Goal: Task Accomplishment & Management: Manage account settings

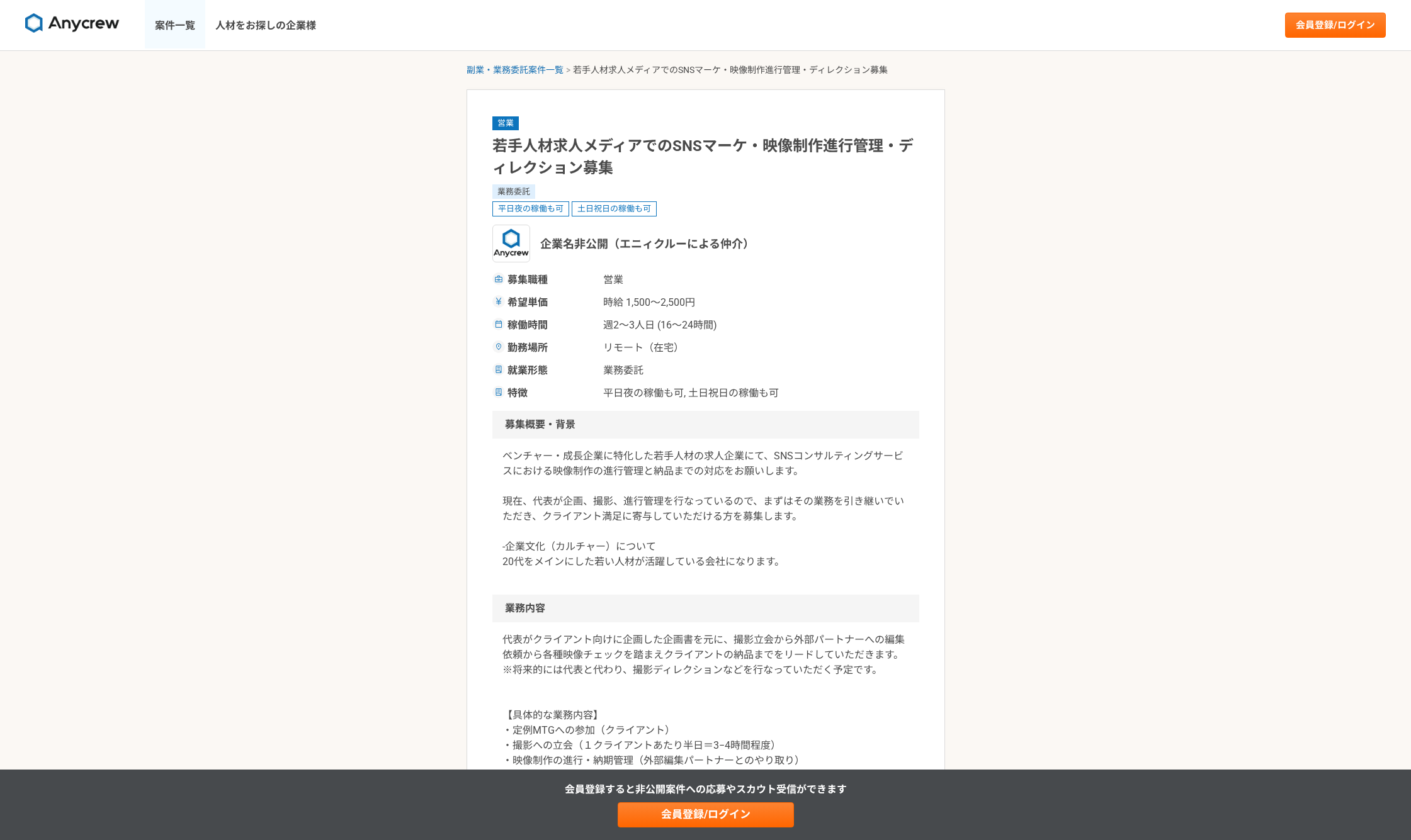
click at [173, 30] on link "案件一覧" at bounding box center [174, 25] width 60 height 51
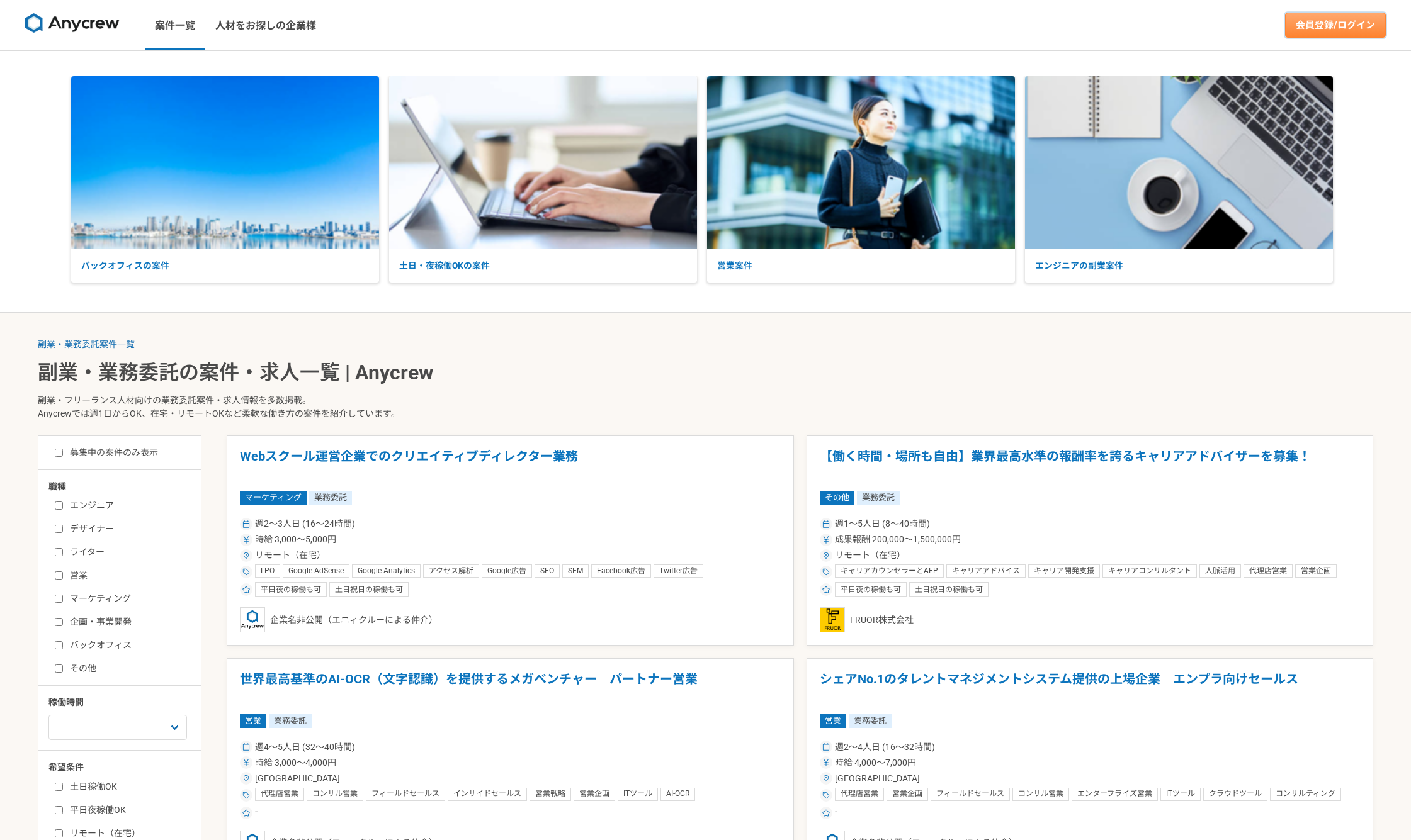
click at [1372, 31] on link "会員登録/ログイン" at bounding box center [1334, 24] width 100 height 25
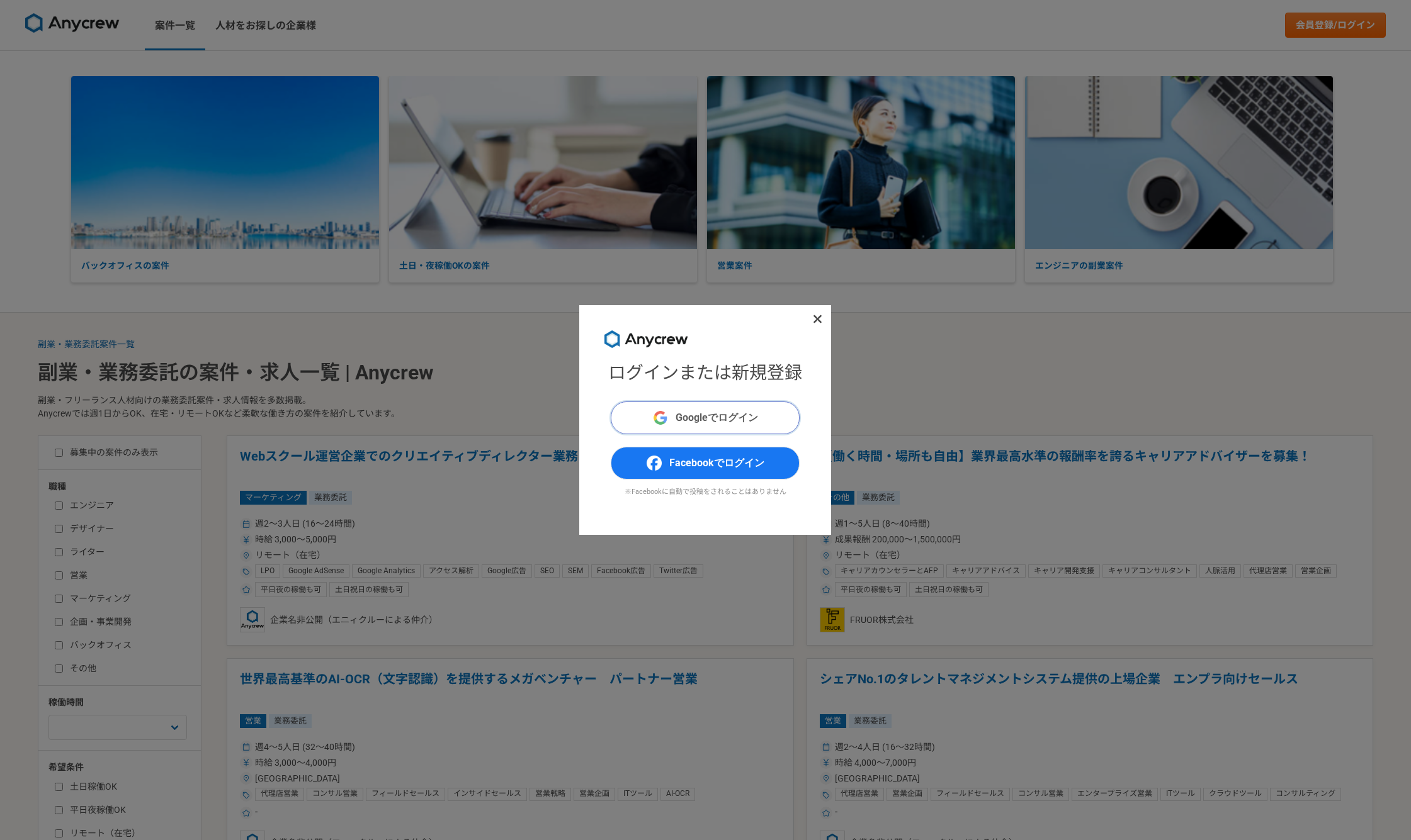
click at [677, 425] on span "Googleでログイン" at bounding box center [716, 418] width 83 height 15
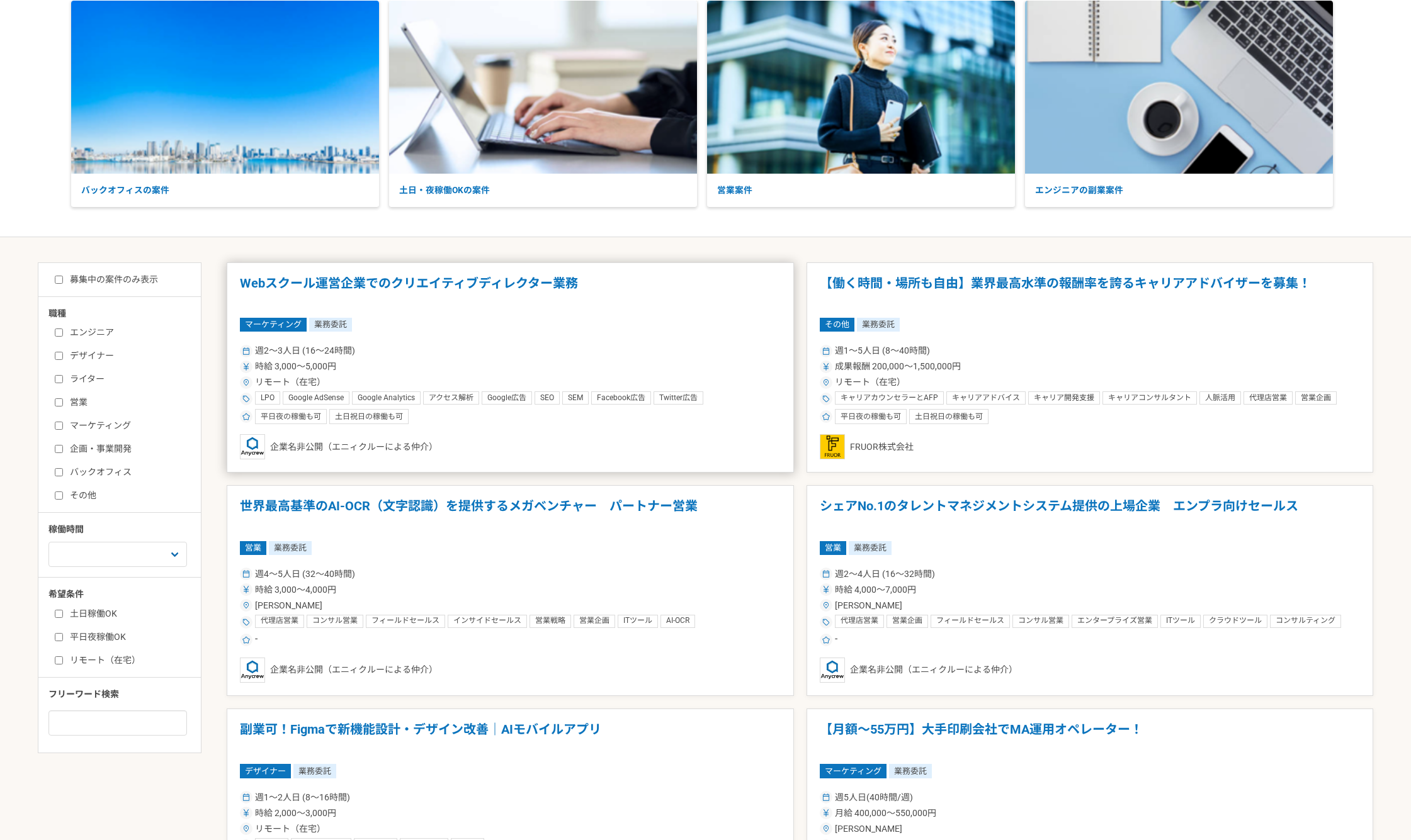
scroll to position [105, 0]
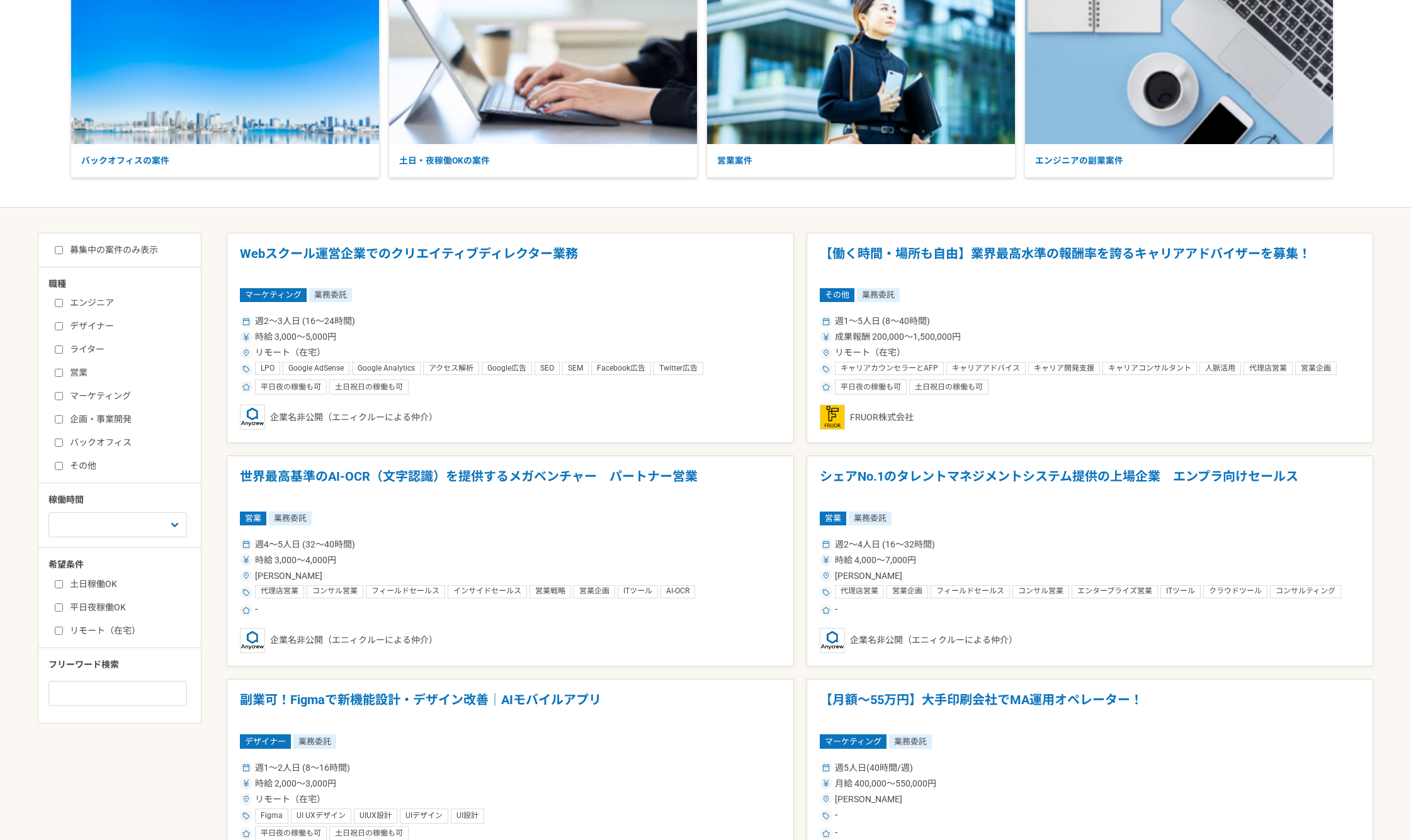
click at [56, 394] on input "マーケティング" at bounding box center [58, 396] width 8 height 8
checkbox input "true"
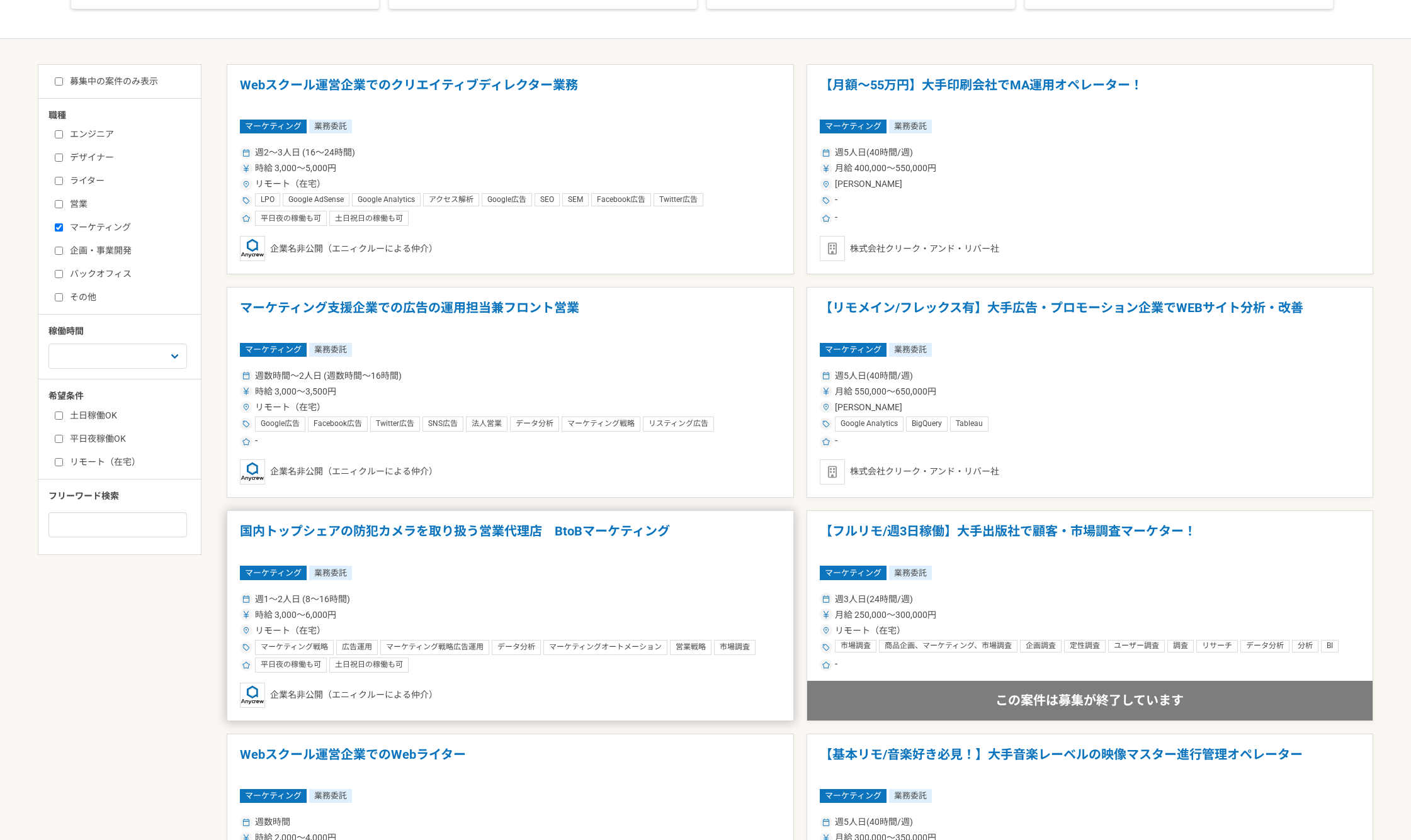
scroll to position [315, 0]
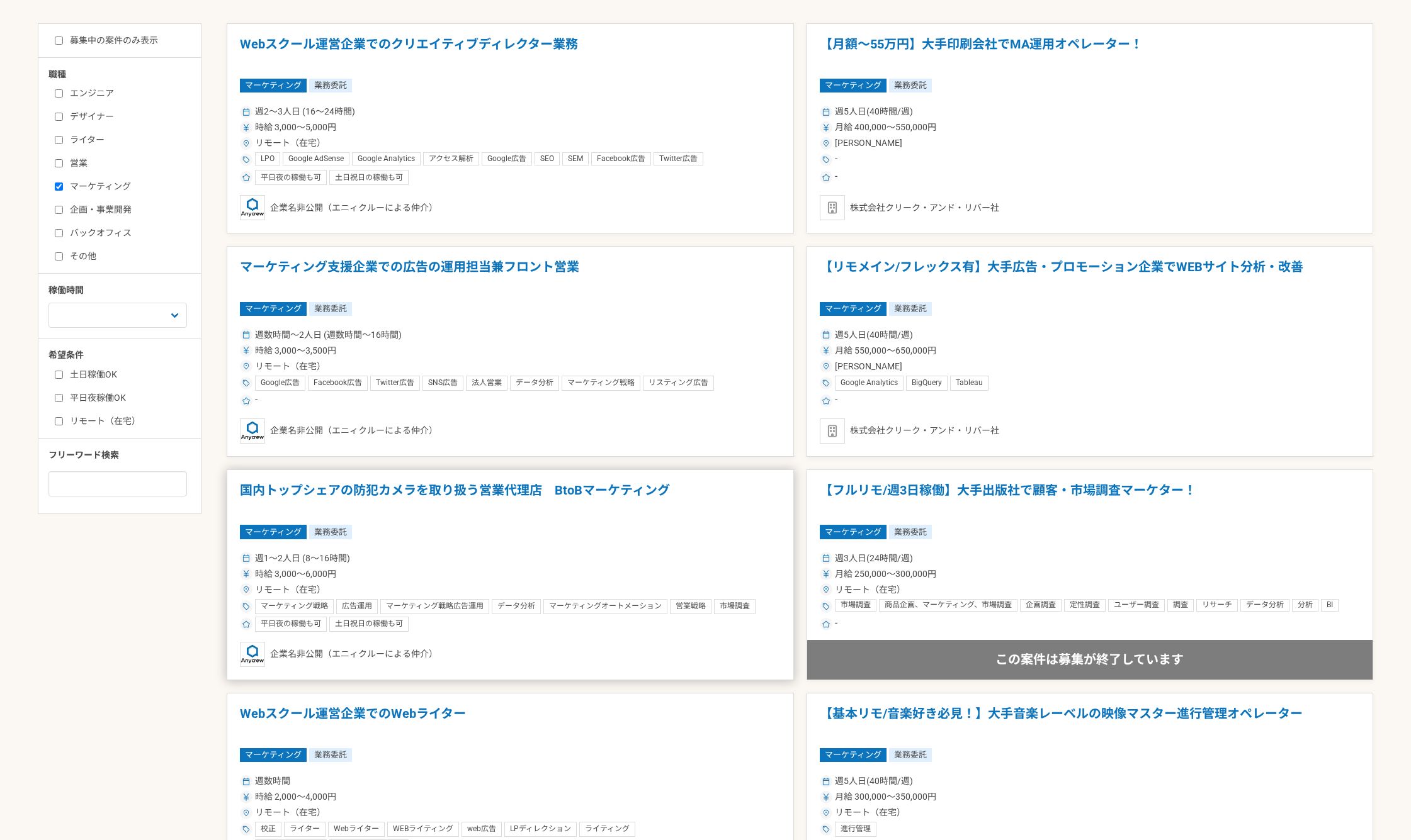
click at [533, 515] on h1 "国内トップシェアの防犯カメラを取り扱う営業代理店　BtoBマーケティング" at bounding box center [510, 499] width 541 height 32
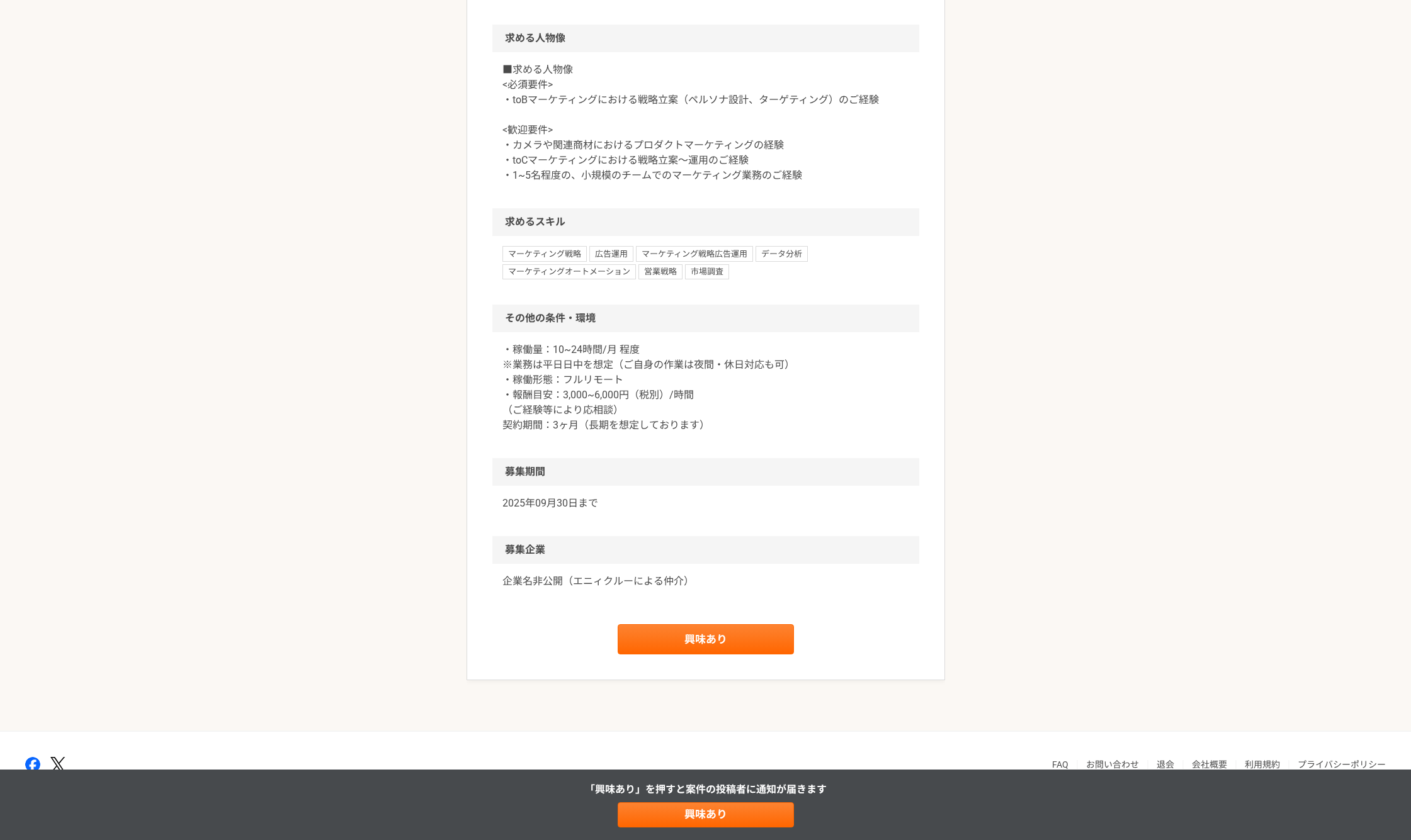
scroll to position [1049, 0]
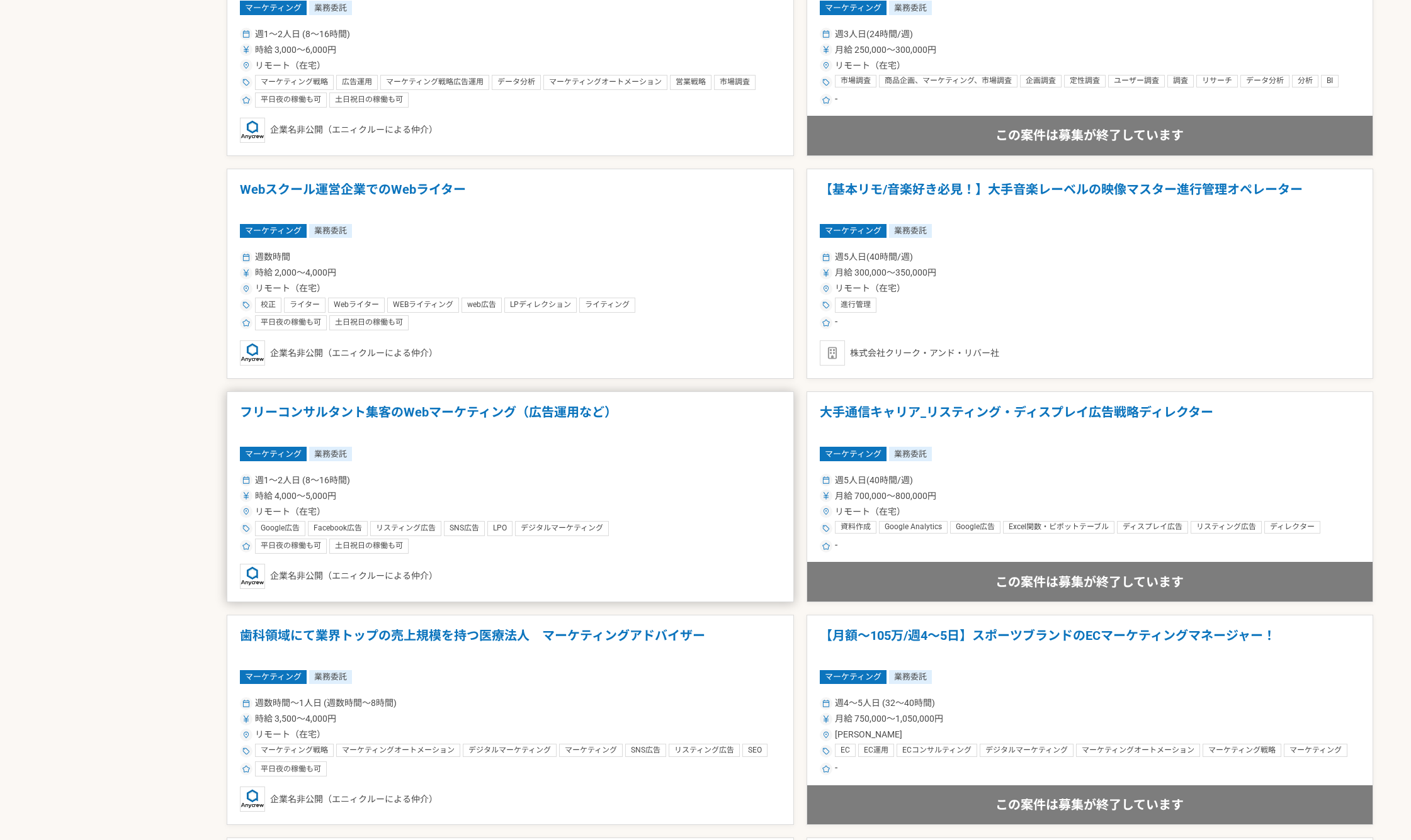
scroll to position [944, 0]
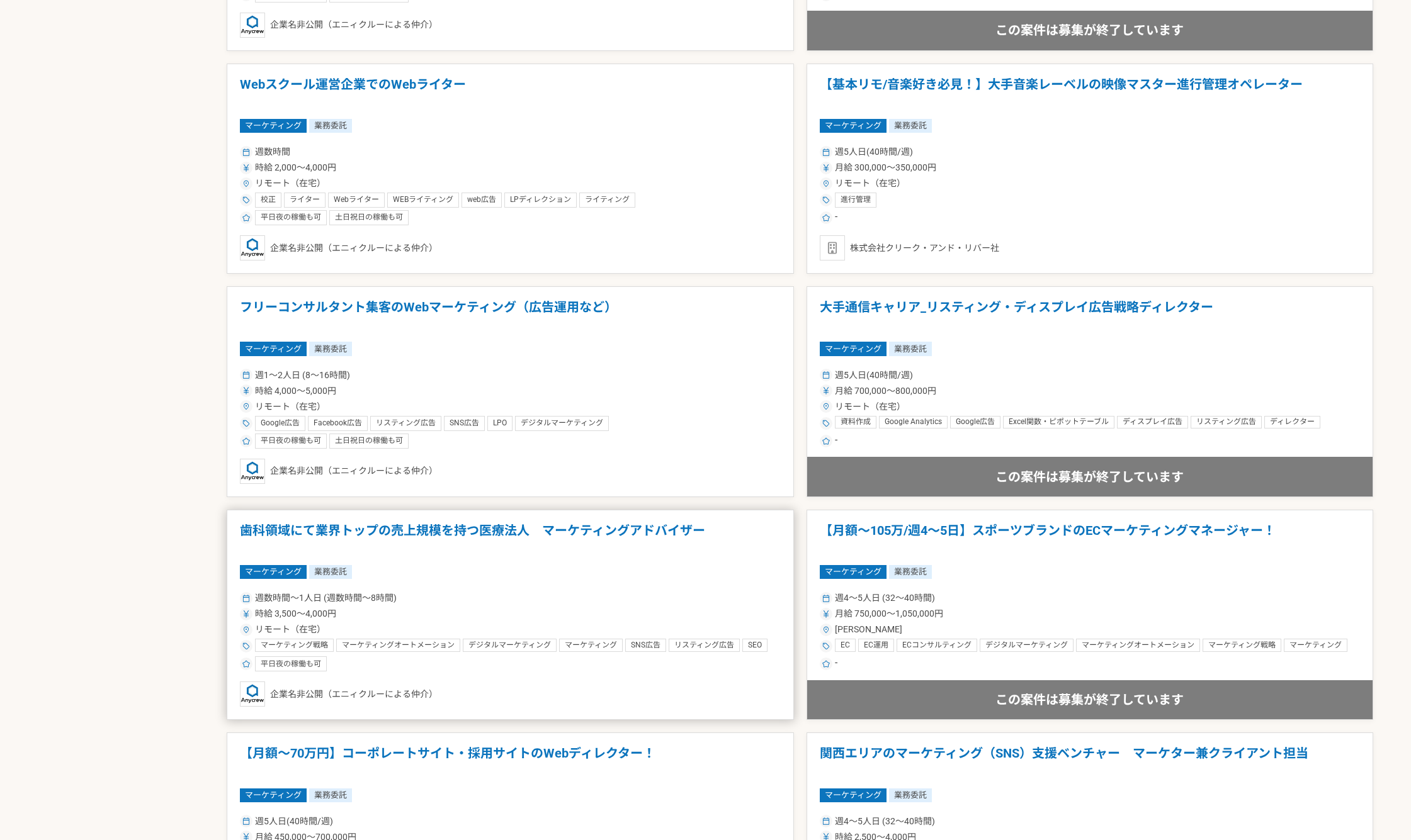
click at [572, 553] on h1 "歯科領域にて業界トップの売上規模を持つ医療法人　マーケティングアドバイザー" at bounding box center [510, 539] width 541 height 32
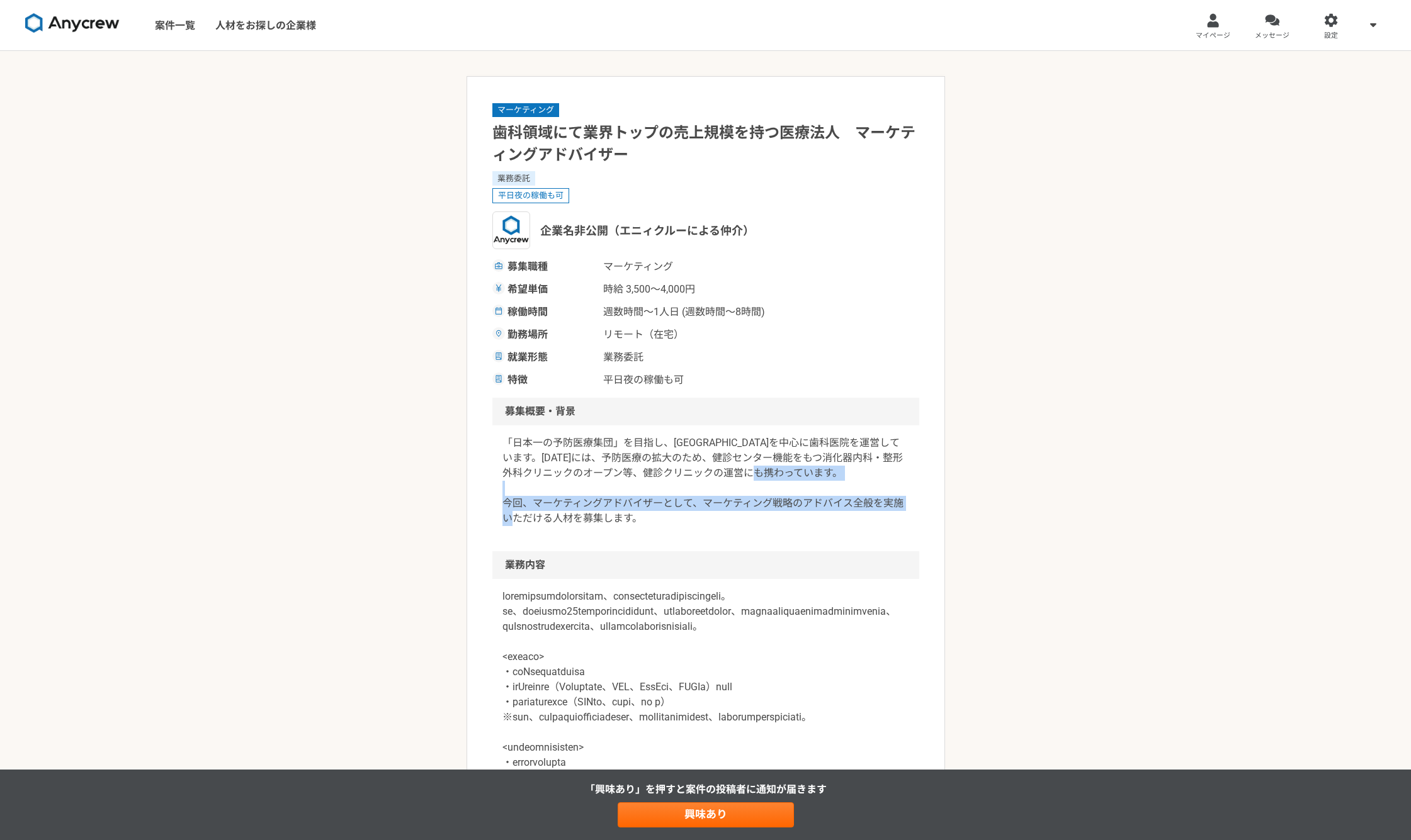
drag, startPoint x: 524, startPoint y: 502, endPoint x: 737, endPoint y: 523, distance: 214.0
click at [728, 523] on p "「日本一の予防医療集団」を目指し、[GEOGRAPHIC_DATA]を中心に歯科医院を運営しています。[DATE]には、予防医療の拡大のため、健診センター機能…" at bounding box center [706, 481] width 407 height 91
click at [737, 524] on p "「日本一の予防医療集団」を目指し、[GEOGRAPHIC_DATA]を中心に歯科医院を運営しています。[DATE]には、予防医療の拡大のため、健診センター機能…" at bounding box center [706, 481] width 407 height 91
click at [673, 604] on p at bounding box center [706, 717] width 407 height 257
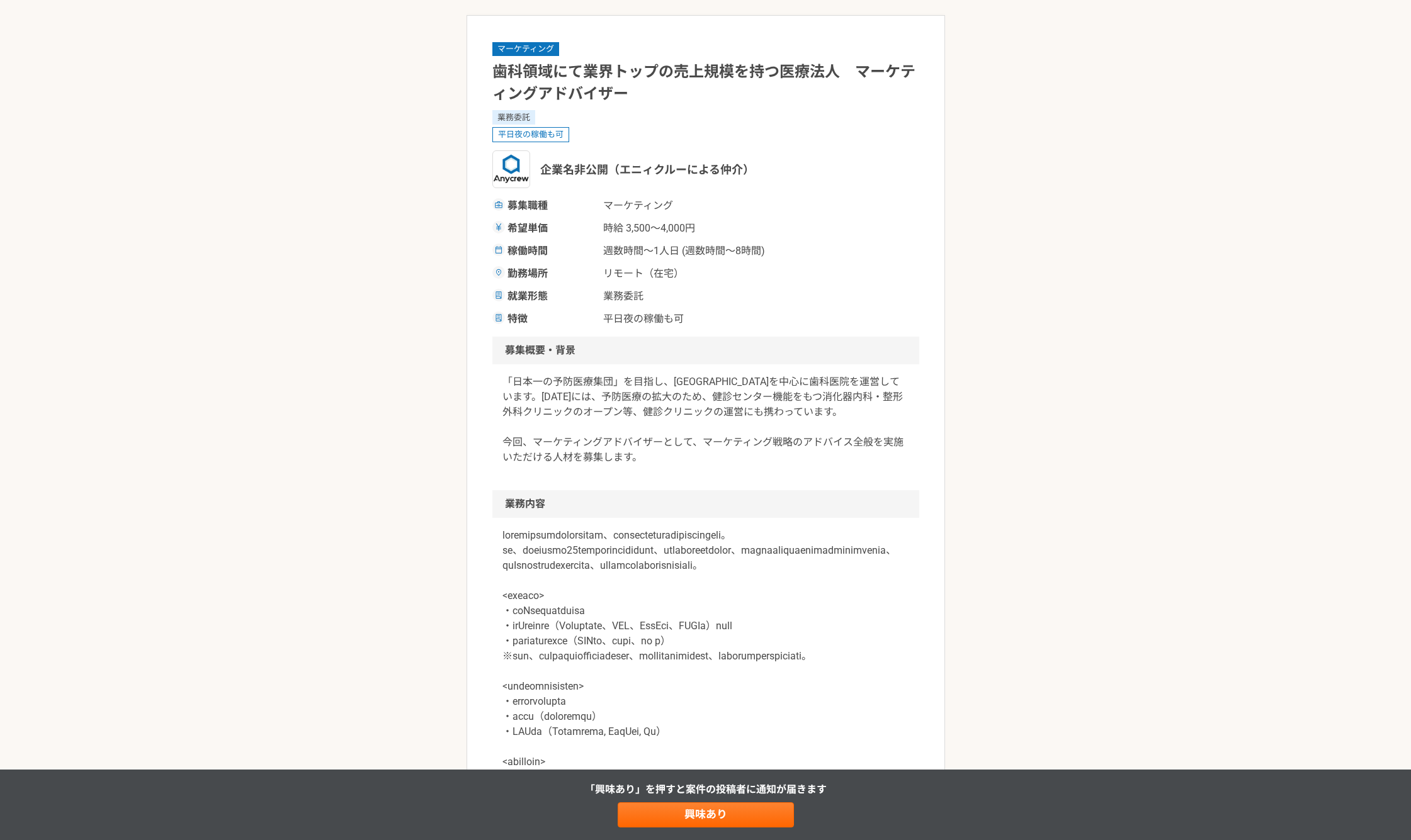
scroll to position [105, 0]
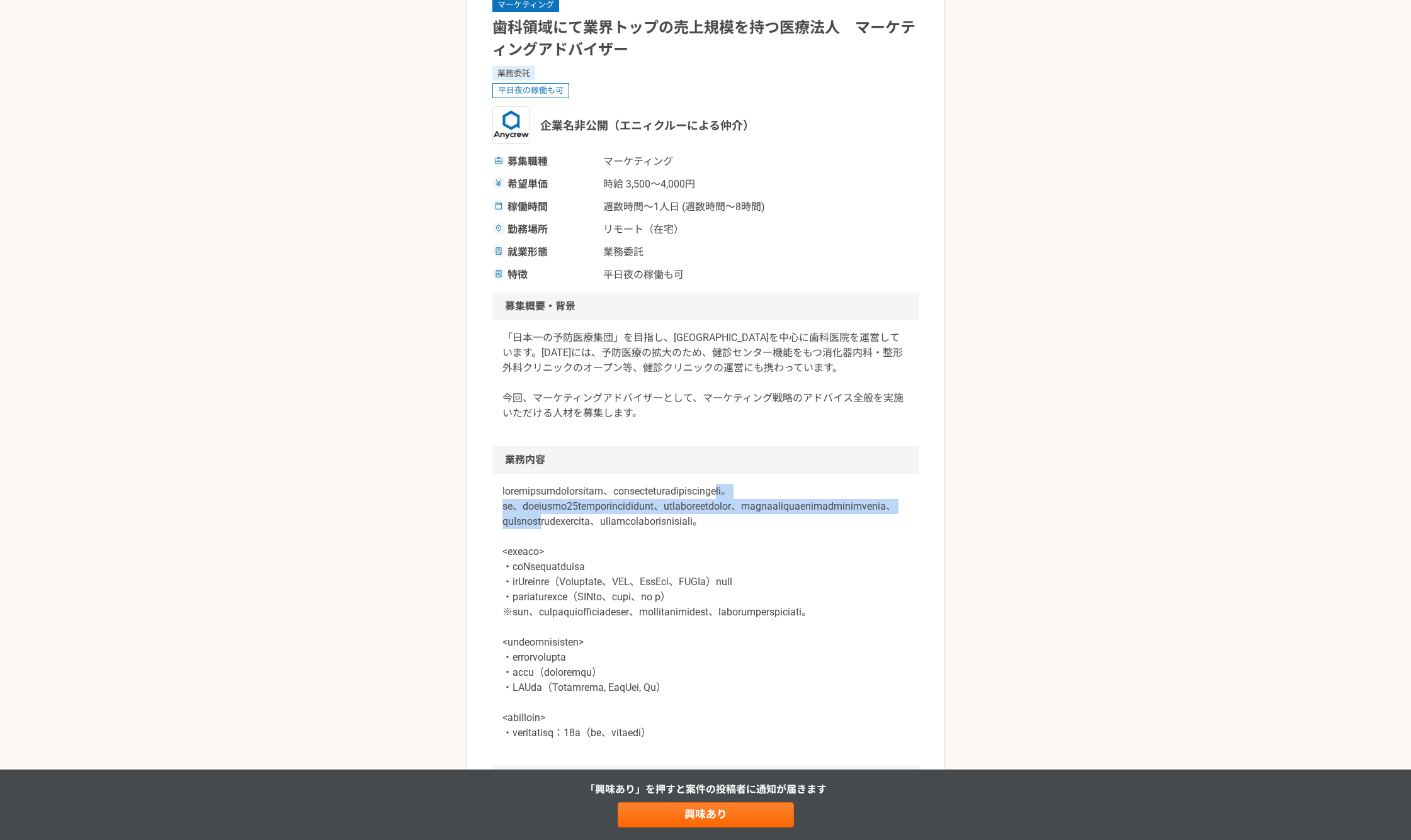
drag, startPoint x: 548, startPoint y: 518, endPoint x: 886, endPoint y: 524, distance: 338.1
click at [902, 531] on p at bounding box center [706, 612] width 407 height 257
drag, startPoint x: 878, startPoint y: 548, endPoint x: 863, endPoint y: 553, distance: 15.8
click at [863, 551] on p at bounding box center [706, 612] width 407 height 257
drag, startPoint x: 830, startPoint y: 543, endPoint x: 539, endPoint y: 543, distance: 291.0
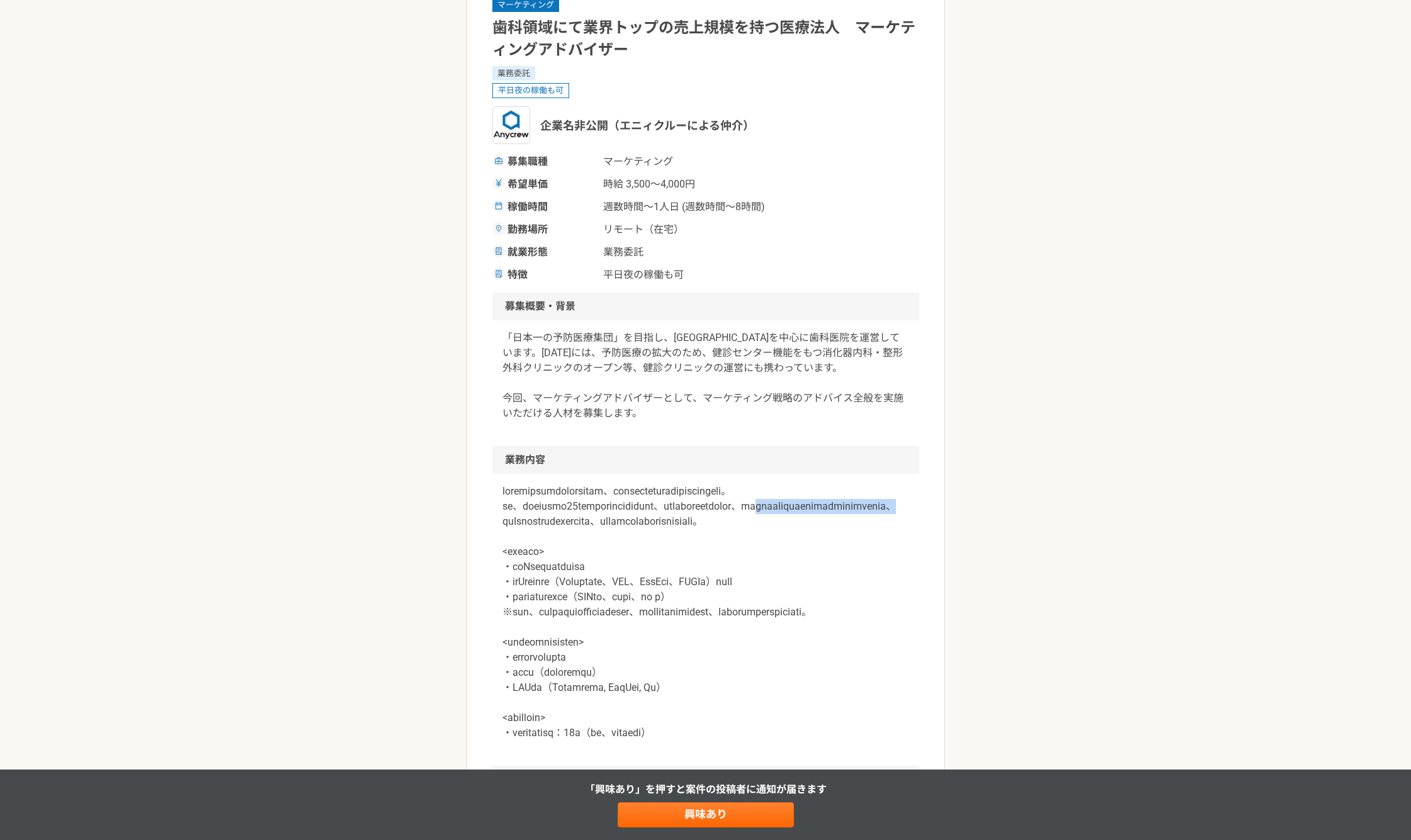
click at [559, 544] on p at bounding box center [706, 612] width 407 height 257
click at [484, 548] on article "マーケティング 歯科領域にて業界トップの売上規模を持つ医療法人　マーケティングアドバイザー 業務委託 平日夜の稼働も可 企業名非公開（エニィクルーによる仲介）…" at bounding box center [706, 720] width 478 height 1499
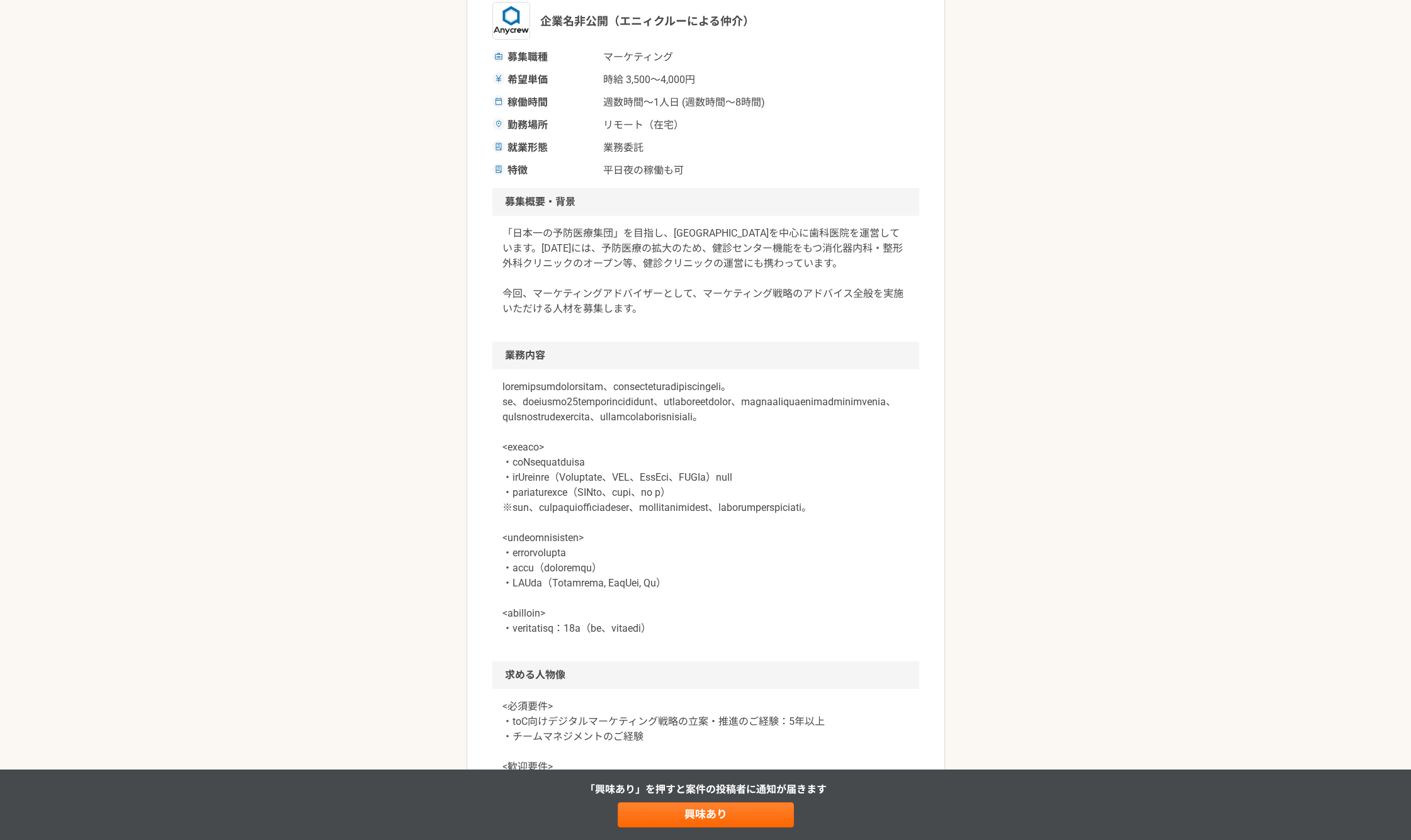
scroll to position [315, 0]
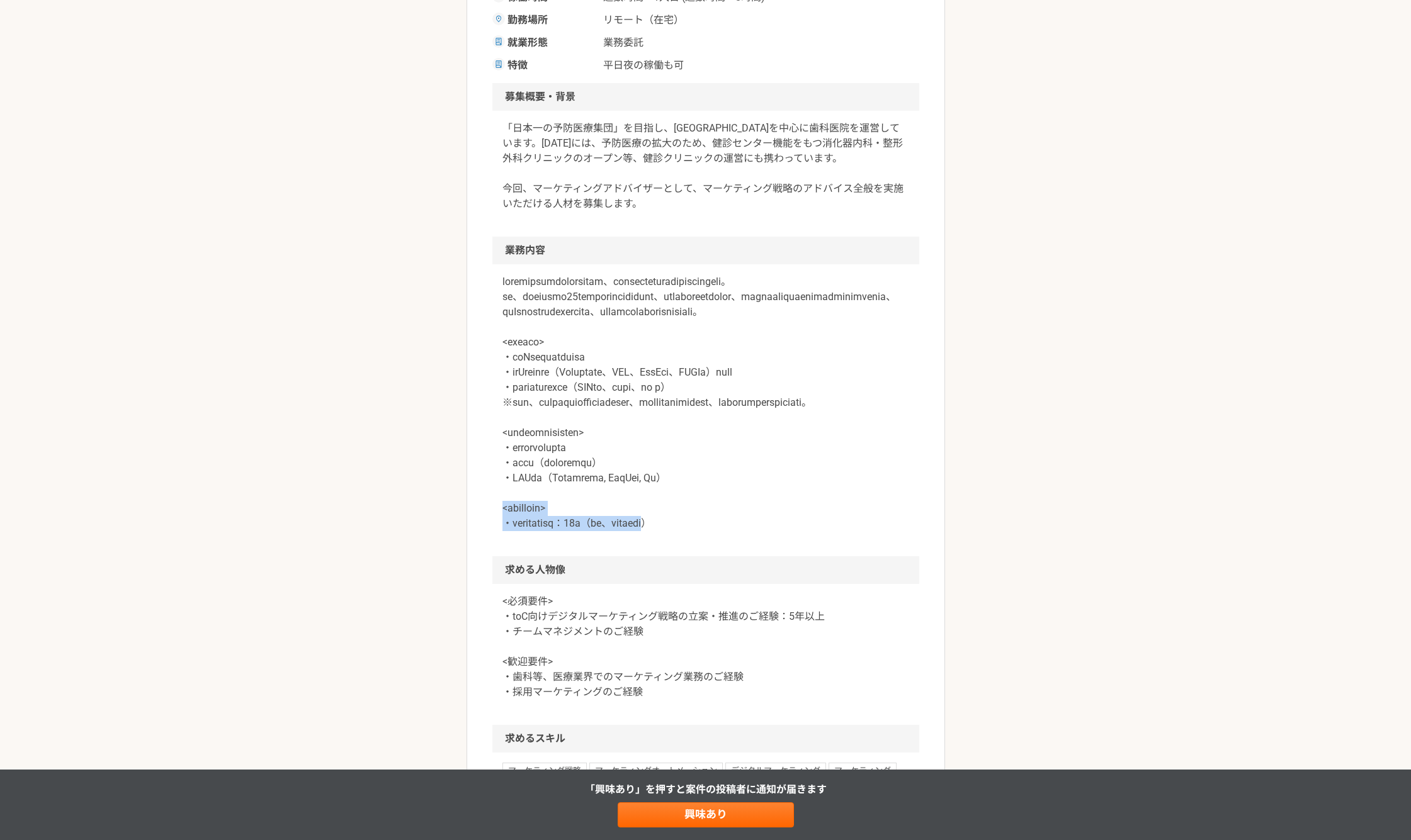
drag, startPoint x: 512, startPoint y: 557, endPoint x: 811, endPoint y: 576, distance: 299.6
click at [786, 557] on div at bounding box center [705, 411] width 427 height 292
drag, startPoint x: 599, startPoint y: 671, endPoint x: 800, endPoint y: 676, distance: 201.1
click at [718, 668] on p "<必須要件> ・toC向けデジタルマーケティング戦略の立案・推進のご経験：5年以上 ・チームマネジメントのご経験 <歓迎要件> ・歯科等、医療業界でのマーケテ…" at bounding box center [706, 647] width 407 height 106
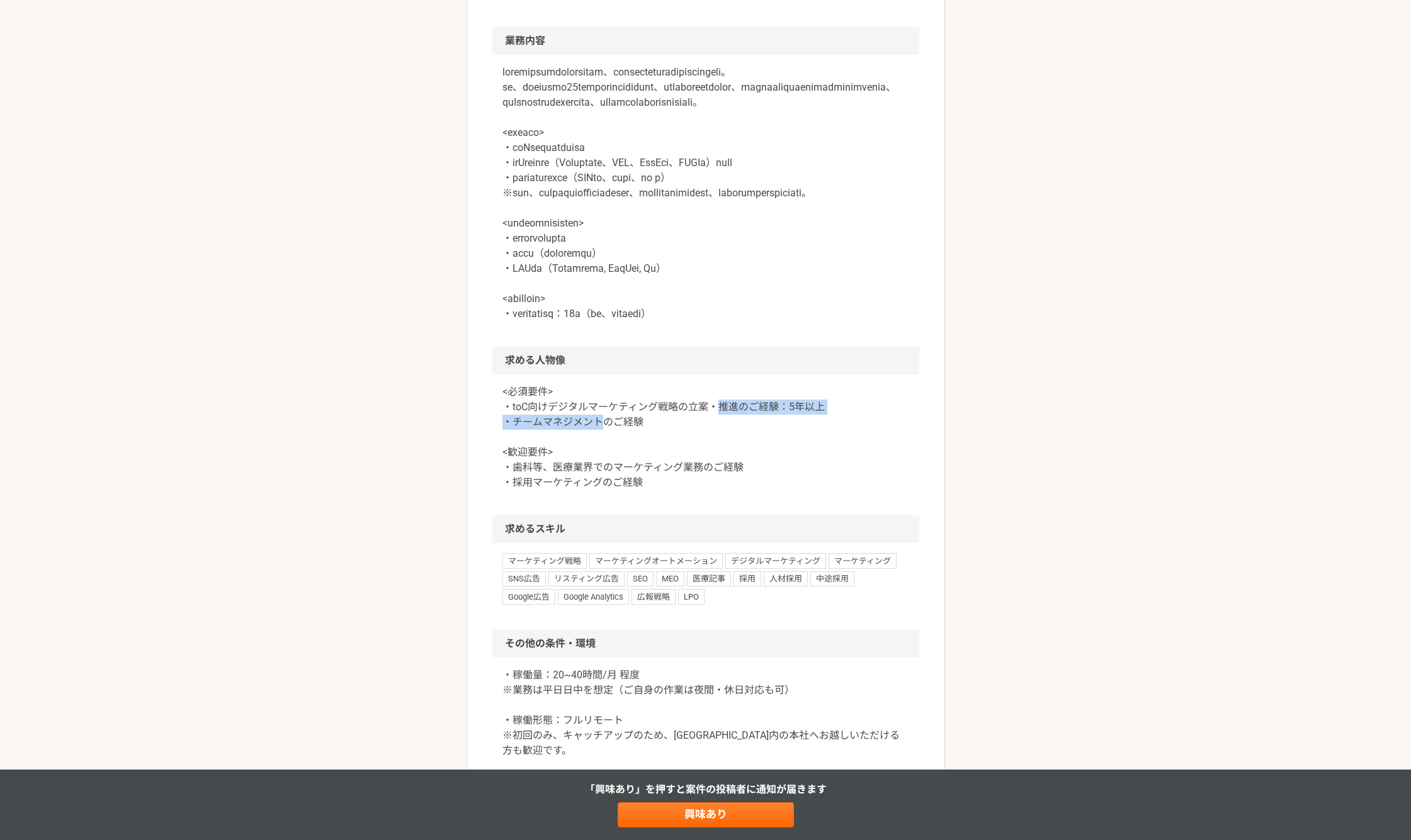
scroll to position [0, 0]
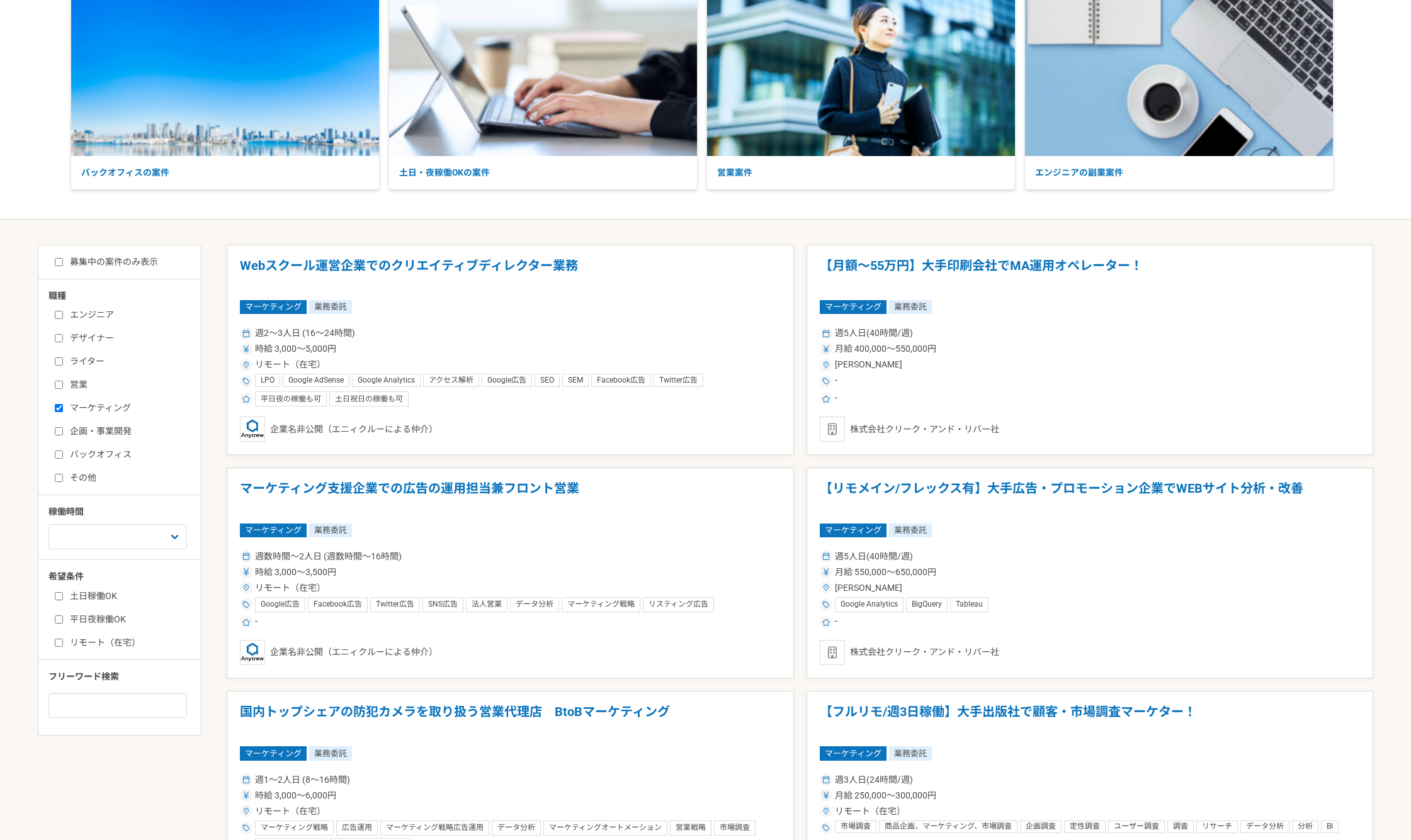
scroll to position [210, 0]
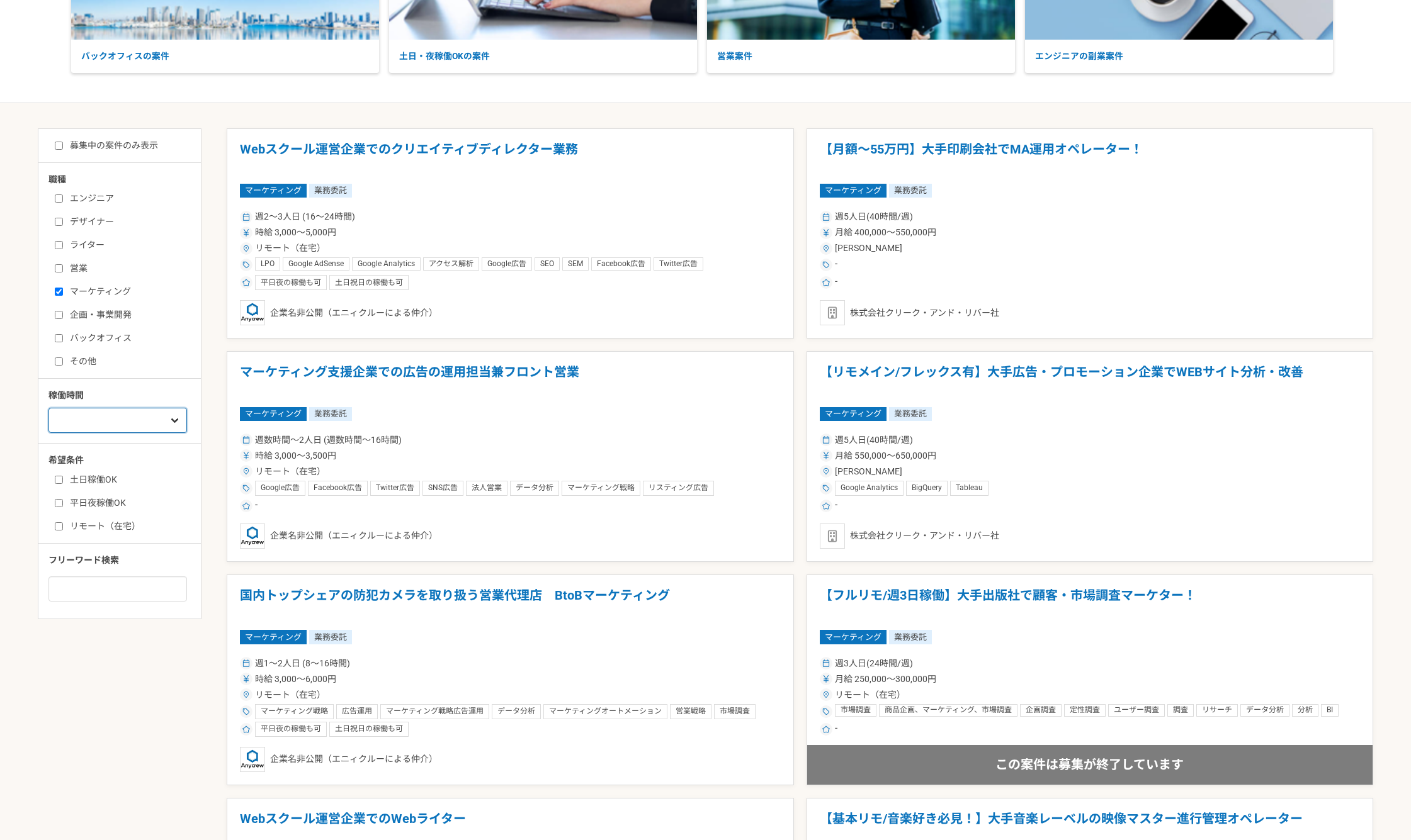
click at [159, 427] on select "週1人日（8時間）以下 週2人日（16時間）以下 週3人日（24時間）以下 週4人日（32時間）以下 週5人日（40時間）以下" at bounding box center [118, 420] width 139 height 25
click at [175, 418] on select "週1人日（8時間）以下 週2人日（16時間）以下 週3人日（24時間）以下 週4人日（32時間）以下 週5人日（40時間）以下" at bounding box center [118, 420] width 139 height 25
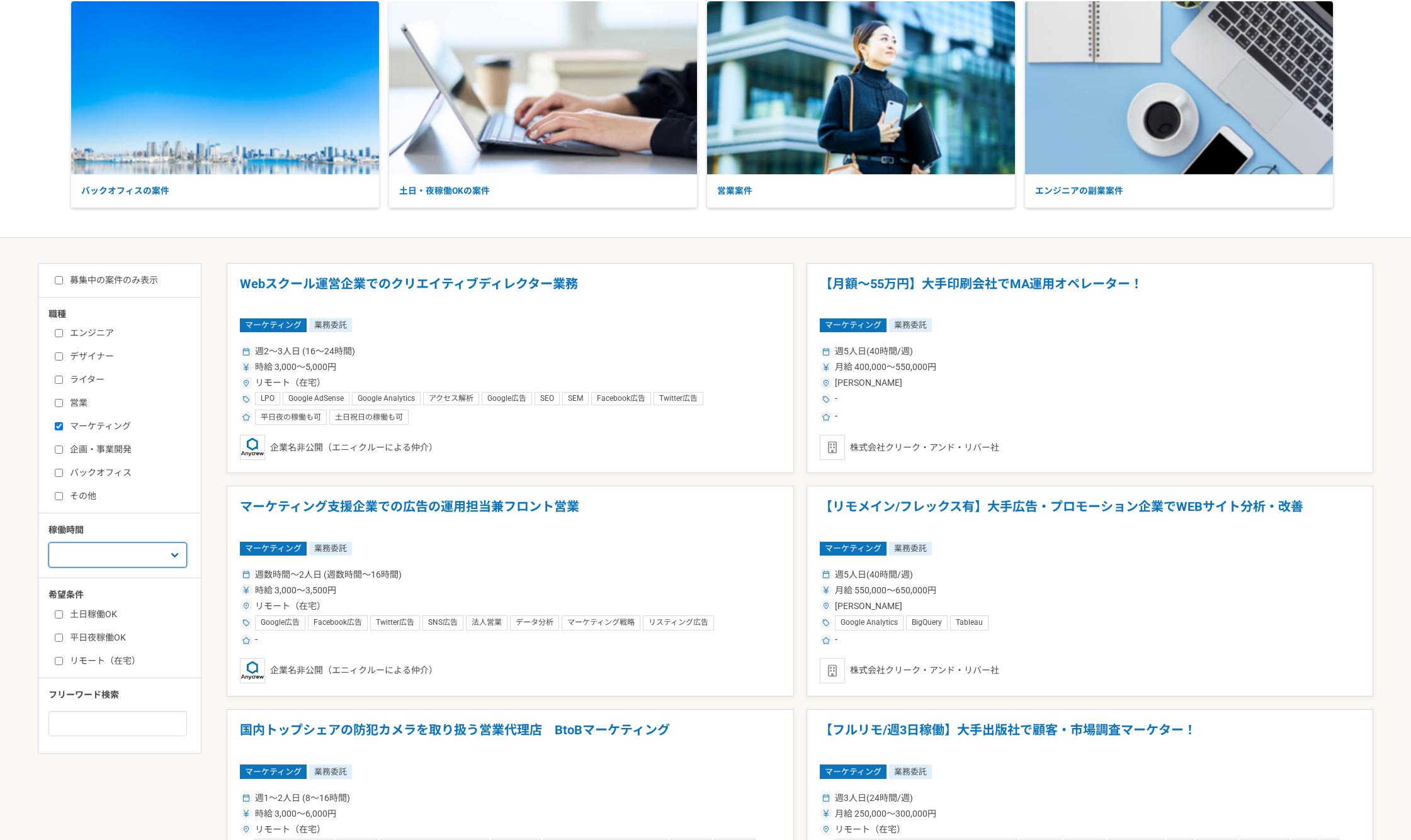
scroll to position [105, 0]
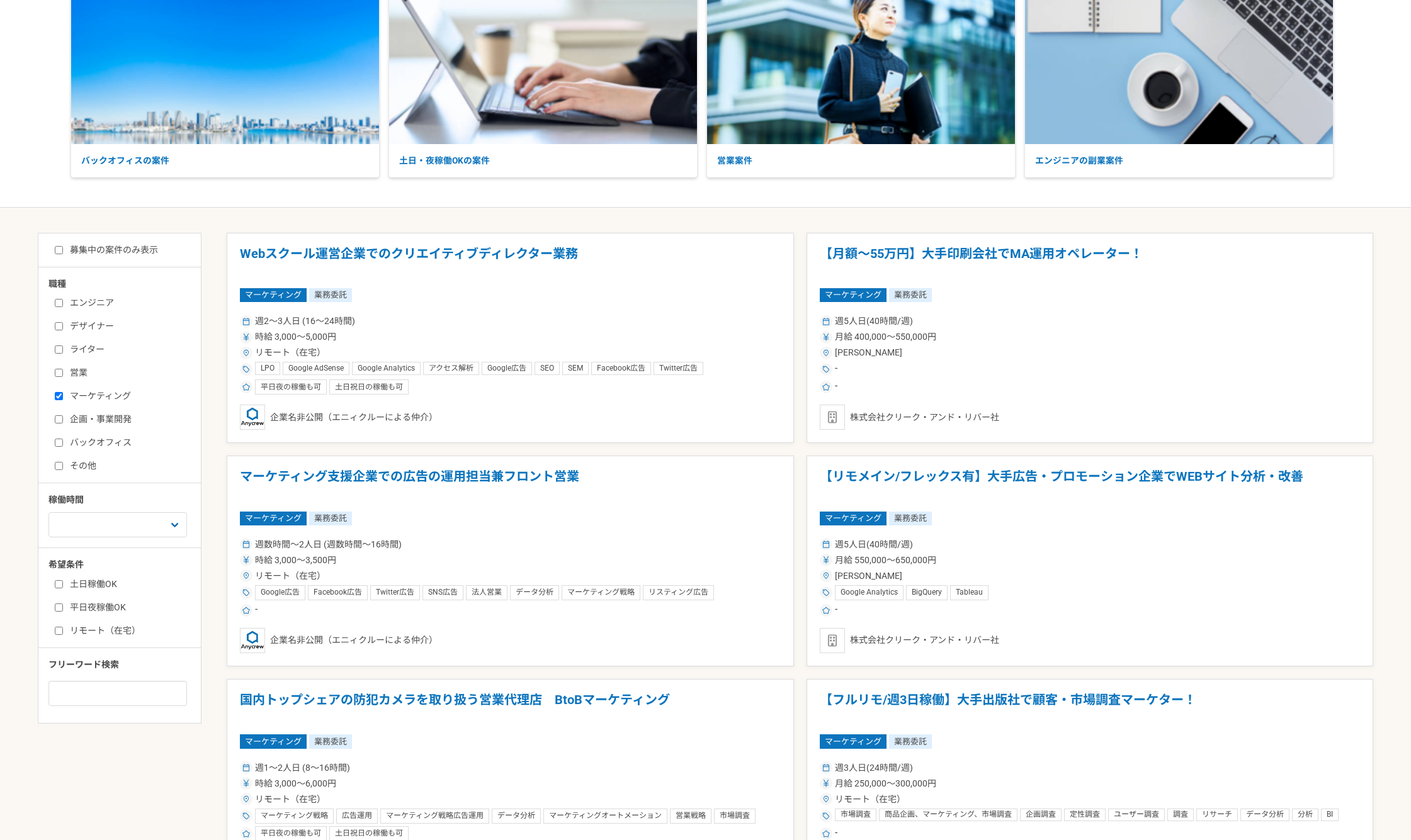
click at [60, 252] on input "募集中の案件のみ表示" at bounding box center [58, 250] width 8 height 8
checkbox input "true"
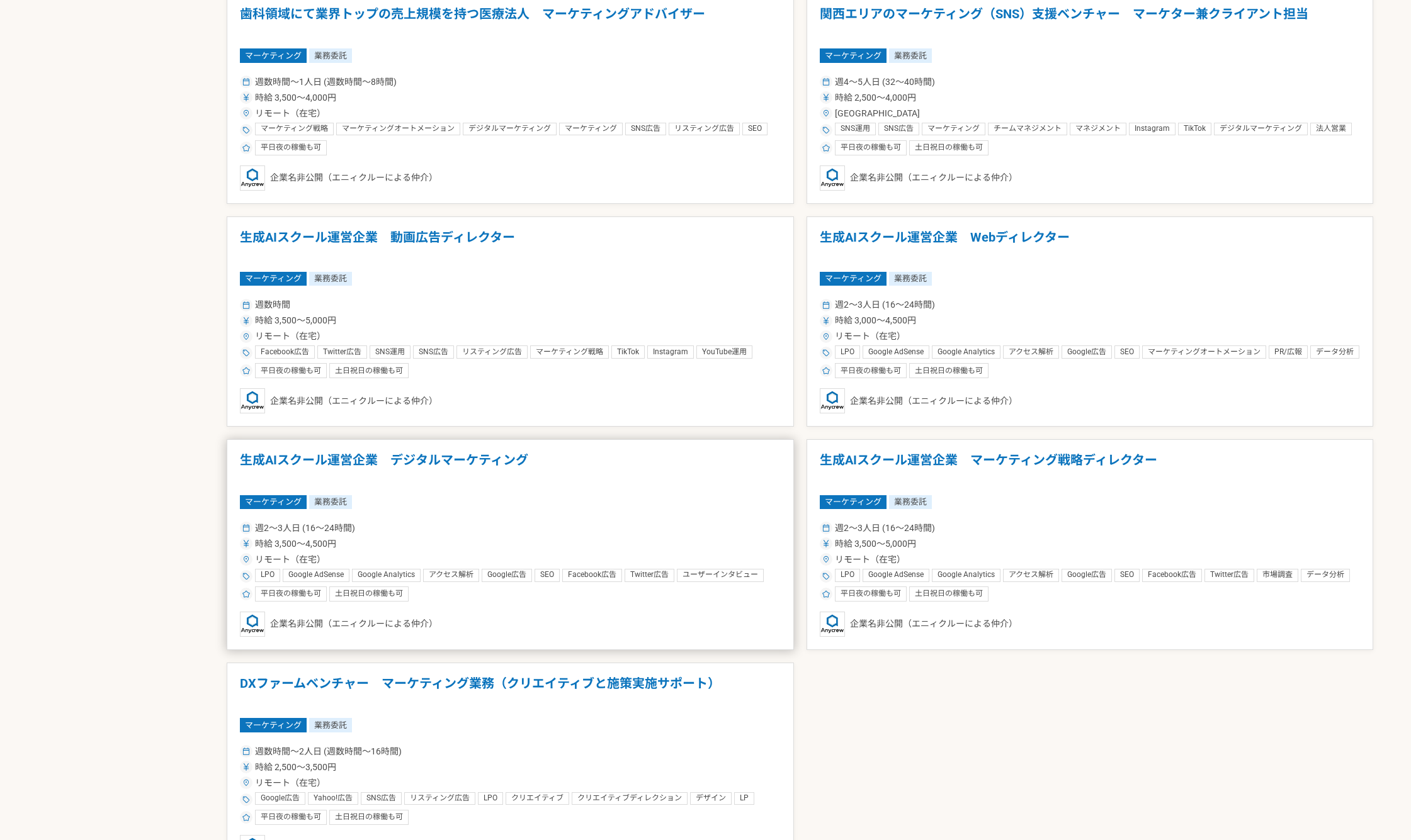
scroll to position [1259, 0]
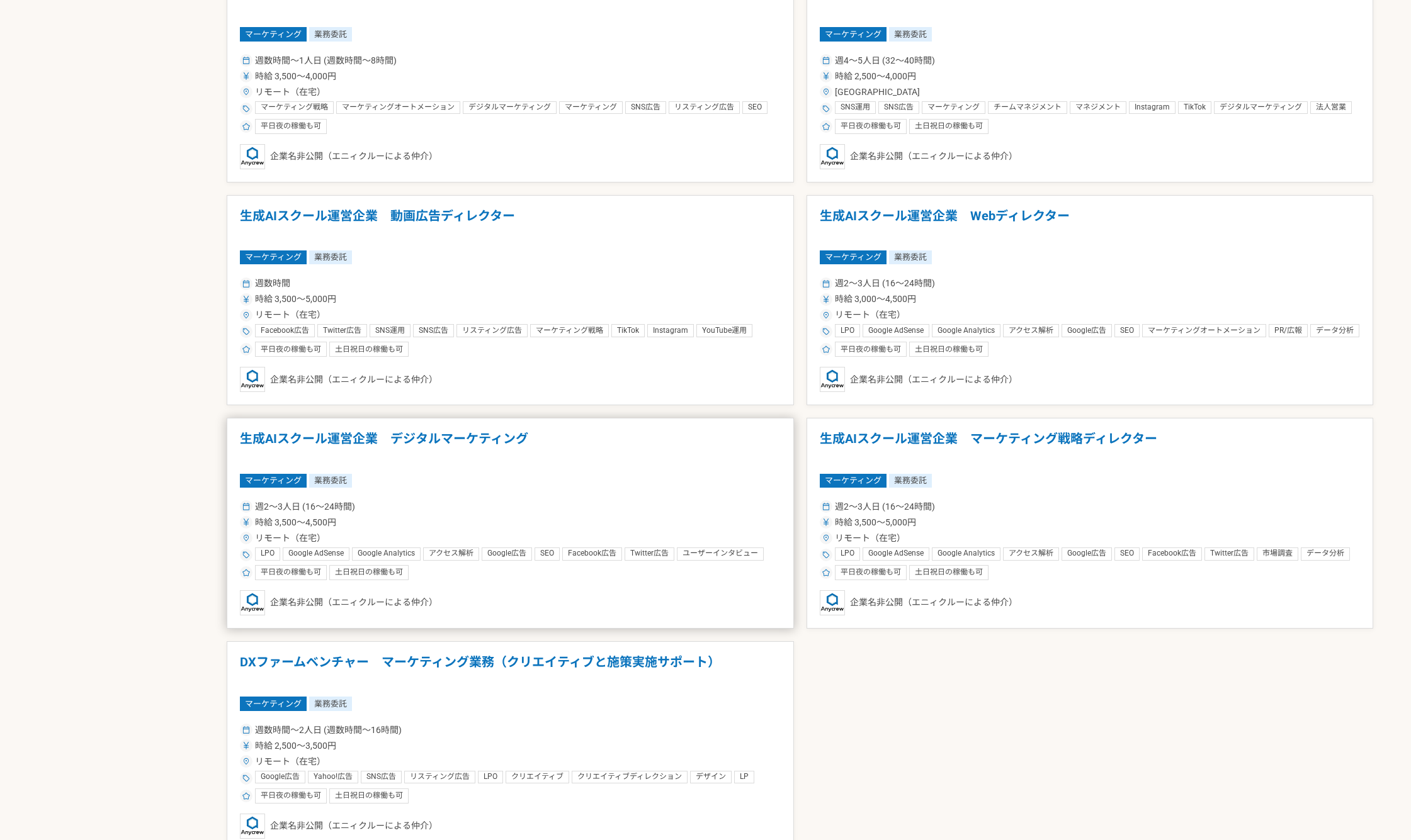
click at [515, 502] on div "週2〜3人日 (16〜24時間)" at bounding box center [510, 507] width 541 height 13
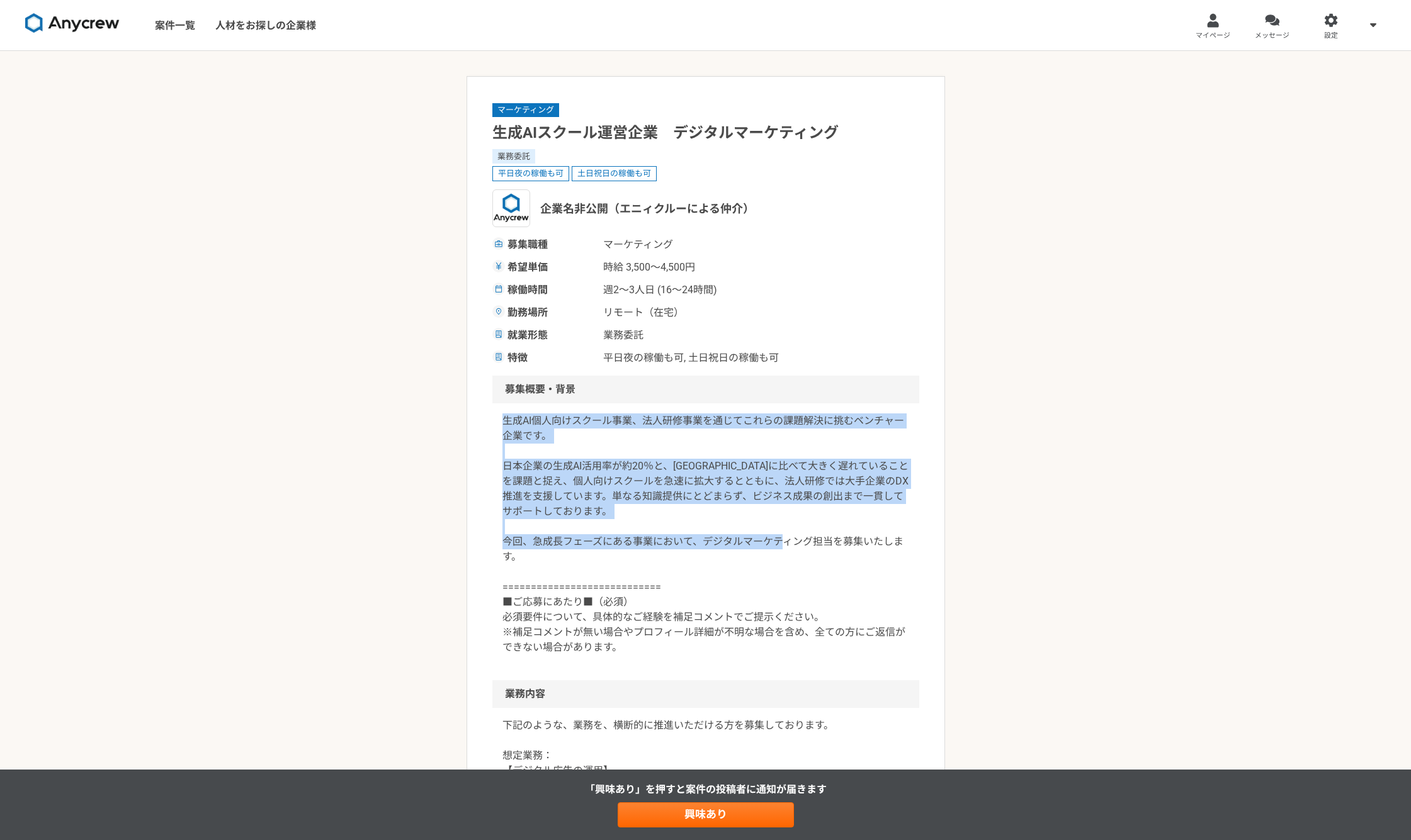
drag, startPoint x: 502, startPoint y: 421, endPoint x: 647, endPoint y: 566, distance: 205.1
click at [647, 566] on p "生成AI個人向けスクール事業、法人研修事業を通じてこれらの課題解決に挑むベンチャー企業です。 日本企業の生成AI活用率が約20％と、[GEOGRAPHIC_D…" at bounding box center [706, 534] width 407 height 242
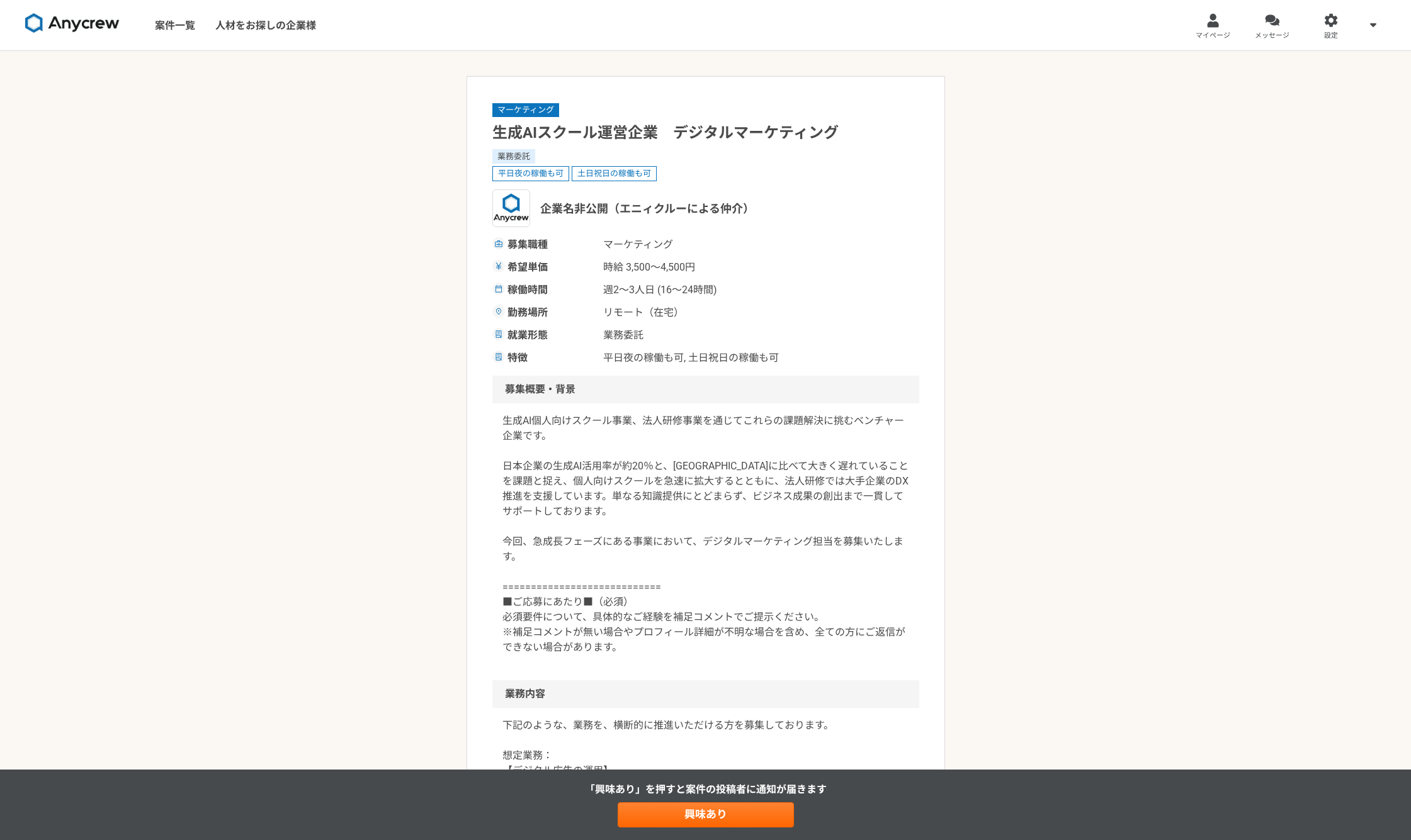
click at [624, 617] on p "生成AI個人向けスクール事業、法人研修事業を通じてこれらの課題解決に挑むベンチャー企業です。 日本企業の生成AI活用率が約20％と、[GEOGRAPHIC_D…" at bounding box center [706, 534] width 407 height 242
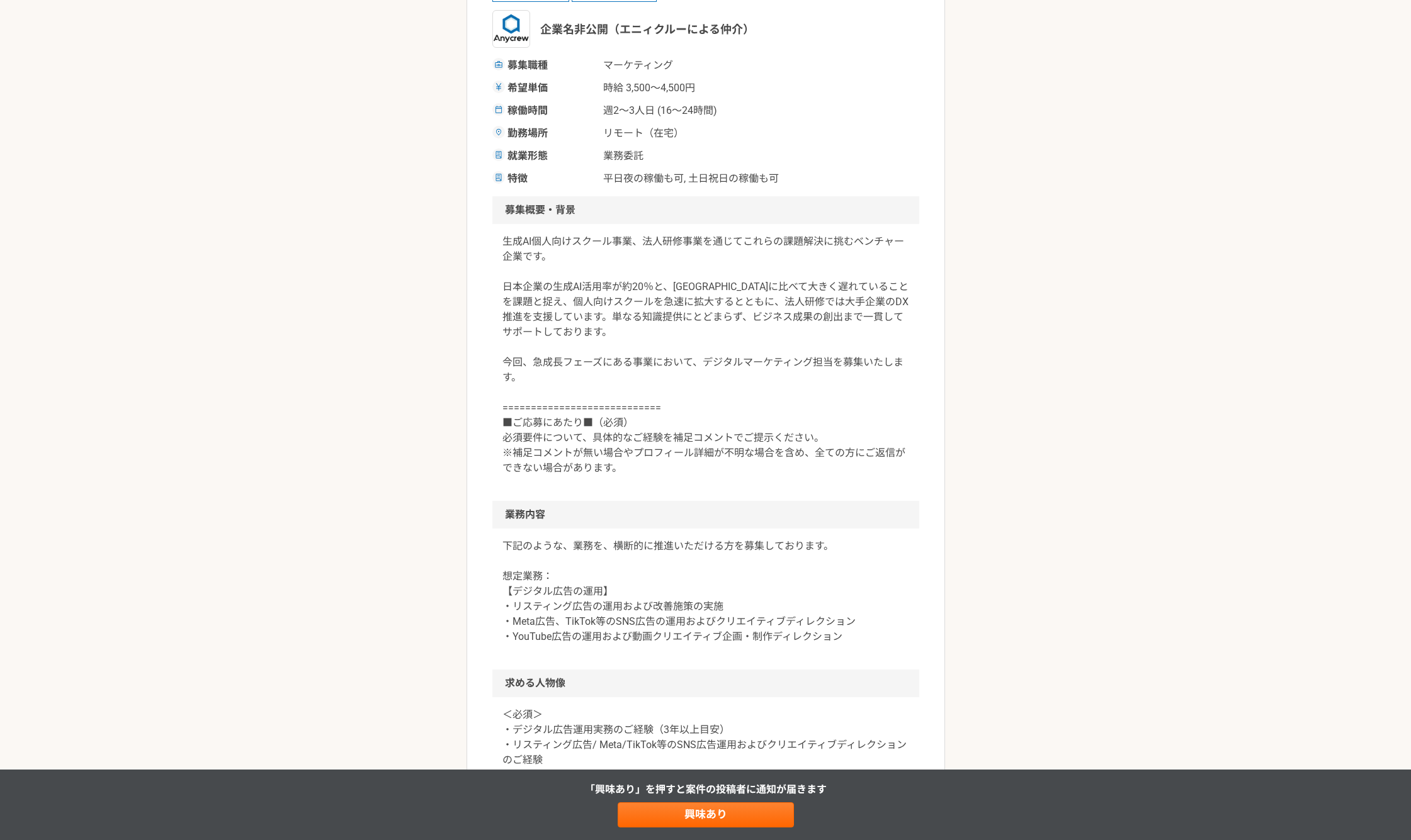
scroll to position [210, 0]
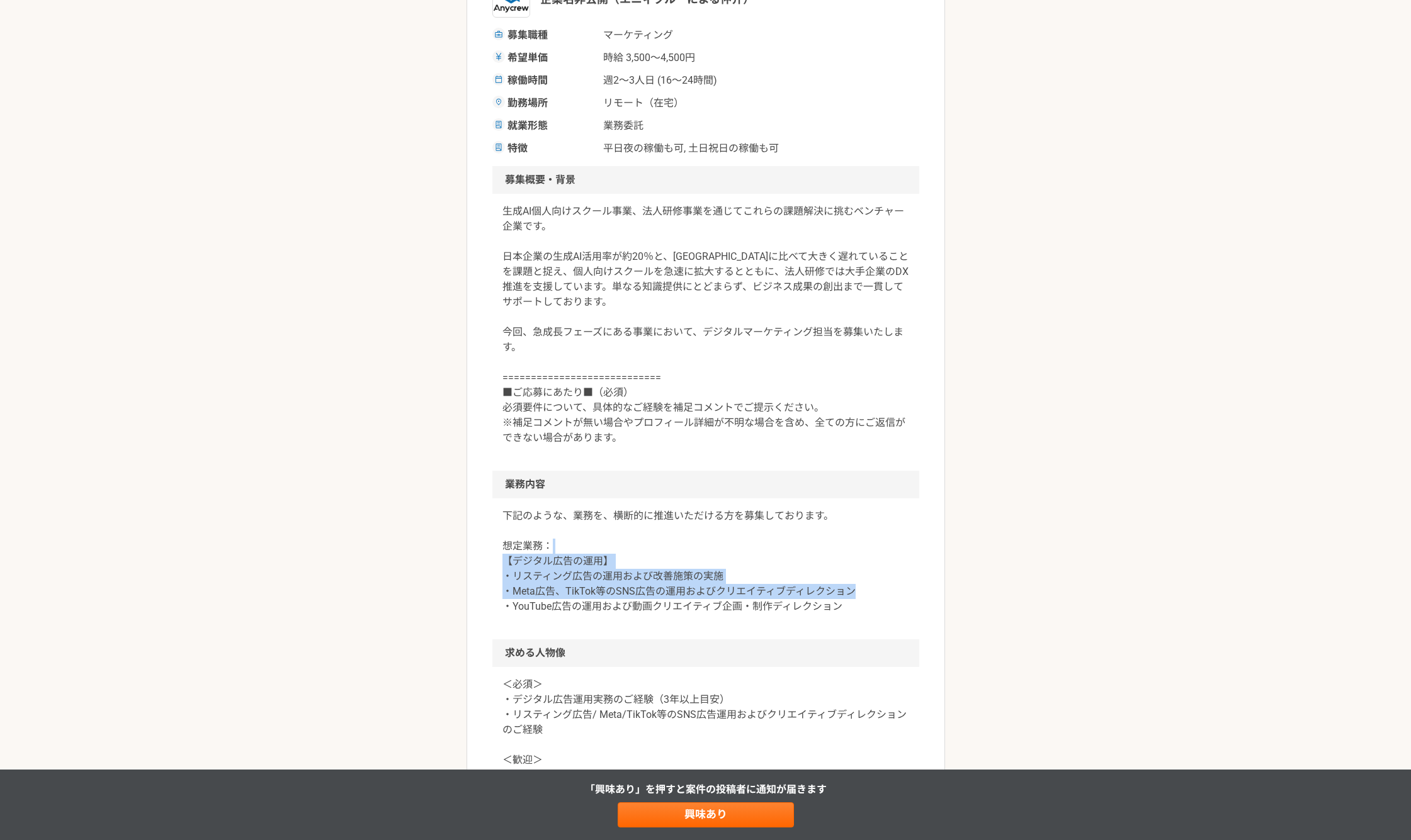
drag, startPoint x: 572, startPoint y: 553, endPoint x: 882, endPoint y: 591, distance: 312.3
click at [882, 591] on p "下記のような、業務を、横断的に推進いただける方を募集しております。 想定業務： 【デジタル広告の運用】 ・リスティング広告の運用および改善施策の実施 ・Met…" at bounding box center [706, 562] width 407 height 106
click at [865, 605] on p "下記のような、業務を、横断的に推進いただける方を募集しております。 想定業務： 【デジタル広告の運用】 ・リスティング広告の運用および改善施策の実施 ・Met…" at bounding box center [706, 562] width 407 height 106
drag, startPoint x: 738, startPoint y: 570, endPoint x: 647, endPoint y: 555, distance: 92.2
click at [668, 557] on p "下記のような、業務を、横断的に推進いただける方を募集しております。 想定業務： 【デジタル広告の運用】 ・リスティング広告の運用および改善施策の実施 ・Met…" at bounding box center [706, 562] width 407 height 106
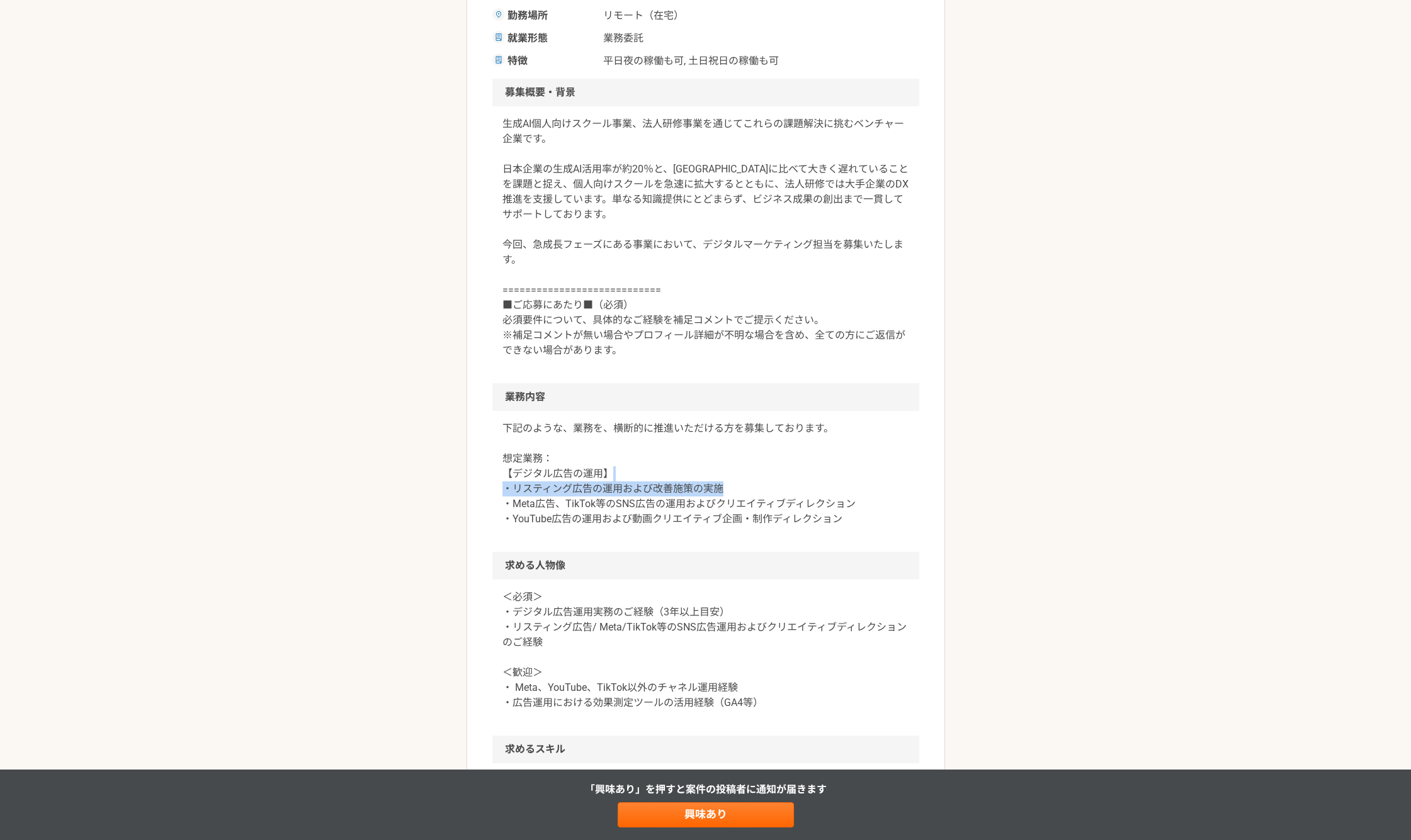
scroll to position [315, 0]
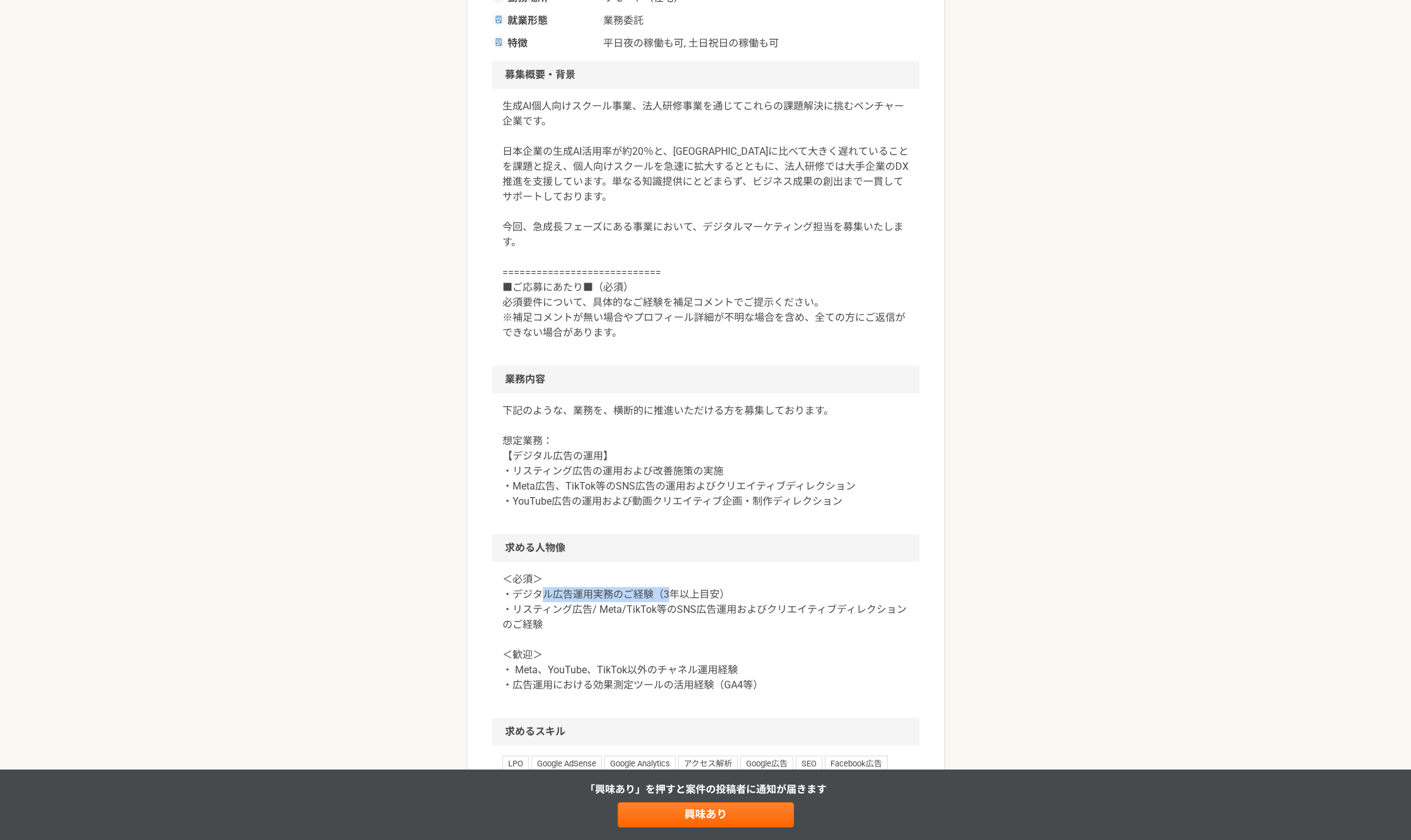
drag, startPoint x: 539, startPoint y: 589, endPoint x: 675, endPoint y: 605, distance: 136.9
click at [671, 602] on p "＜必須＞ ・デジタル広告運用実務のご経験（3年以上目安） ・リスティング広告/ Meta/TikTok等のSNS広告運用およびクリエイティブディレクションのご…" at bounding box center [706, 632] width 407 height 121
click at [691, 628] on p "＜必須＞ ・デジタル広告運用実務のご経験（3年以上目安） ・リスティング広告/ Meta/TikTok等のSNS広告運用およびクリエイティブディレクションのご…" at bounding box center [706, 632] width 407 height 121
drag, startPoint x: 611, startPoint y: 623, endPoint x: 564, endPoint y: 594, distance: 55.2
click at [565, 595] on p "＜必須＞ ・デジタル広告運用実務のご経験（3年以上目安） ・リスティング広告/ Meta/TikTok等のSNS広告運用およびクリエイティブディレクションのご…" at bounding box center [706, 632] width 407 height 121
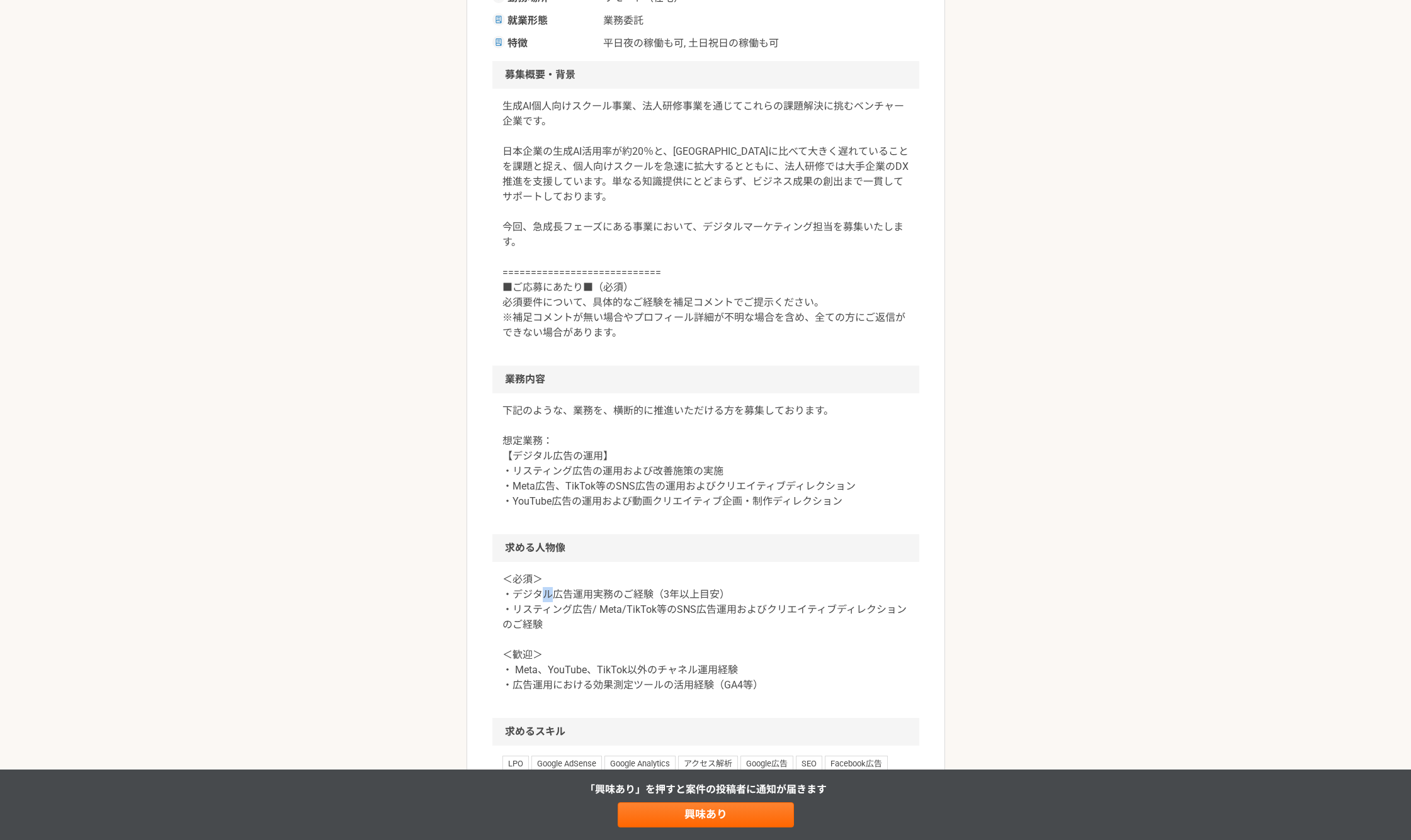
click at [545, 591] on p "＜必須＞ ・デジタル広告運用実務のご経験（3年以上目安） ・リスティング広告/ Meta/TikTok等のSNS広告運用およびクリエイティブディレクションのご…" at bounding box center [706, 632] width 407 height 121
drag, startPoint x: 537, startPoint y: 586, endPoint x: 682, endPoint y: 623, distance: 149.6
click at [672, 620] on p "＜必須＞ ・デジタル広告運用実務のご経験（3年以上目安） ・リスティング広告/ Meta/TikTok等のSNS広告運用およびクリエイティブディレクションのご…" at bounding box center [706, 632] width 407 height 121
click at [684, 624] on p "＜必須＞ ・デジタル広告運用実務のご経験（3年以上目安） ・リスティング広告/ Meta/TikTok等のSNS広告運用およびクリエイティブディレクションのご…" at bounding box center [706, 632] width 407 height 121
drag, startPoint x: 540, startPoint y: 669, endPoint x: 802, endPoint y: 677, distance: 262.1
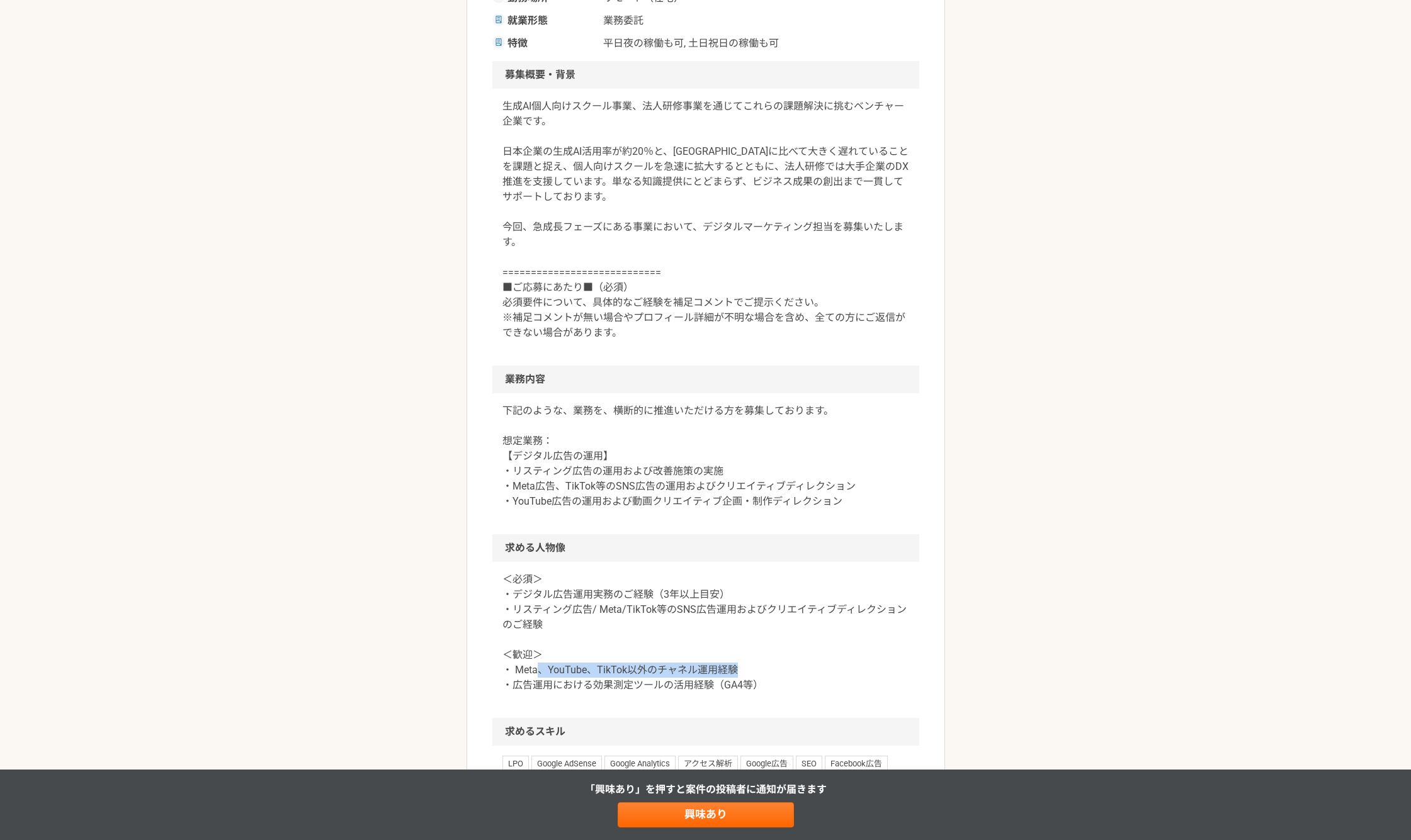
click at [802, 677] on p "＜必須＞ ・デジタル広告運用実務のご経験（3年以上目安） ・リスティング広告/ Meta/TikTok等のSNS広告運用およびクリエイティブディレクションのご…" at bounding box center [706, 632] width 407 height 121
click at [789, 692] on p "＜必須＞ ・デジタル広告運用実務のご経験（3年以上目安） ・リスティング広告/ Meta/TikTok等のSNS広告運用およびクリエイティブディレクションのご…" at bounding box center [706, 632] width 407 height 121
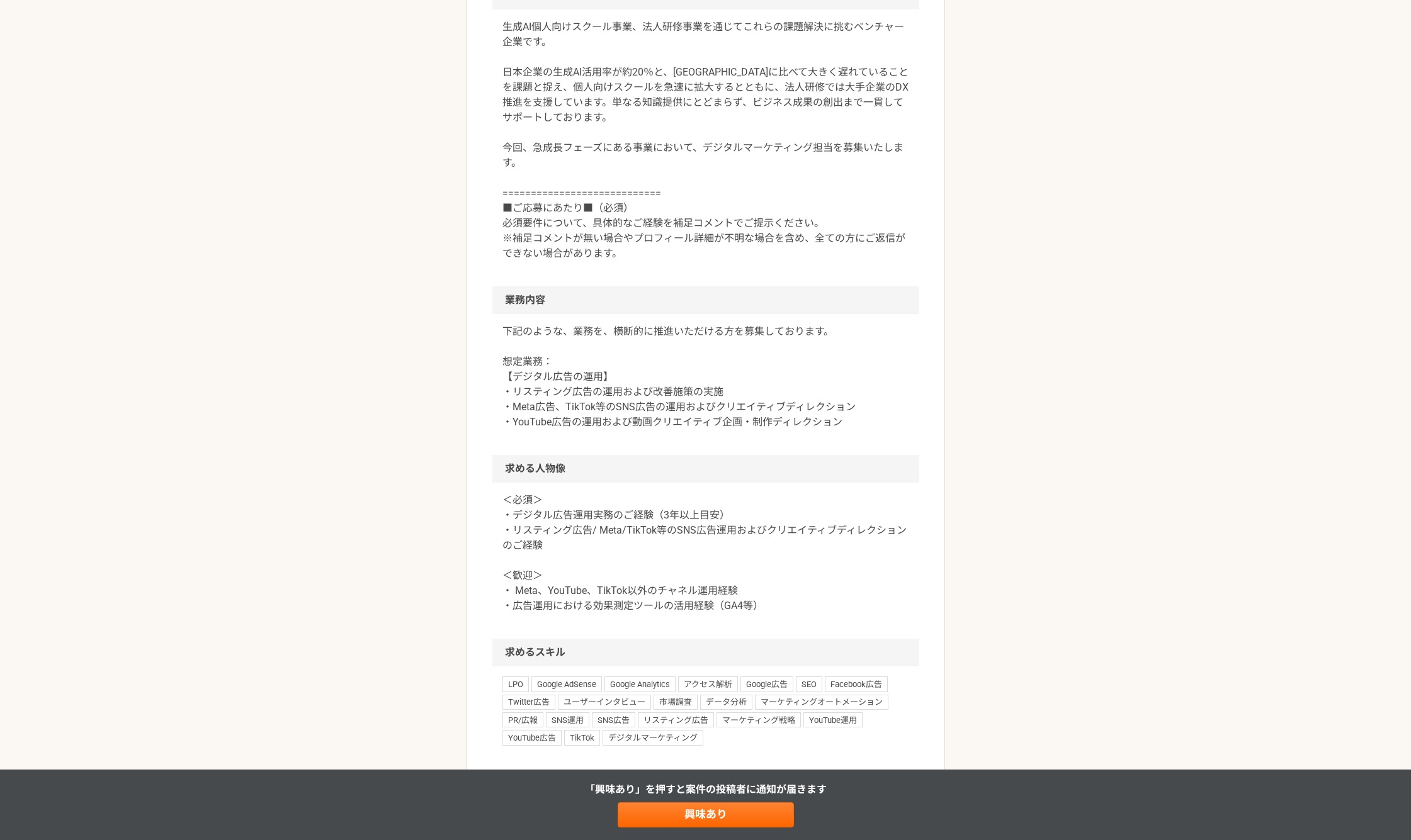
scroll to position [420, 0]
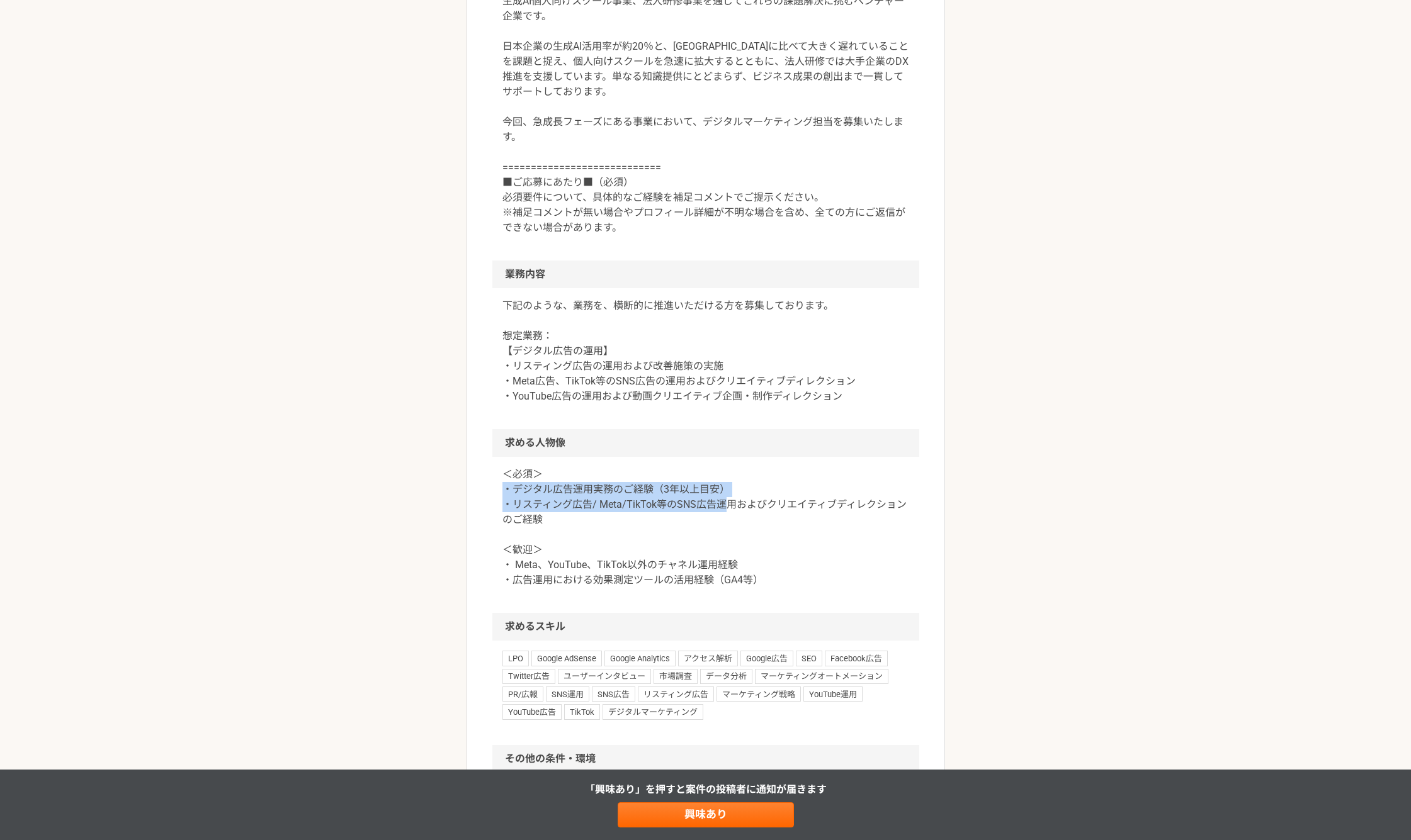
drag, startPoint x: 503, startPoint y: 489, endPoint x: 727, endPoint y: 509, distance: 224.9
click at [727, 509] on p "＜必須＞ ・デジタル広告運用実務のご経験（3年以上目安） ・リスティング広告/ Meta/TikTok等のSNS広告運用およびクリエイティブディレクションのご…" at bounding box center [706, 527] width 407 height 121
click at [727, 527] on p "＜必須＞ ・デジタル広告運用実務のご経験（3年以上目安） ・リスティング広告/ Meta/TikTok等のSNS広告運用およびクリエイティブディレクションのご…" at bounding box center [706, 527] width 407 height 121
drag, startPoint x: 741, startPoint y: 526, endPoint x: 491, endPoint y: 467, distance: 256.9
click at [492, 467] on div "＜必須＞ ・デジタル広告運用実務のご経験（3年以上目安） ・リスティング広告/ Meta/TikTok等のSNS広告運用およびクリエイティブディレクションのご…" at bounding box center [705, 534] width 427 height 157
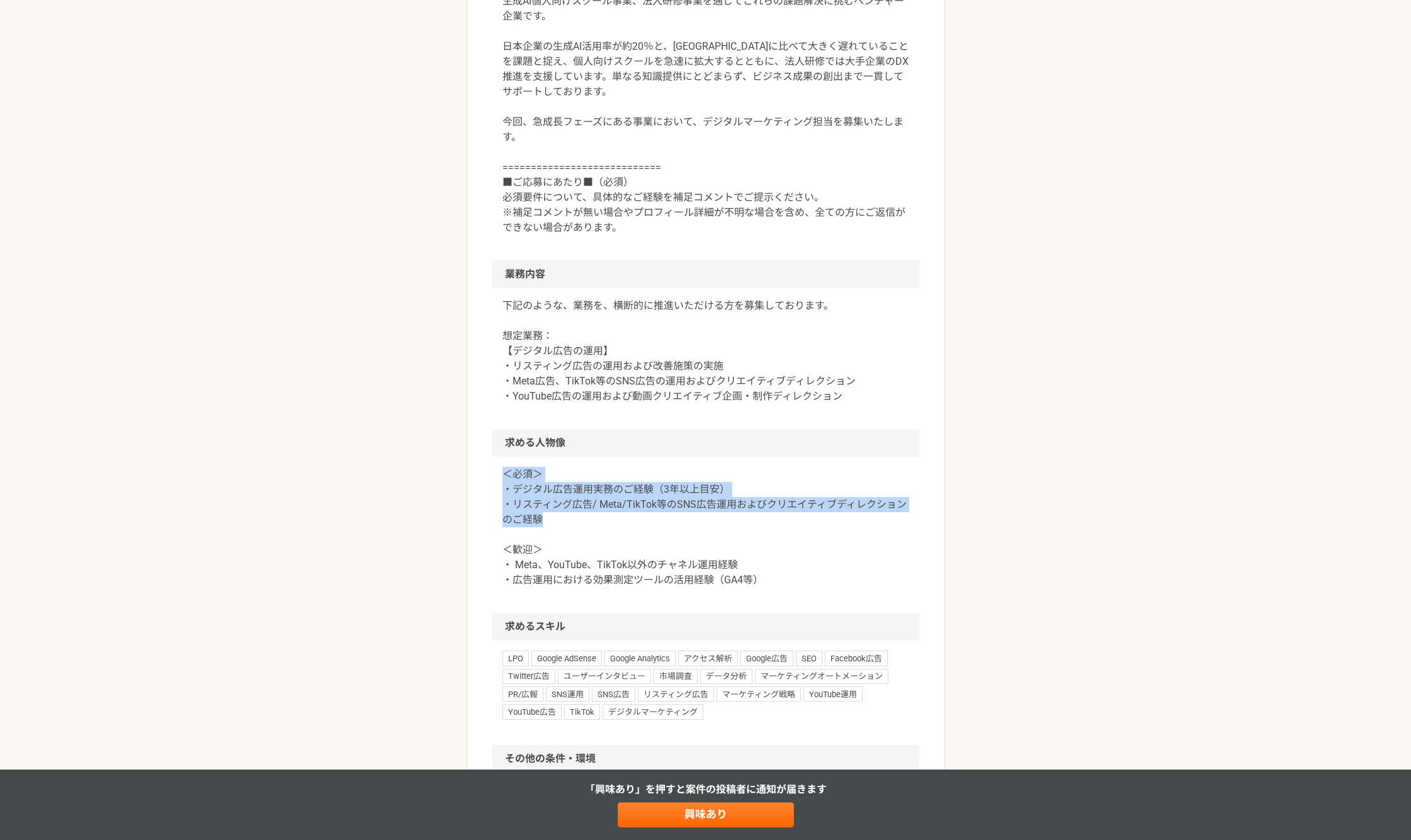
click at [697, 508] on p "＜必須＞ ・デジタル広告運用実務のご経験（3年以上目安） ・リスティング広告/ Meta/TikTok等のSNS広告運用およびクリエイティブディレクションのご…" at bounding box center [706, 527] width 407 height 121
drag, startPoint x: 564, startPoint y: 517, endPoint x: 497, endPoint y: 467, distance: 83.6
click at [497, 467] on div "＜必須＞ ・デジタル広告運用実務のご経験（3年以上目安） ・リスティング広告/ Meta/TikTok等のSNS広告運用およびクリエイティブディレクションのご…" at bounding box center [705, 534] width 427 height 157
drag, startPoint x: 497, startPoint y: 474, endPoint x: 654, endPoint y: 524, distance: 164.8
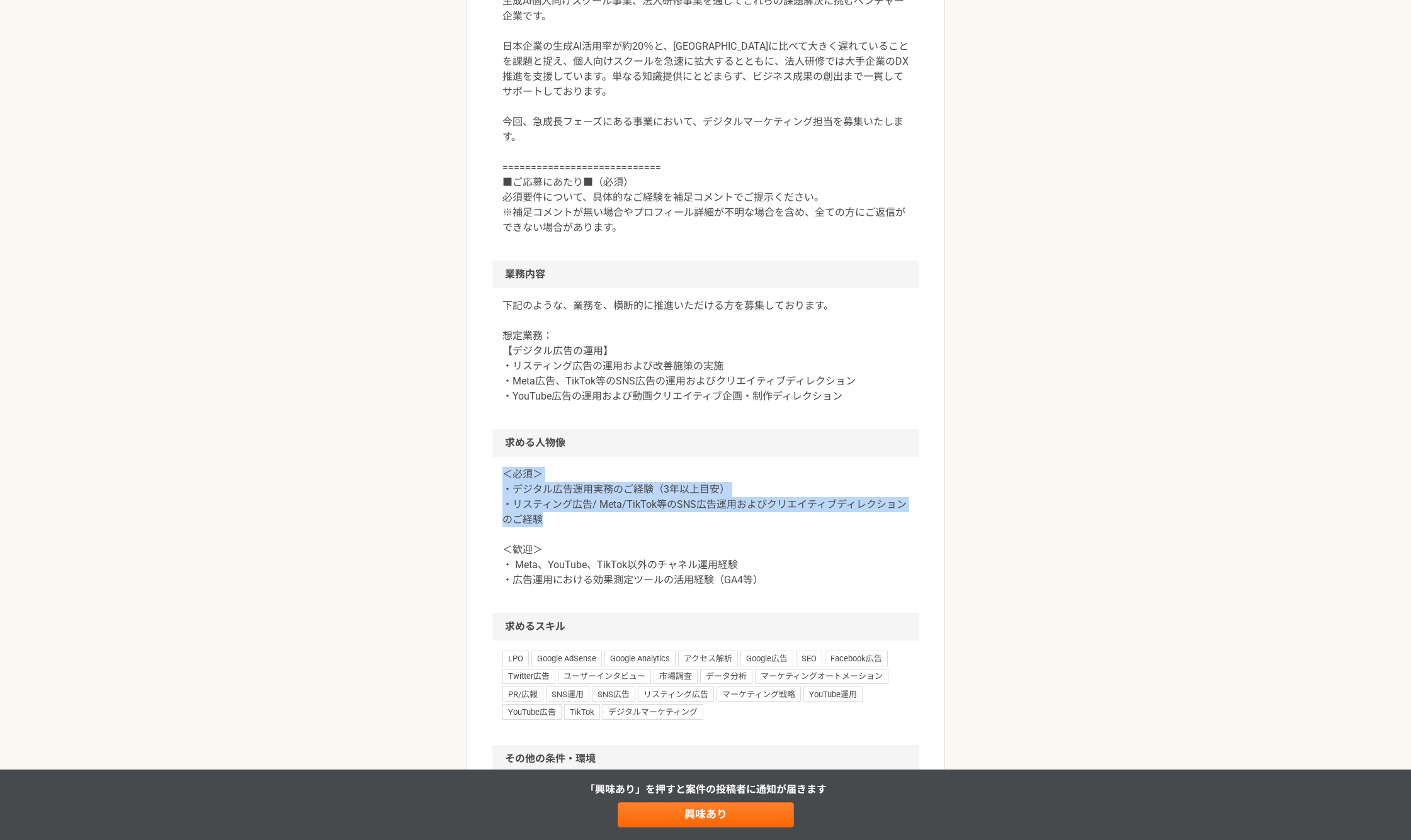
click at [654, 524] on div "＜必須＞ ・デジタル広告運用実務のご経験（3年以上目安） ・リスティング広告/ Meta/TikTok等のSNS広告運用およびクリエイティブディレクションのご…" at bounding box center [705, 534] width 427 height 157
click at [654, 524] on p "＜必須＞ ・デジタル広告運用実務のご経験（3年以上目安） ・リスティング広告/ Meta/TikTok等のSNS広告運用およびクリエイティブディレクションのご…" at bounding box center [706, 527] width 407 height 121
drag, startPoint x: 590, startPoint y: 523, endPoint x: 594, endPoint y: 510, distance: 13.6
click at [605, 511] on p "＜必須＞ ・デジタル広告運用実務のご経験（3年以上目安） ・リスティング広告/ Meta/TikTok等のSNS広告運用およびクリエイティブディレクションのご…" at bounding box center [706, 527] width 407 height 121
click at [572, 509] on p "＜必須＞ ・デジタル広告運用実務のご経験（3年以上目安） ・リスティング広告/ Meta/TikTok等のSNS広告運用およびクリエイティブディレクションのご…" at bounding box center [706, 527] width 407 height 121
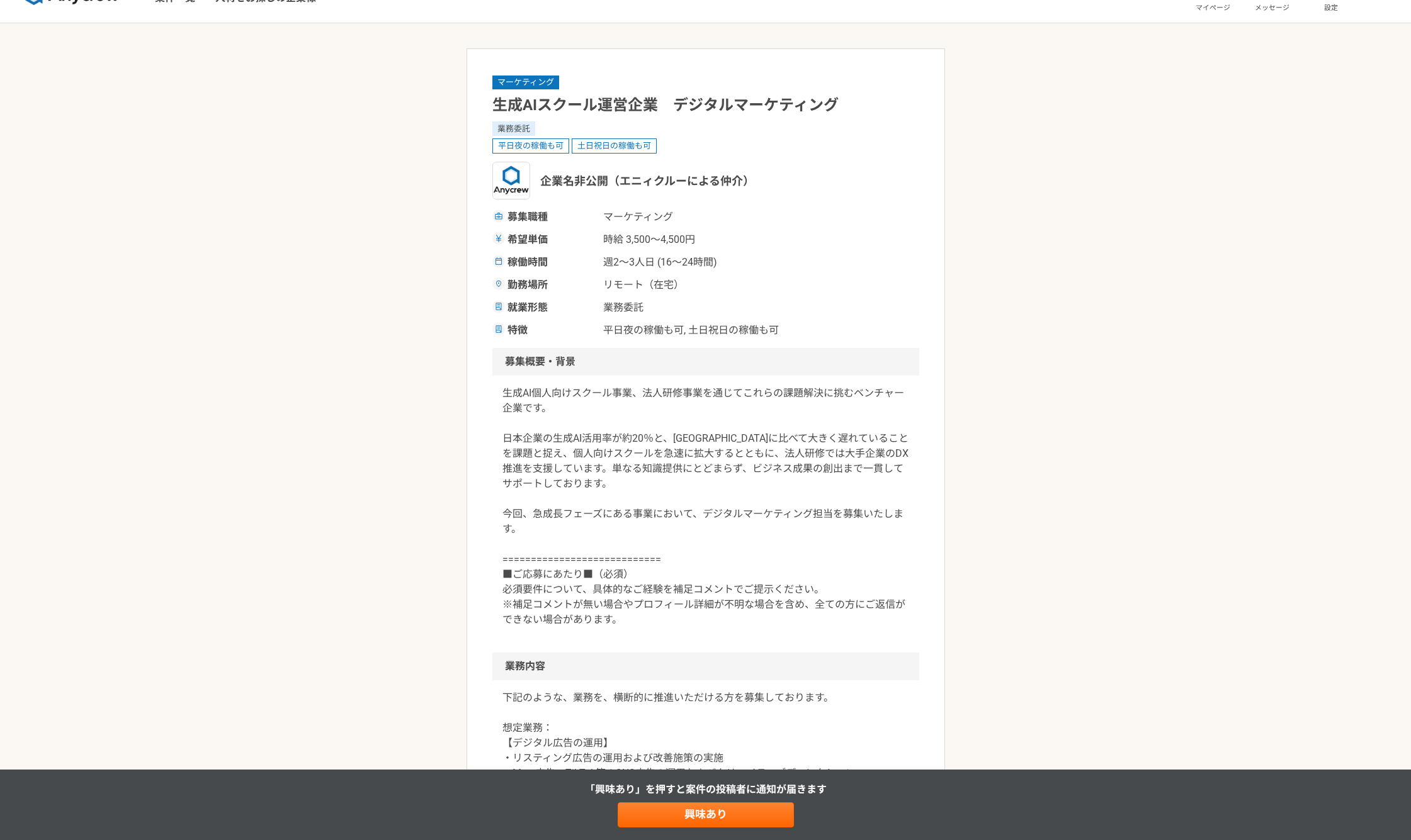
scroll to position [0, 0]
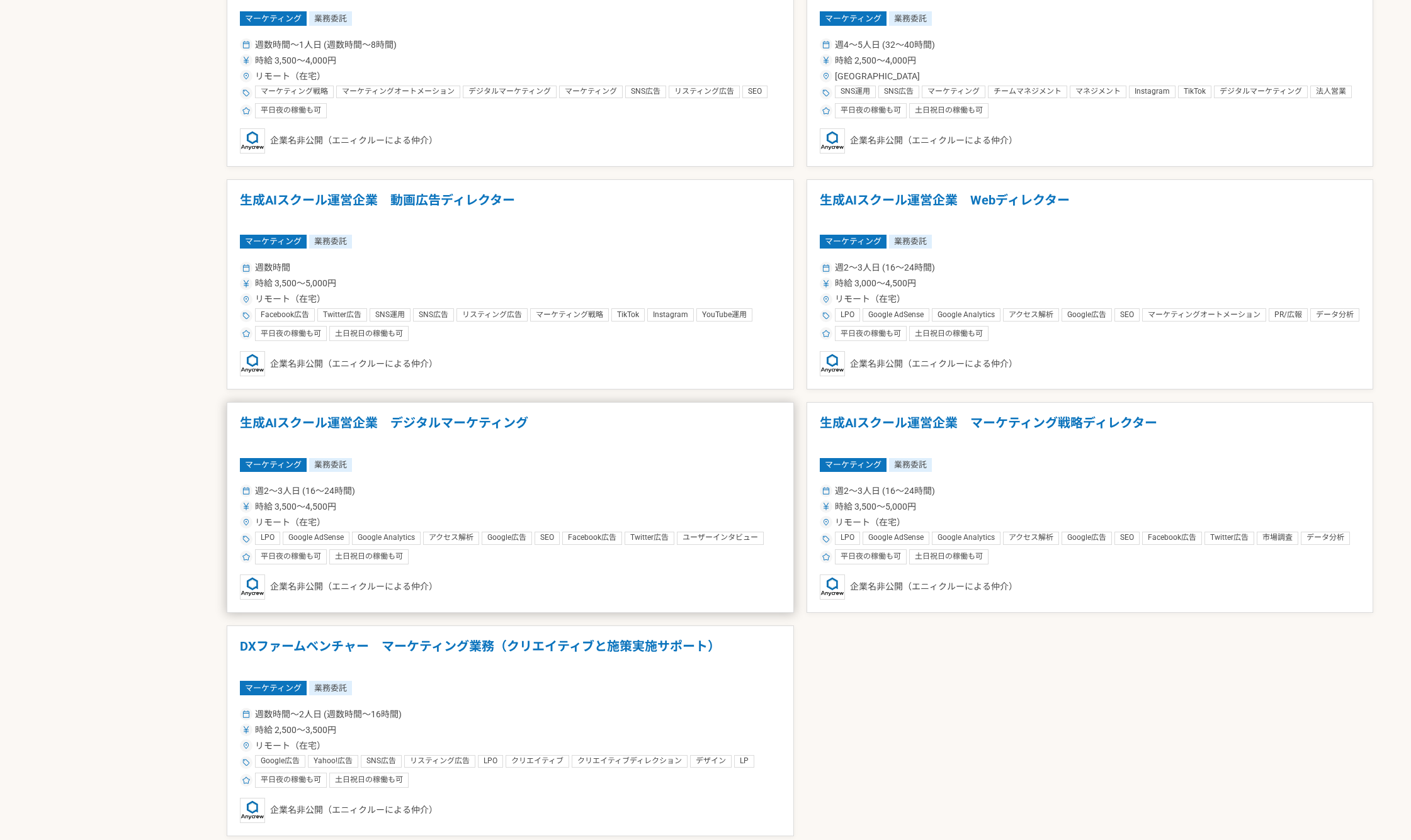
scroll to position [1246, 0]
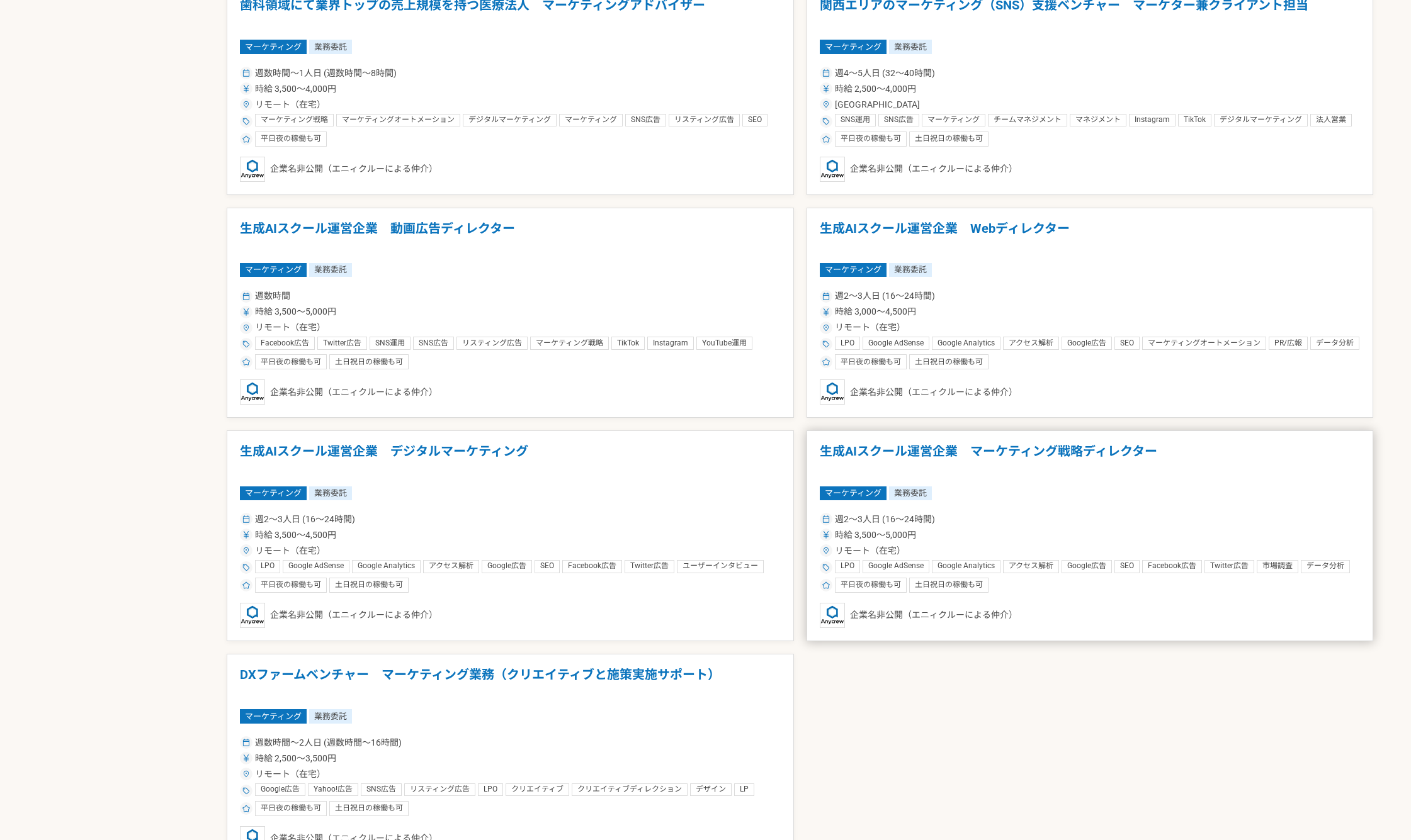
click at [1064, 503] on article "生成AIスクール運営企業　マーケティング戦略ディレクター マーケティング 業務委託 週2〜3人日 (16〜24時間) 時給 3,500〜5,000円 リモート…" at bounding box center [1089, 535] width 567 height 211
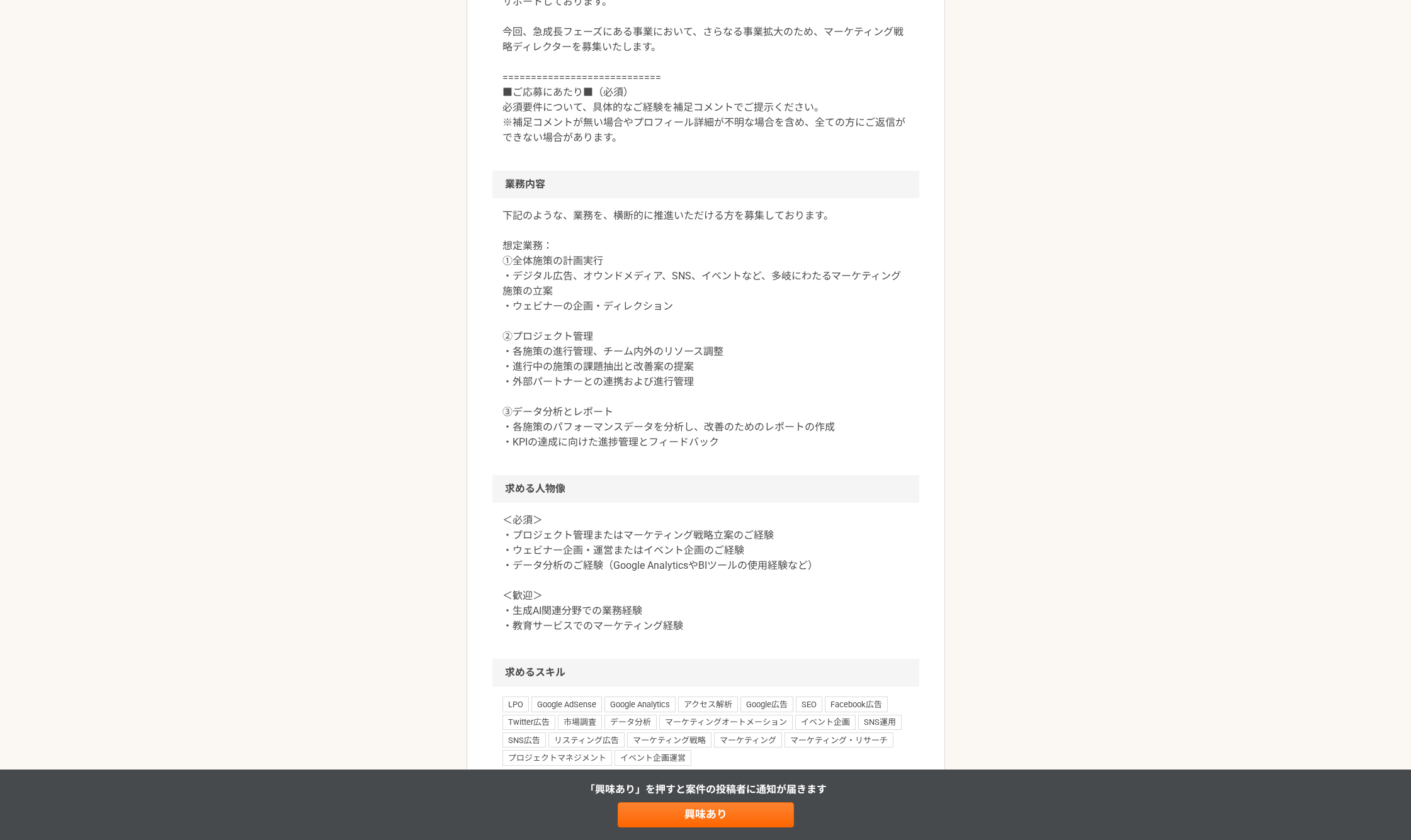
scroll to position [524, 0]
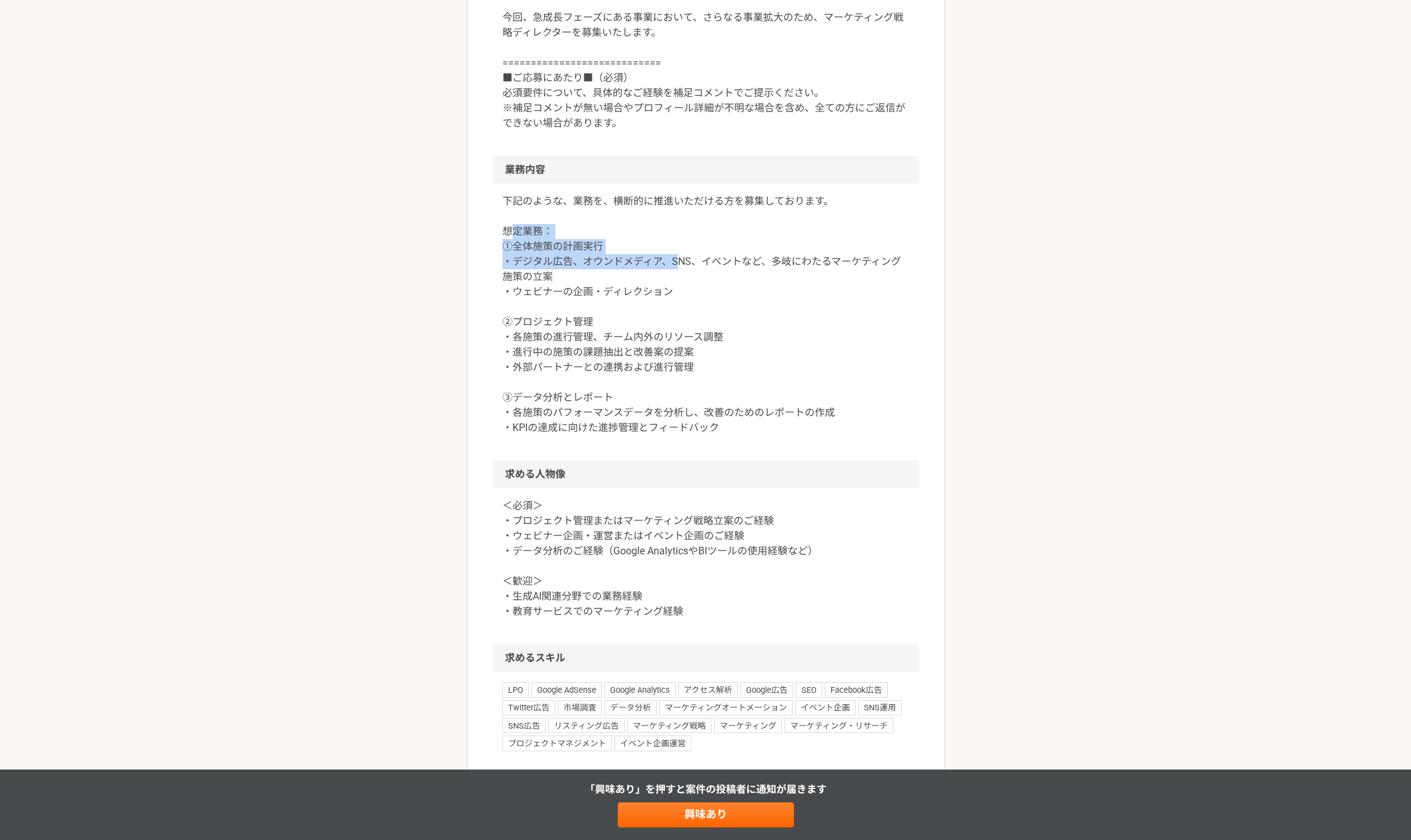
drag, startPoint x: 509, startPoint y: 236, endPoint x: 689, endPoint y: 273, distance: 183.8
click at [687, 272] on p "下記のような、業務を、横断的に推進いただける方を募集しております。 想定業務： ①全体施策の計画実行 ・デジタル広告、オウンドメディア、SNS、イベントなど、…" at bounding box center [706, 315] width 407 height 242
click at [696, 302] on p "下記のような、業務を、横断的に推進いただける方を募集しております。 想定業務： ①全体施策の計画実行 ・デジタル広告、オウンドメディア、SNS、イベントなど、…" at bounding box center [706, 315] width 407 height 242
drag, startPoint x: 728, startPoint y: 304, endPoint x: 541, endPoint y: 258, distance: 192.6
click at [541, 258] on p "下記のような、業務を、横断的に推進いただける方を募集しております。 想定業務： ①全体施策の計画実行 ・デジタル広告、オウンドメディア、SNS、イベントなど、…" at bounding box center [706, 315] width 407 height 242
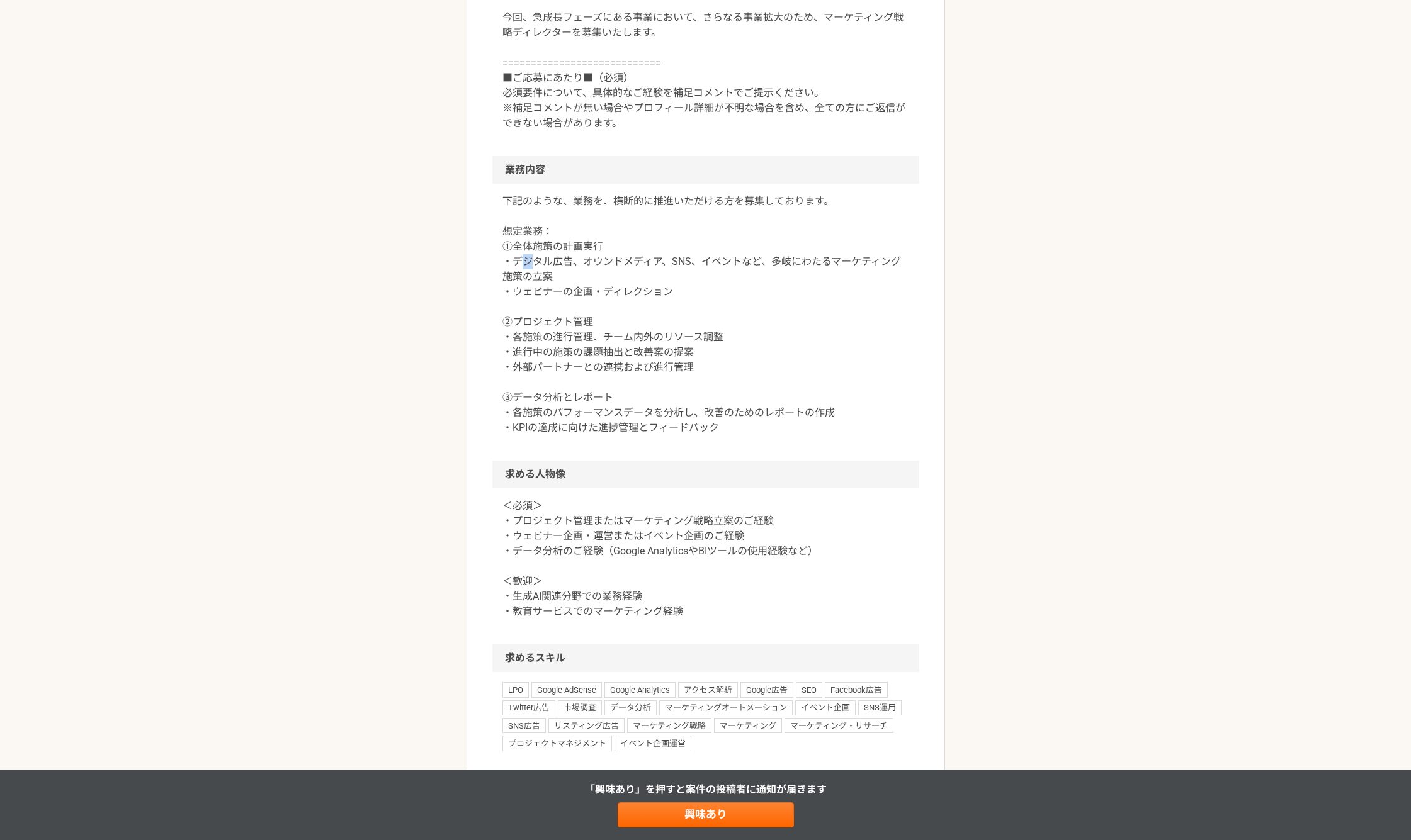
click at [524, 256] on p "下記のような、業務を、横断的に推進いただける方を募集しております。 想定業務： ①全体施策の計画実行 ・デジタル広告、オウンドメディア、SNS、イベントなど、…" at bounding box center [706, 315] width 407 height 242
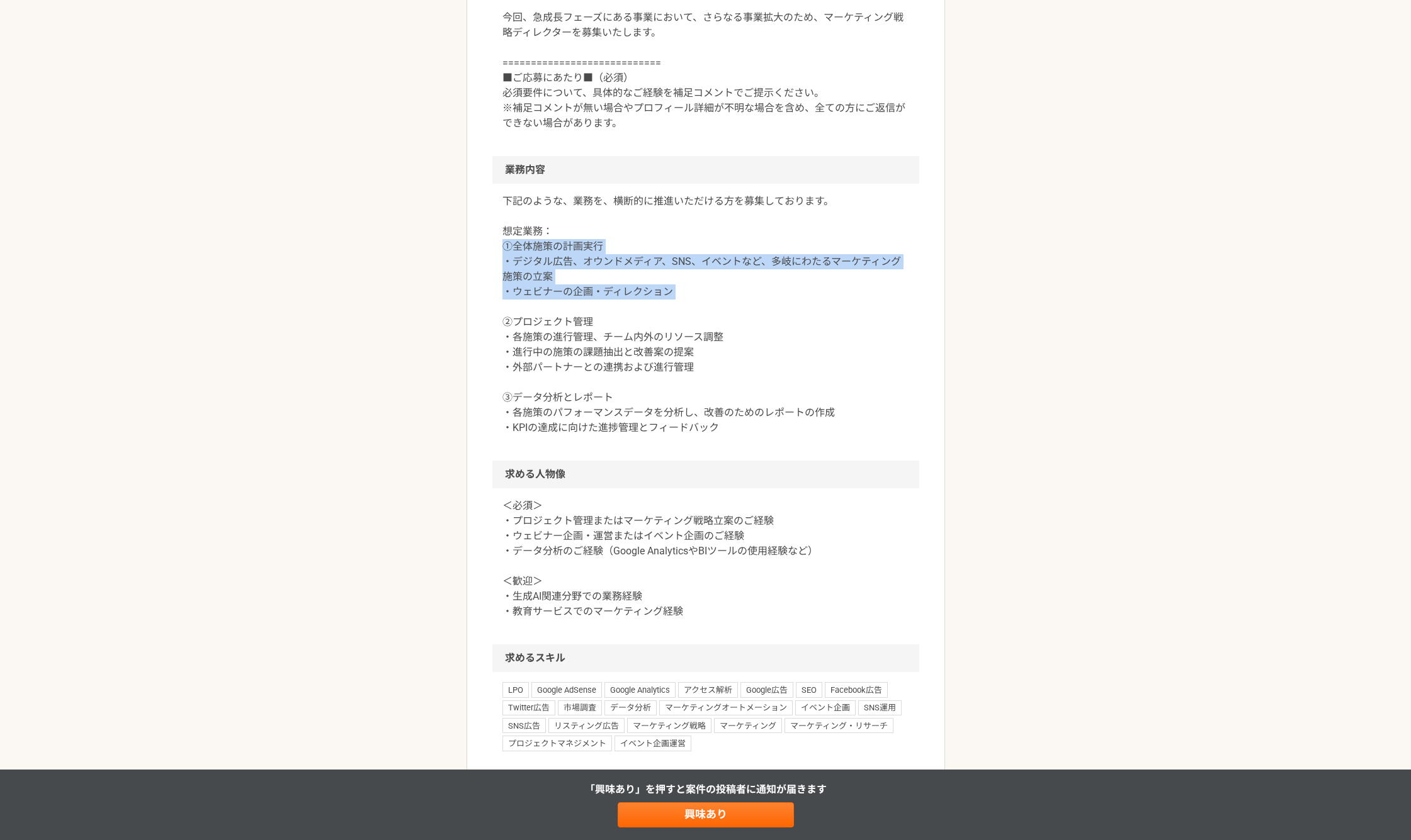
drag, startPoint x: 491, startPoint y: 246, endPoint x: 800, endPoint y: 308, distance: 315.2
click at [800, 308] on article "マーケティング 生成AIスクール運営企業　マーケティング戦略ディレクター 業務委託 平日夜の稼働も可 土日祝日の稼働も可 企業名非公開（エニィクルーによる仲介…" at bounding box center [706, 382] width 478 height 1661
drag, startPoint x: 800, startPoint y: 308, endPoint x: 721, endPoint y: 321, distance: 80.1
click at [799, 308] on p "下記のような、業務を、横断的に推進いただける方を募集しております。 想定業務： ①全体施策の計画実行 ・デジタル広告、オウンドメディア、SNS、イベントなど、…" at bounding box center [706, 315] width 407 height 242
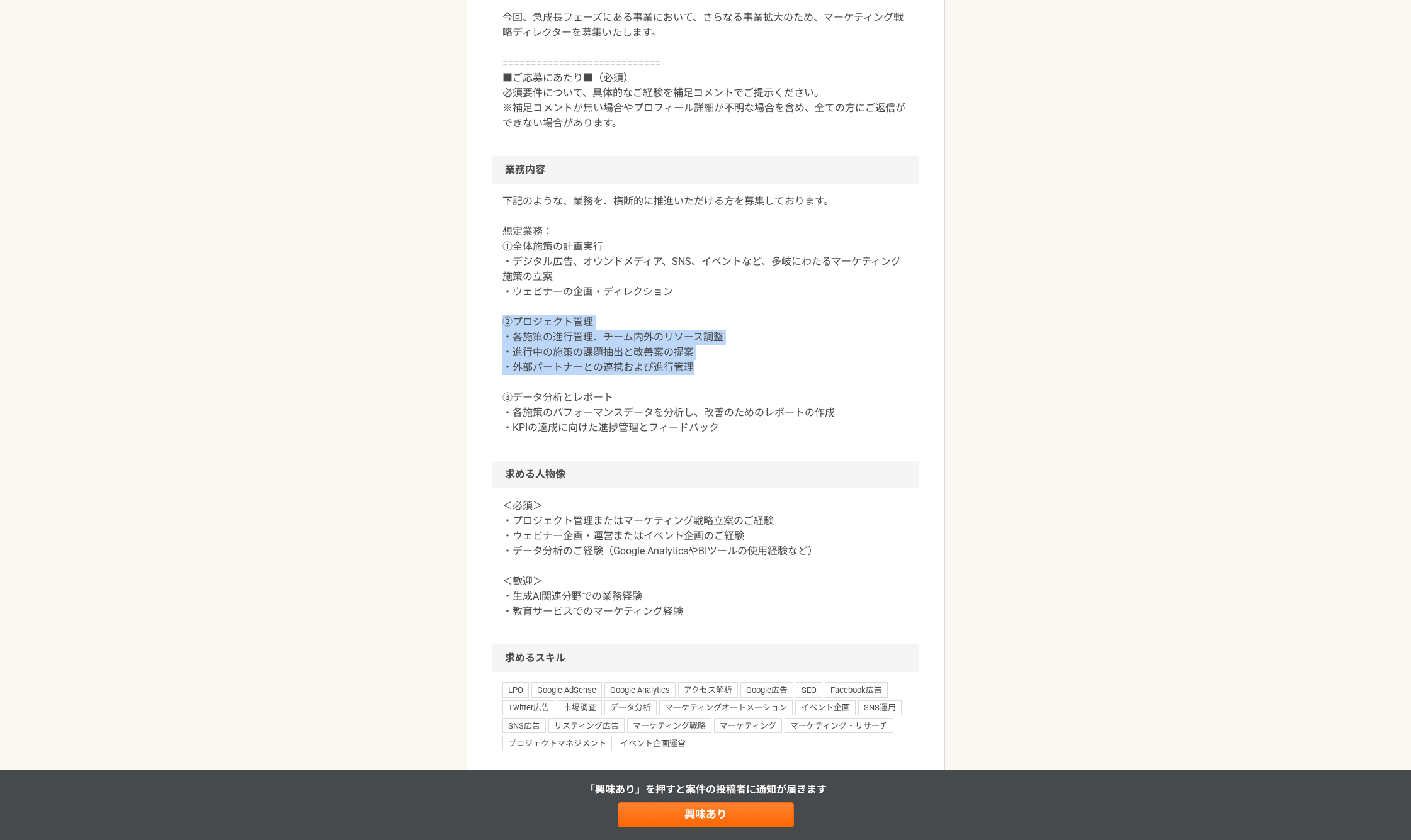
drag, startPoint x: 506, startPoint y: 320, endPoint x: 813, endPoint y: 370, distance: 311.0
click at [816, 370] on p "下記のような、業務を、横断的に推進いただける方を募集しております。 想定業務： ①全体施策の計画実行 ・デジタル広告、オウンドメディア、SNS、イベントなど、…" at bounding box center [706, 315] width 407 height 242
click at [746, 393] on p "下記のような、業務を、横断的に推進いただける方を募集しております。 想定業務： ①全体施策の計画実行 ・デジタル広告、オウンドメディア、SNS、イベントなど、…" at bounding box center [706, 315] width 407 height 242
drag, startPoint x: 679, startPoint y: 338, endPoint x: 785, endPoint y: 398, distance: 121.8
click at [780, 381] on p "下記のような、業務を、横断的に推進いただける方を募集しております。 想定業務： ①全体施策の計画実行 ・デジタル広告、オウンドメディア、SNS、イベントなど、…" at bounding box center [706, 315] width 407 height 242
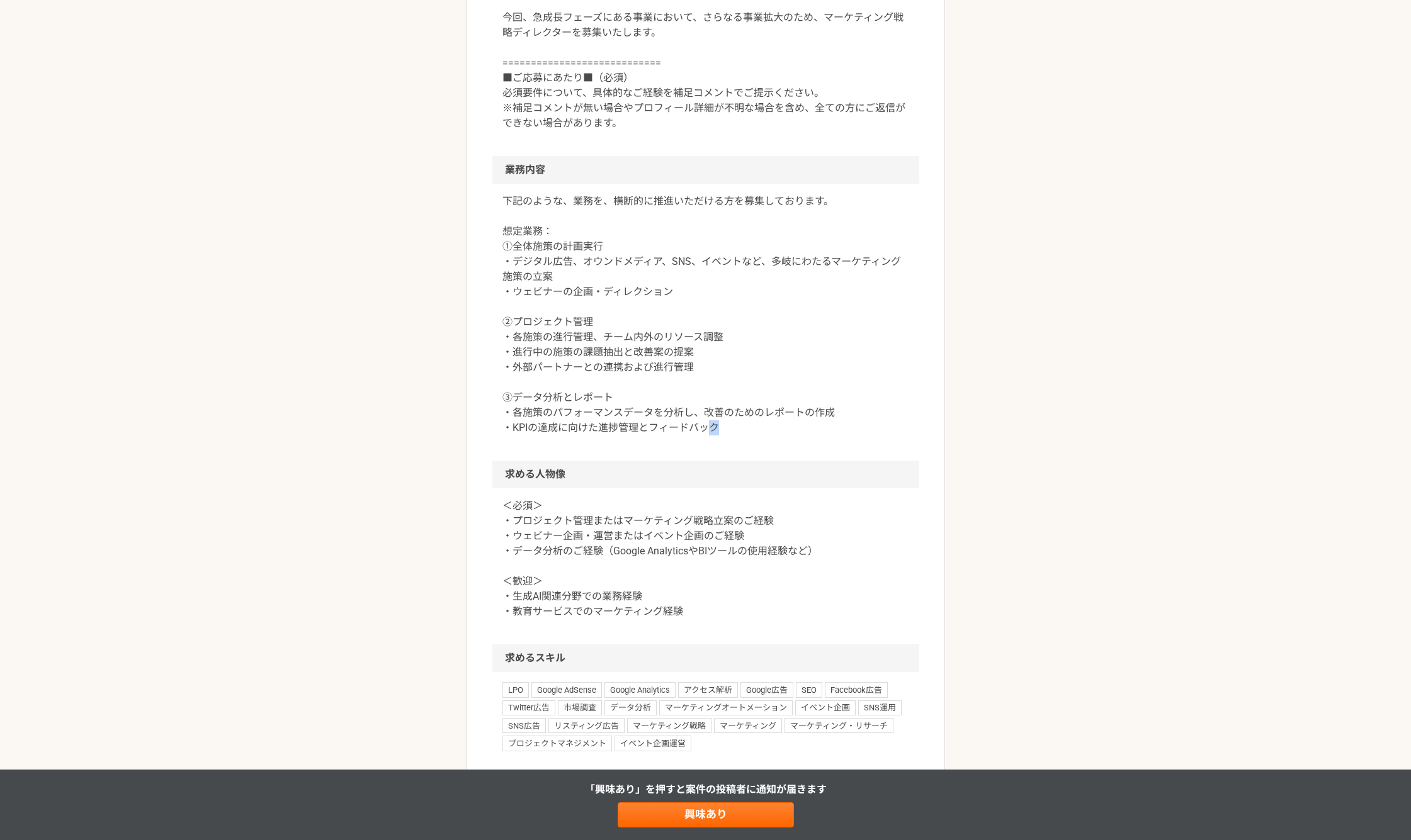
drag, startPoint x: 727, startPoint y: 452, endPoint x: 708, endPoint y: 452, distance: 19.0
click at [708, 452] on div "下記のような、業務を、横断的に推進いただける方を募集しております。 想定業務： ①全体施策の計画実行 ・デジタル広告、オウンドメディア、SNS、イベントなど、…" at bounding box center [705, 322] width 427 height 277
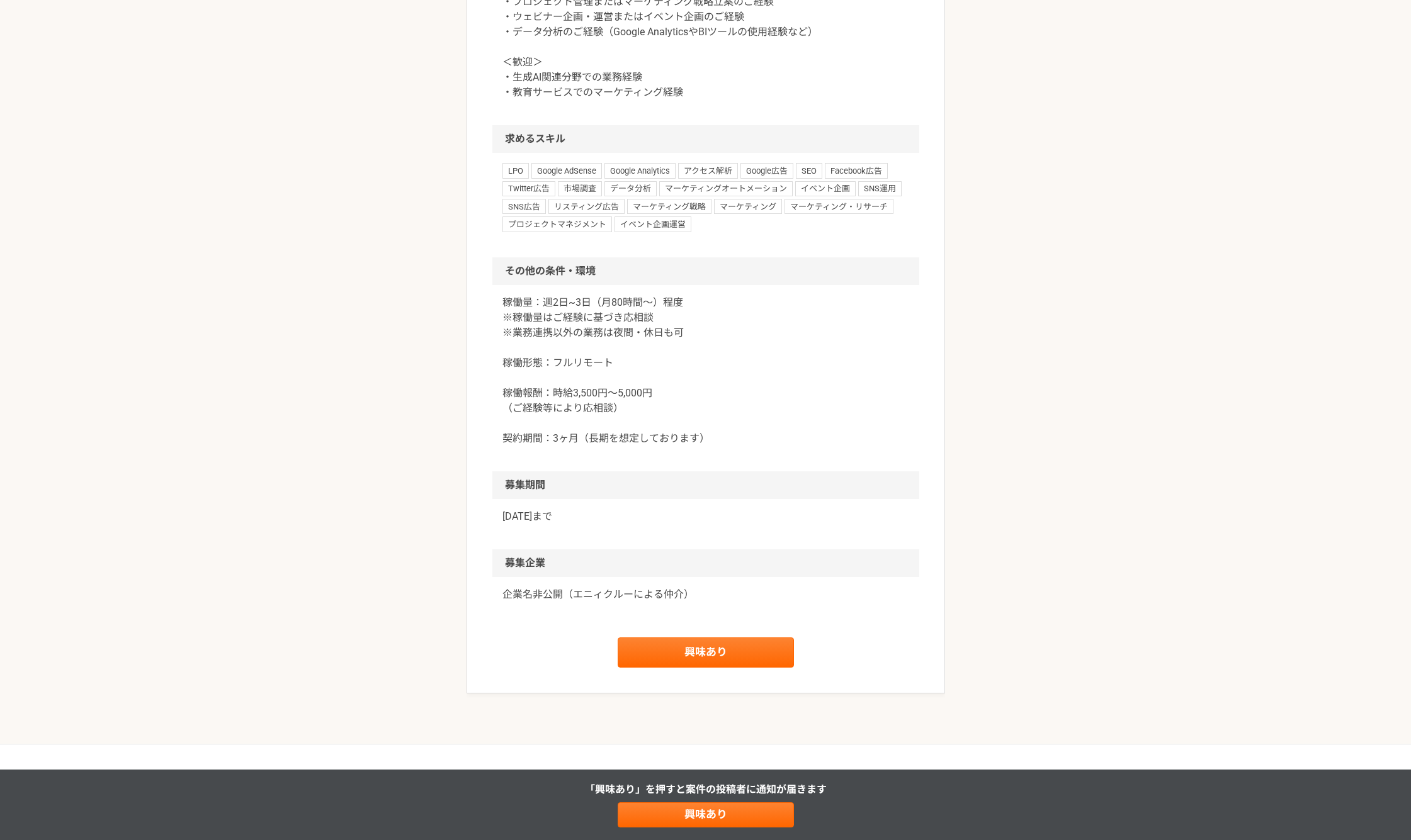
scroll to position [1049, 0]
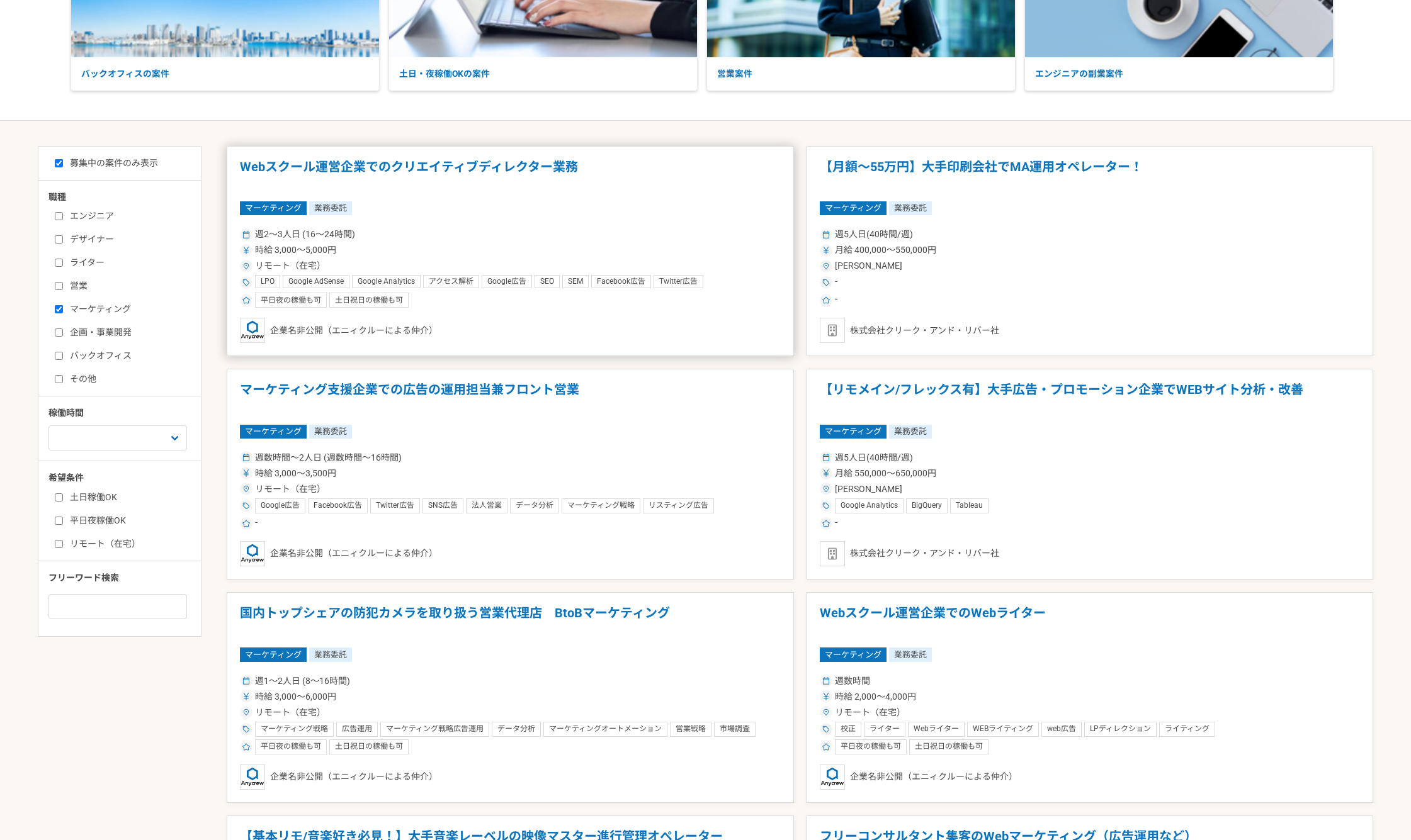
scroll to position [210, 0]
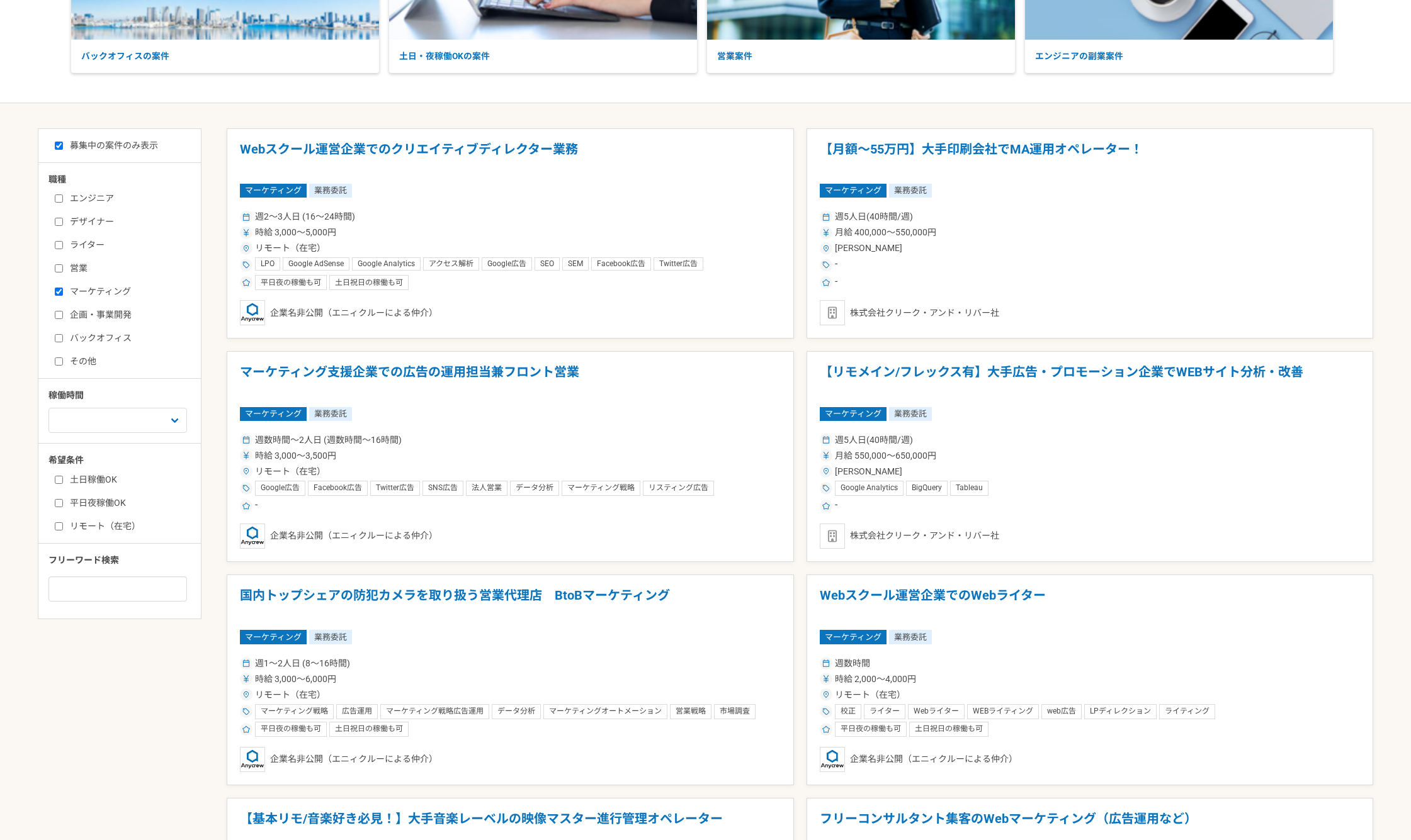
click at [56, 365] on input "その他" at bounding box center [58, 361] width 8 height 8
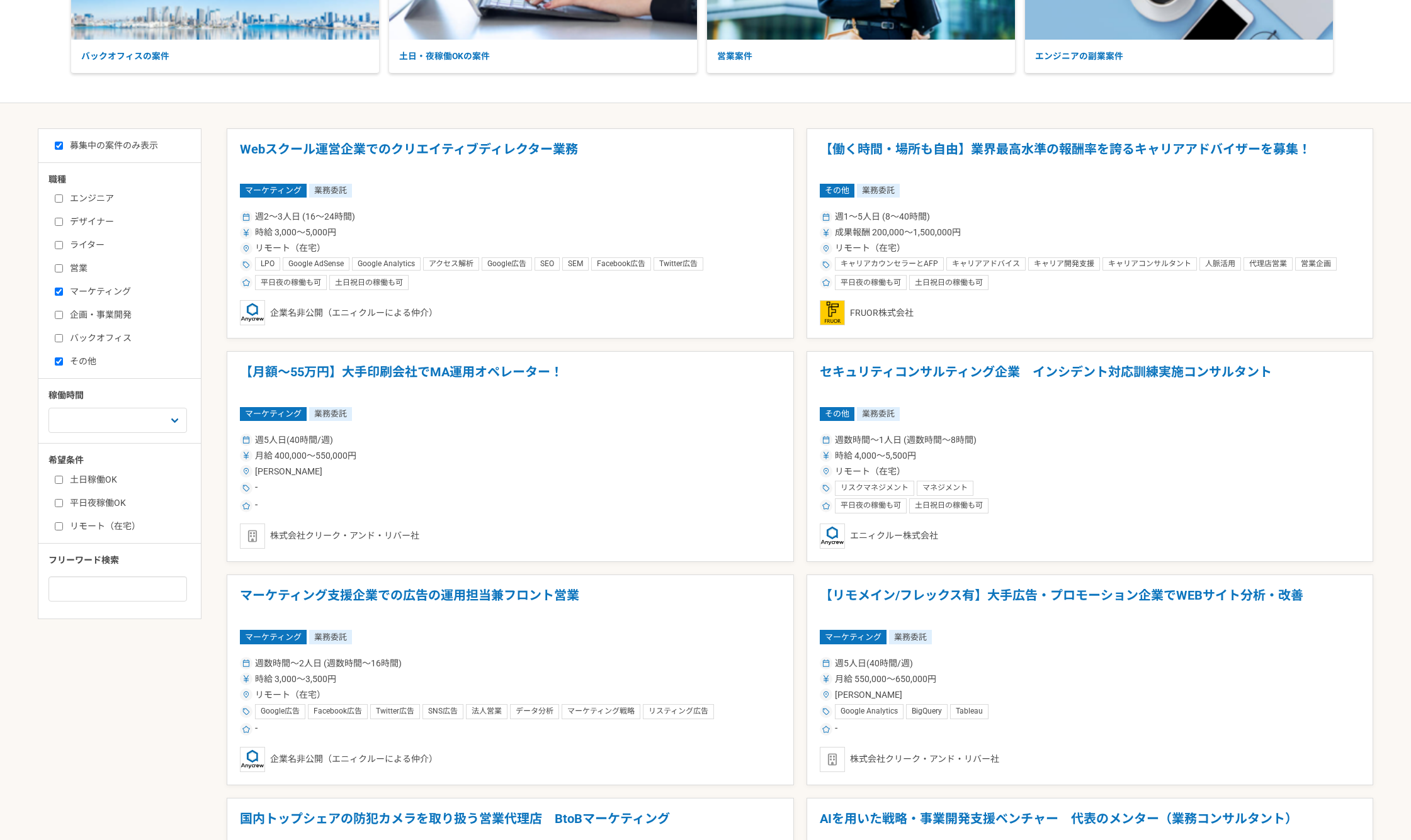
click at [60, 363] on input "その他" at bounding box center [58, 361] width 8 height 8
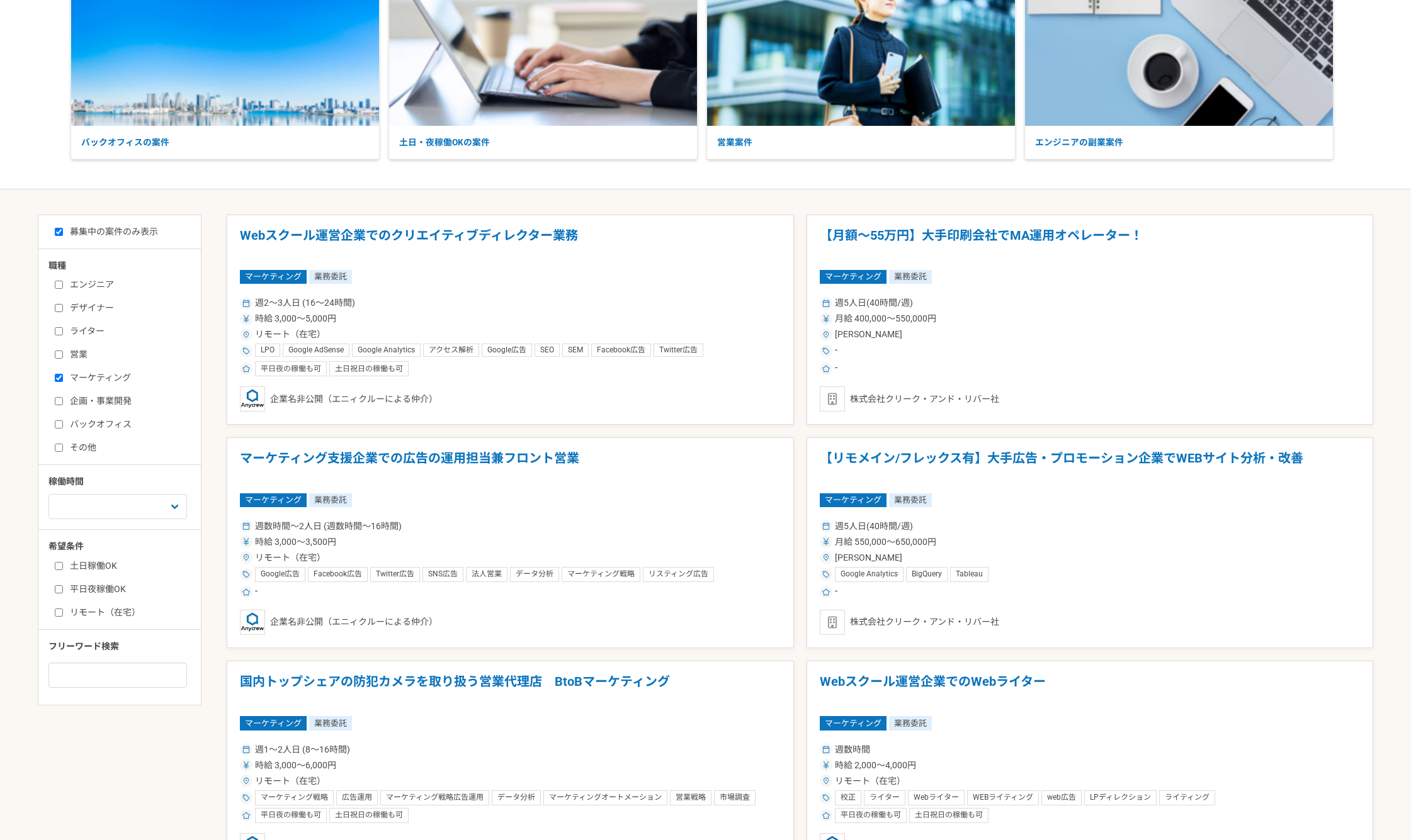
scroll to position [210, 0]
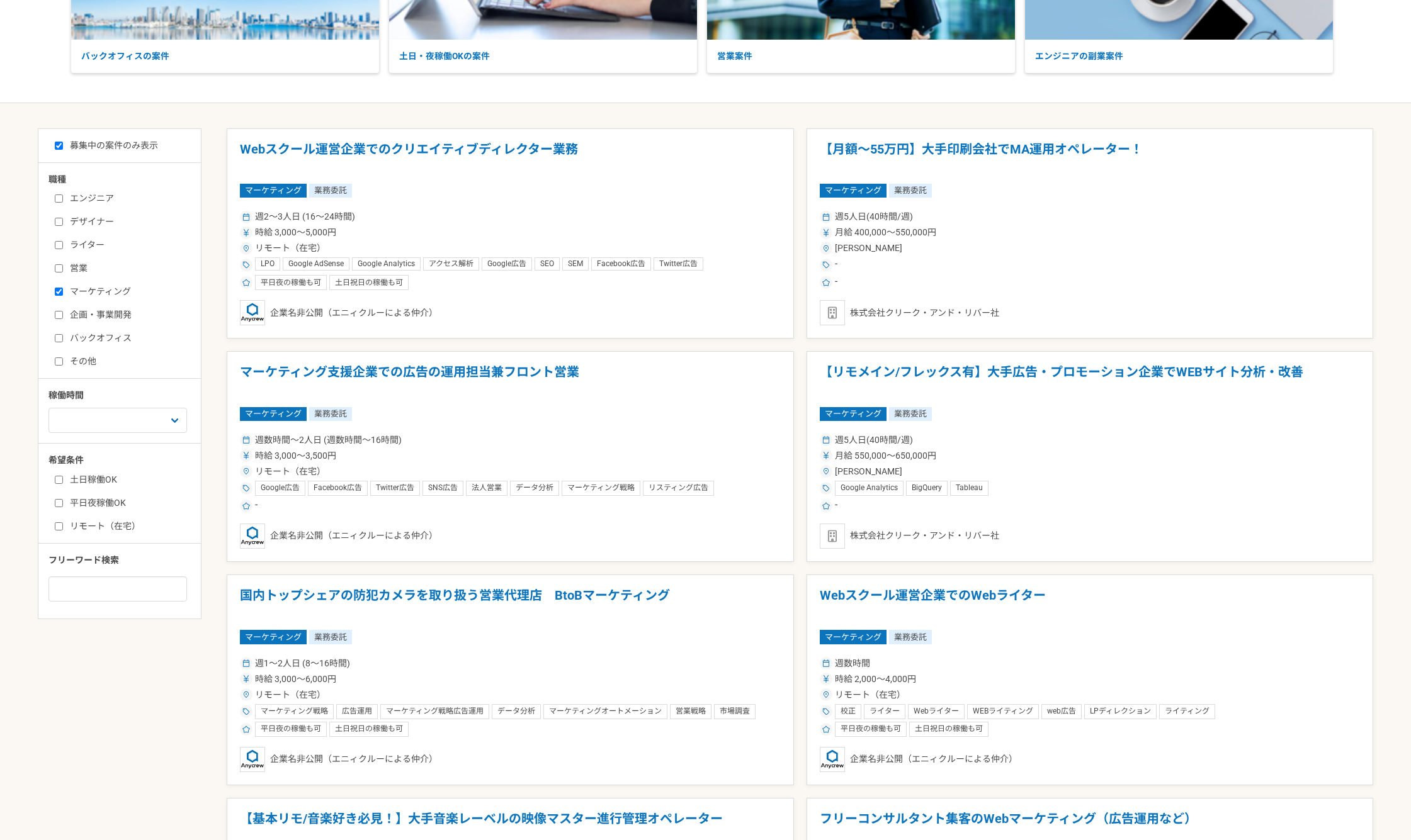
click at [55, 363] on input "その他" at bounding box center [58, 361] width 8 height 8
checkbox input "true"
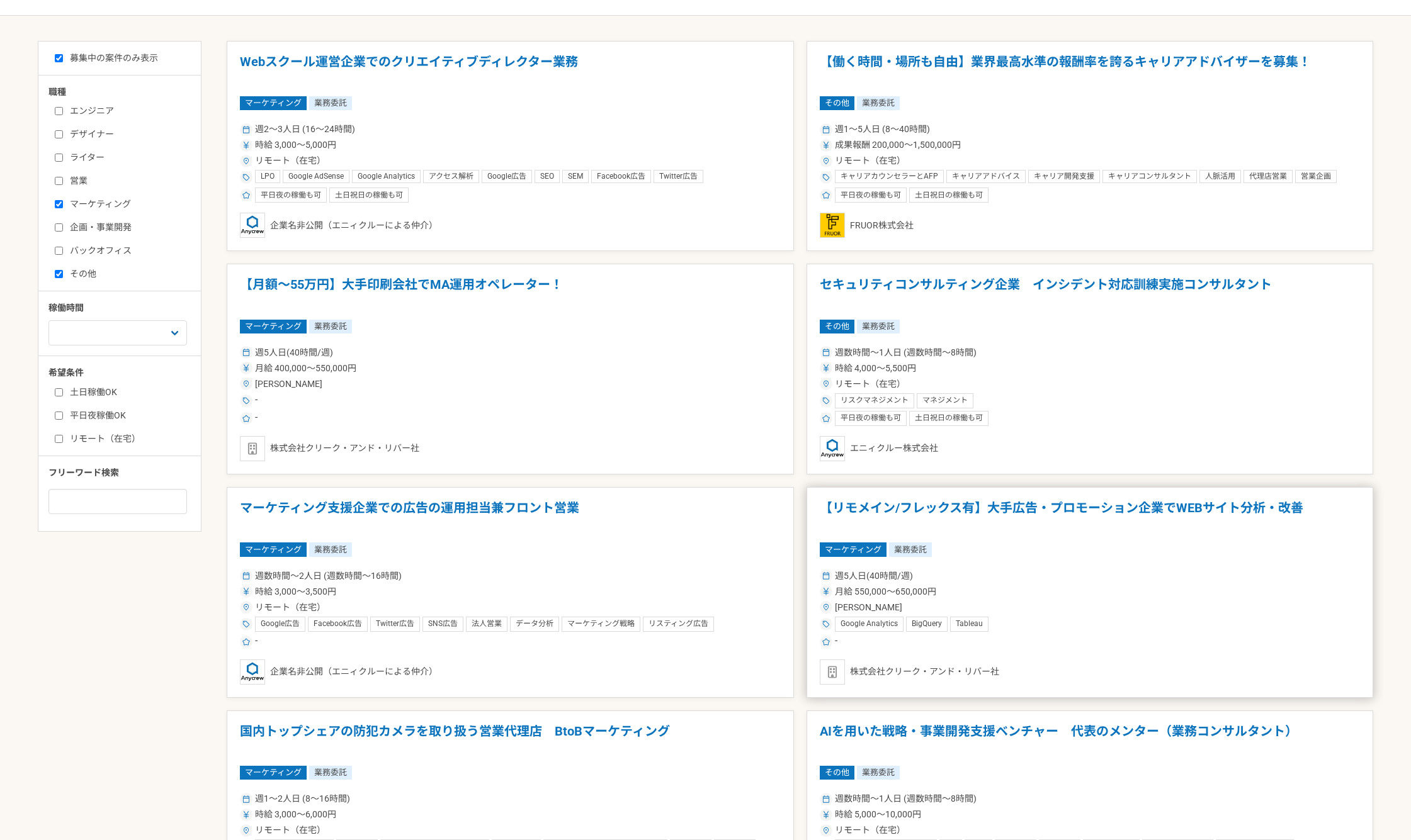
scroll to position [419, 0]
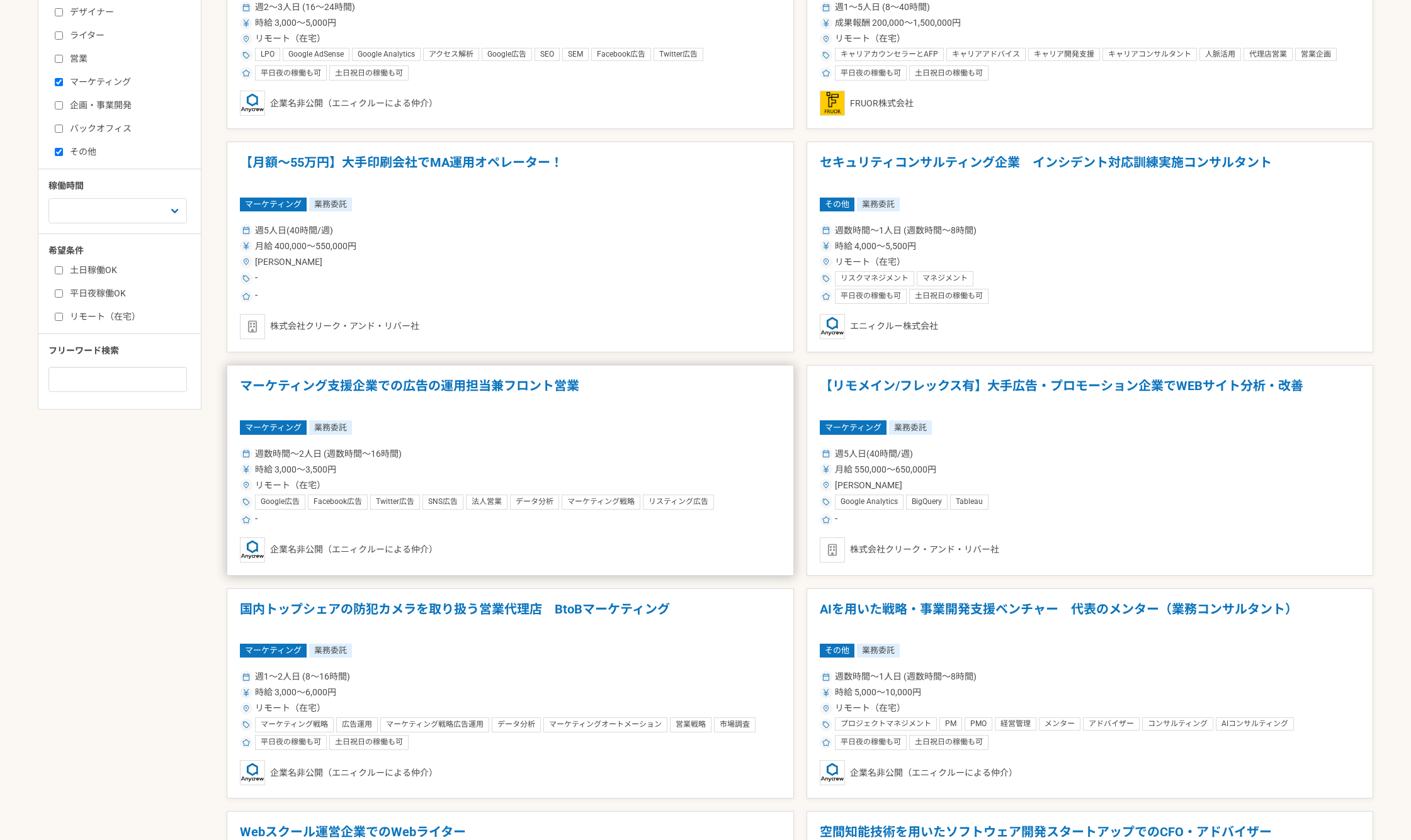
click at [568, 423] on div "マーケティング 業務委託" at bounding box center [510, 428] width 541 height 14
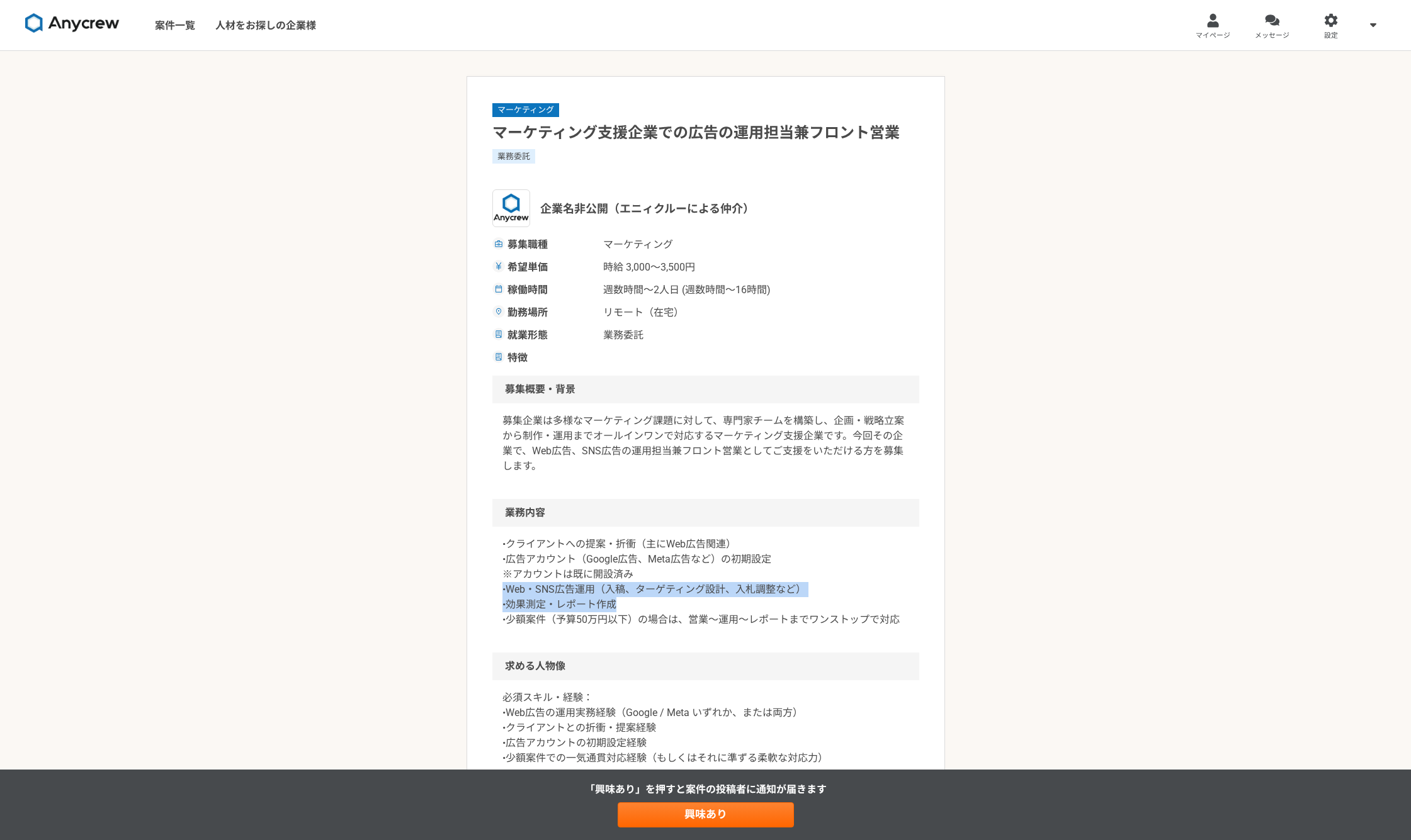
drag, startPoint x: 479, startPoint y: 589, endPoint x: 749, endPoint y: 601, distance: 270.3
click at [748, 601] on article "マーケティング マーケティング支援企業での広告の運用担当兼フロント営業 業務委託 企業名非公開（エニィクルーによる仲介） 募集職種 マーケティング 希望単価 …" at bounding box center [706, 729] width 478 height 1308
click at [534, 613] on p "•クライアントへの提案・折衝（主にWeb広告関連） •広告アカウント（Google広告、Meta広告など）の初期設定 ※アカウントは既に開設済み •Web・S…" at bounding box center [706, 582] width 407 height 91
drag, startPoint x: 496, startPoint y: 608, endPoint x: 801, endPoint y: 618, distance: 305.2
click at [794, 617] on div "•クライアントへの提案・折衝（主にWeb広告関連） •広告アカウント（Google広告、Meta広告など）の初期設定 ※アカウントは既に開設済み •Web・S…" at bounding box center [705, 590] width 427 height 126
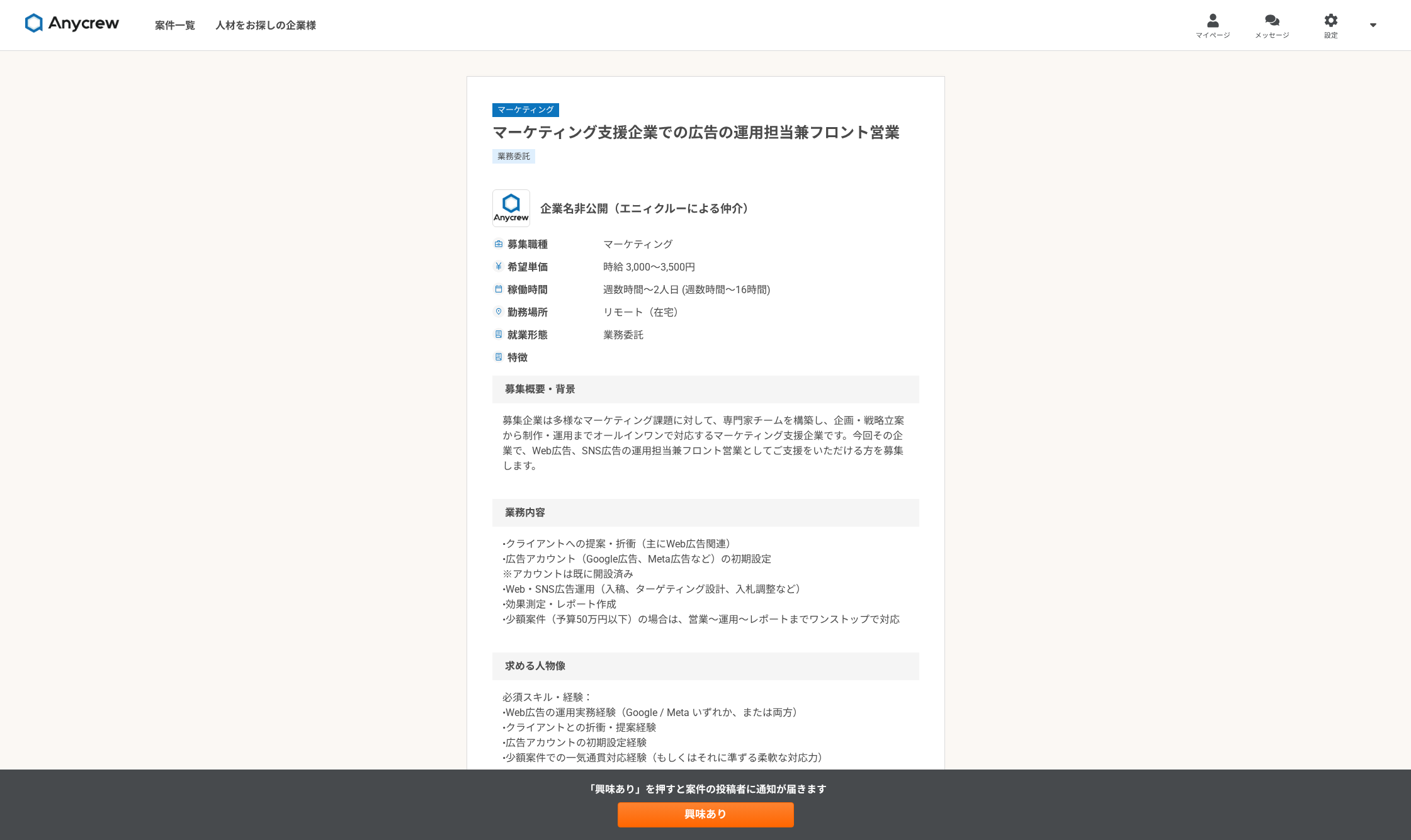
click at [804, 618] on p "•クライアントへの提案・折衝（主にWeb広告関連） •広告アカウント（Google広告、Meta広告など）の初期設定 ※アカウントは既に開設済み •Web・S…" at bounding box center [706, 582] width 407 height 91
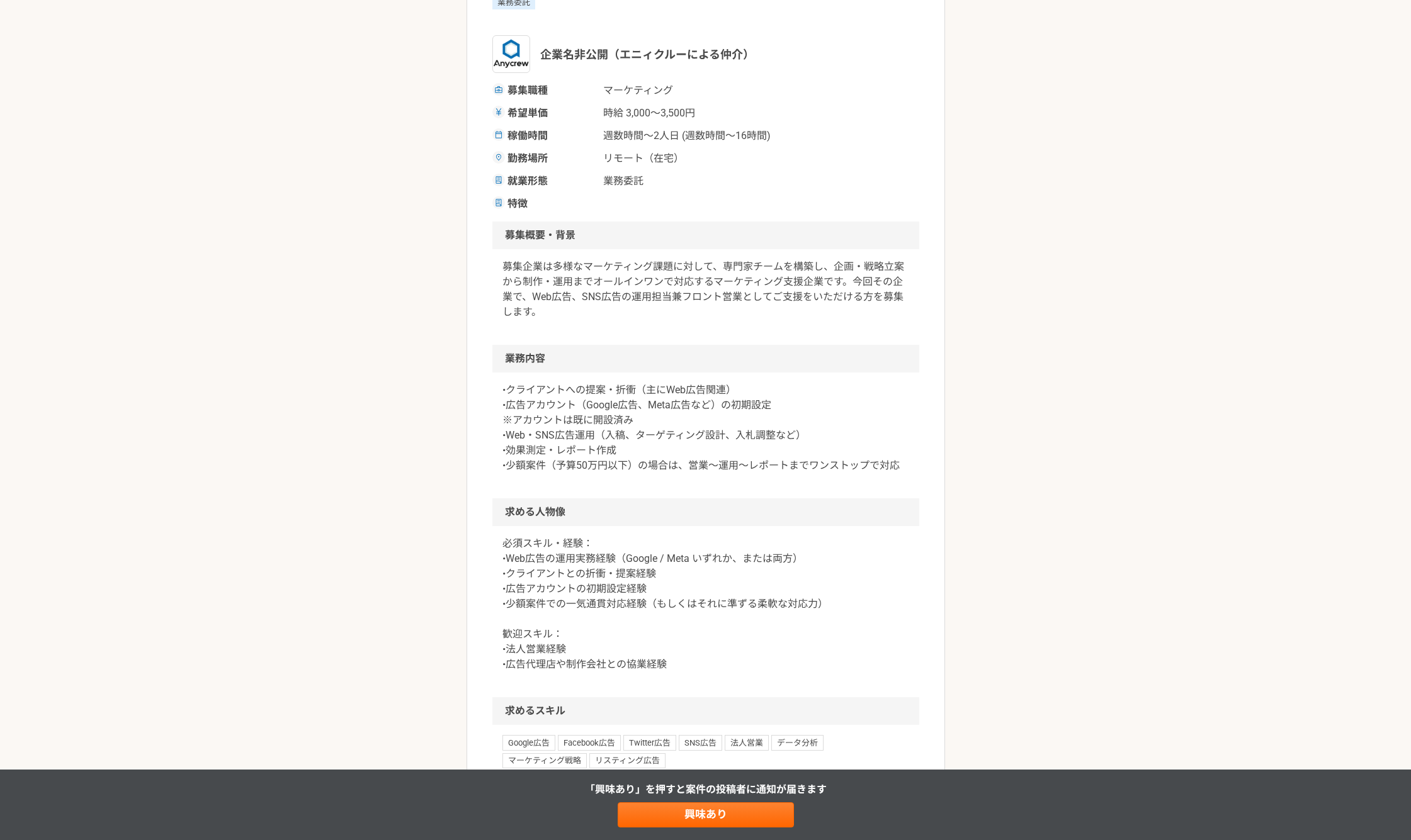
scroll to position [105, 0]
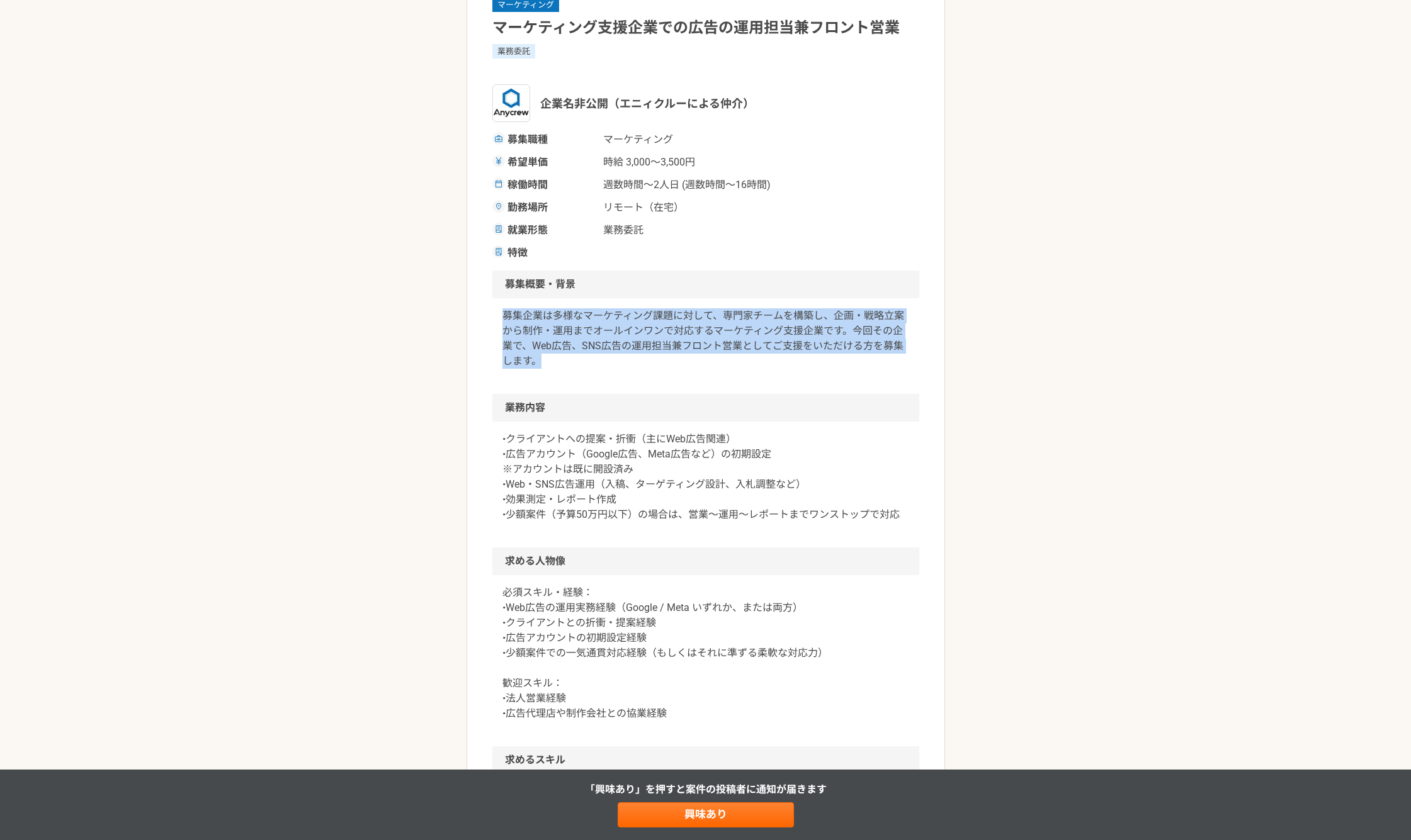
drag, startPoint x: 504, startPoint y: 321, endPoint x: 760, endPoint y: 363, distance: 259.4
click at [758, 362] on p "募集企業は多様なマーケティング課題に対して、専門家チームを構築し、企画・戦略立案から制作・運用までオールインワンで対応するマーケティング支援企業です。今回その…" at bounding box center [706, 338] width 407 height 60
click at [669, 368] on p "募集企業は多様なマーケティング課題に対して、専門家チームを構築し、企画・戦略立案から制作・運用までオールインワンで対応するマーケティング支援企業です。今回その…" at bounding box center [706, 338] width 407 height 60
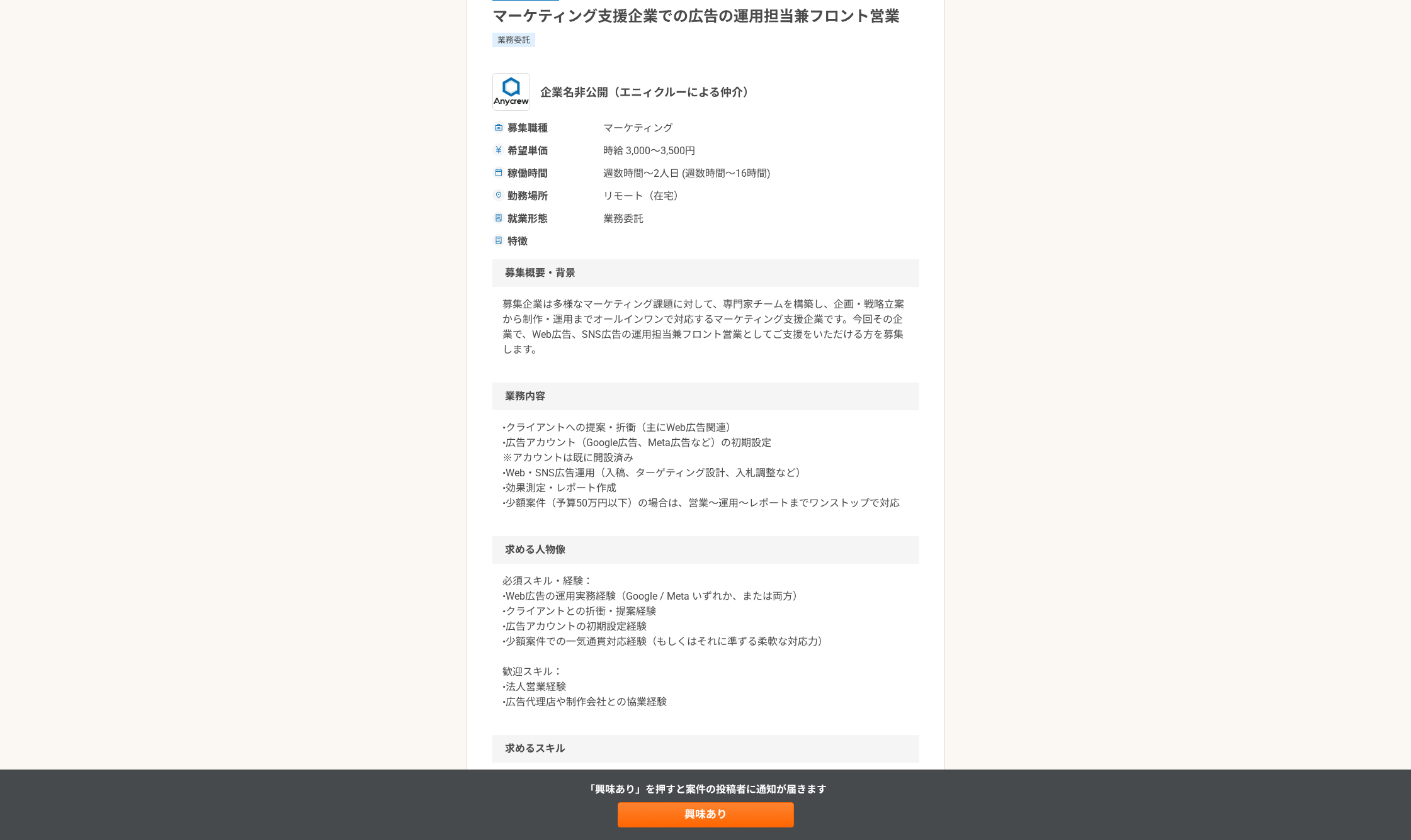
scroll to position [210, 0]
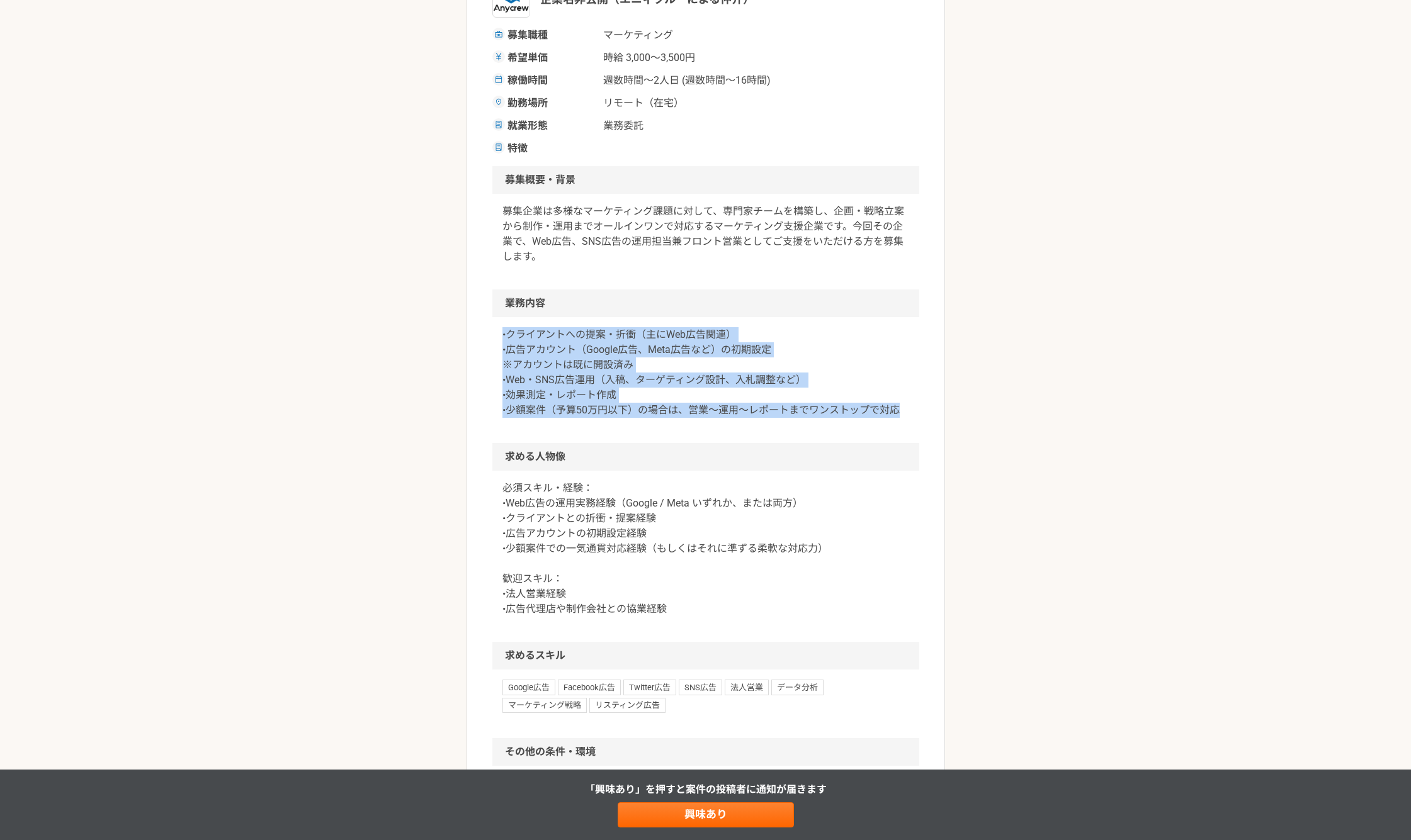
drag, startPoint x: 497, startPoint y: 334, endPoint x: 907, endPoint y: 415, distance: 417.9
click at [907, 415] on div "•クライアントへの提案・折衝（主にWeb広告関連） •広告アカウント（Google広告、Meta広告など）の初期設定 ※アカウントは既に開設済み •Web・S…" at bounding box center [705, 380] width 427 height 126
click at [906, 414] on p "•クライアントへの提案・折衝（主にWeb広告関連） •広告アカウント（Google広告、Meta広告など）の初期設定 ※アカウントは既に開設済み •Web・S…" at bounding box center [706, 372] width 407 height 91
drag, startPoint x: 906, startPoint y: 411, endPoint x: 497, endPoint y: 330, distance: 416.9
click at [499, 329] on div "•クライアントへの提案・折衝（主にWeb広告関連） •広告アカウント（Google広告、Meta広告など）の初期設定 ※アカウントは既に開設済み •Web・S…" at bounding box center [705, 380] width 427 height 126
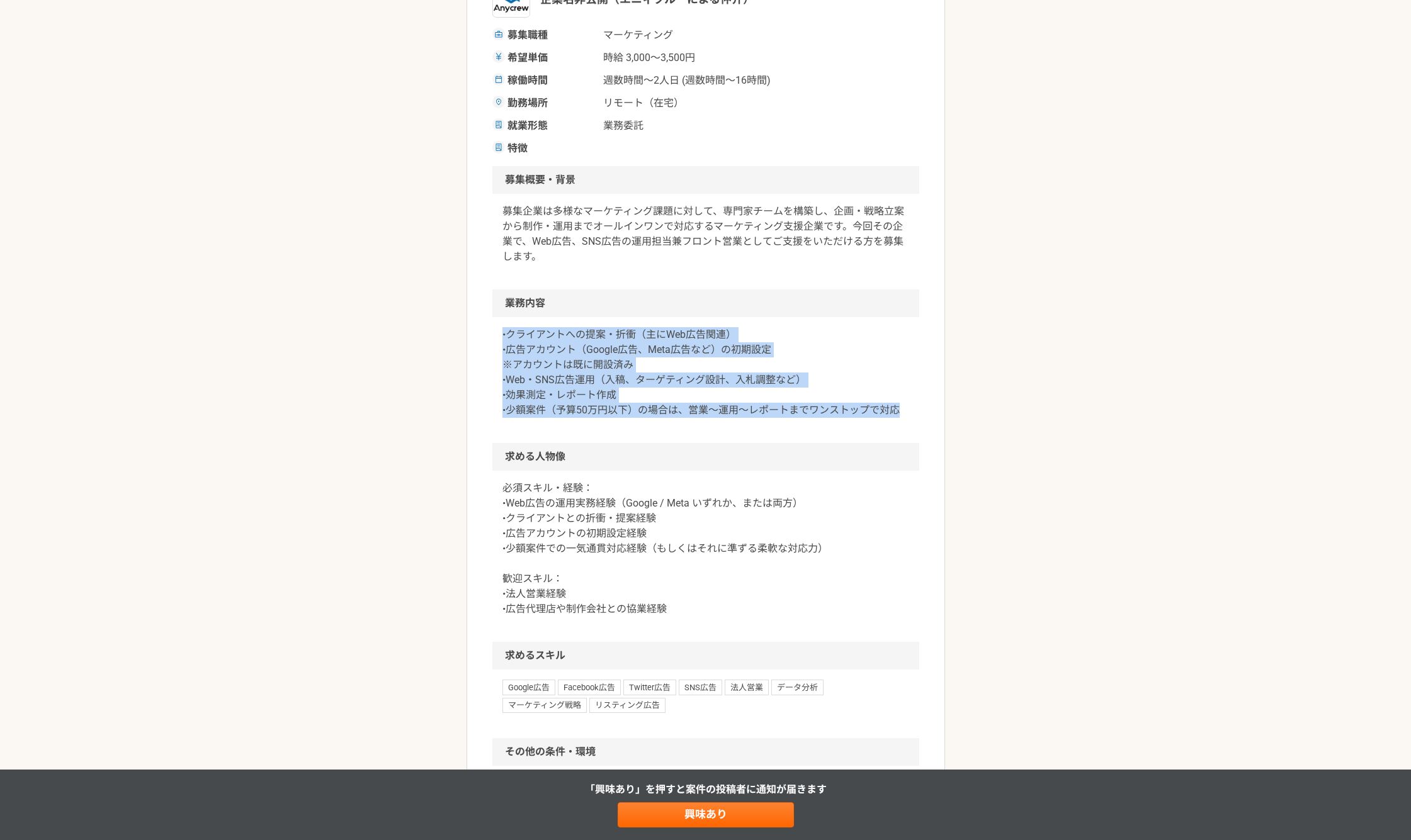
click at [503, 329] on p "•クライアントへの提案・折衝（主にWeb広告関連） •広告アカウント（Google広告、Meta広告など）の初期設定 ※アカウントは既に開設済み •Web・S…" at bounding box center [706, 372] width 407 height 91
drag, startPoint x: 503, startPoint y: 333, endPoint x: 813, endPoint y: 391, distance: 315.4
click at [813, 391] on p "•クライアントへの提案・折衝（主にWeb広告関連） •広告アカウント（Google広告、Meta広告など）の初期設定 ※アカウントは既に開設済み •Web・S…" at bounding box center [706, 372] width 407 height 91
click at [813, 390] on p "•クライアントへの提案・折衝（主にWeb広告関連） •広告アカウント（Google広告、Meta広告など）の初期設定 ※アカウントは既に開設済み •Web・S…" at bounding box center [706, 372] width 407 height 91
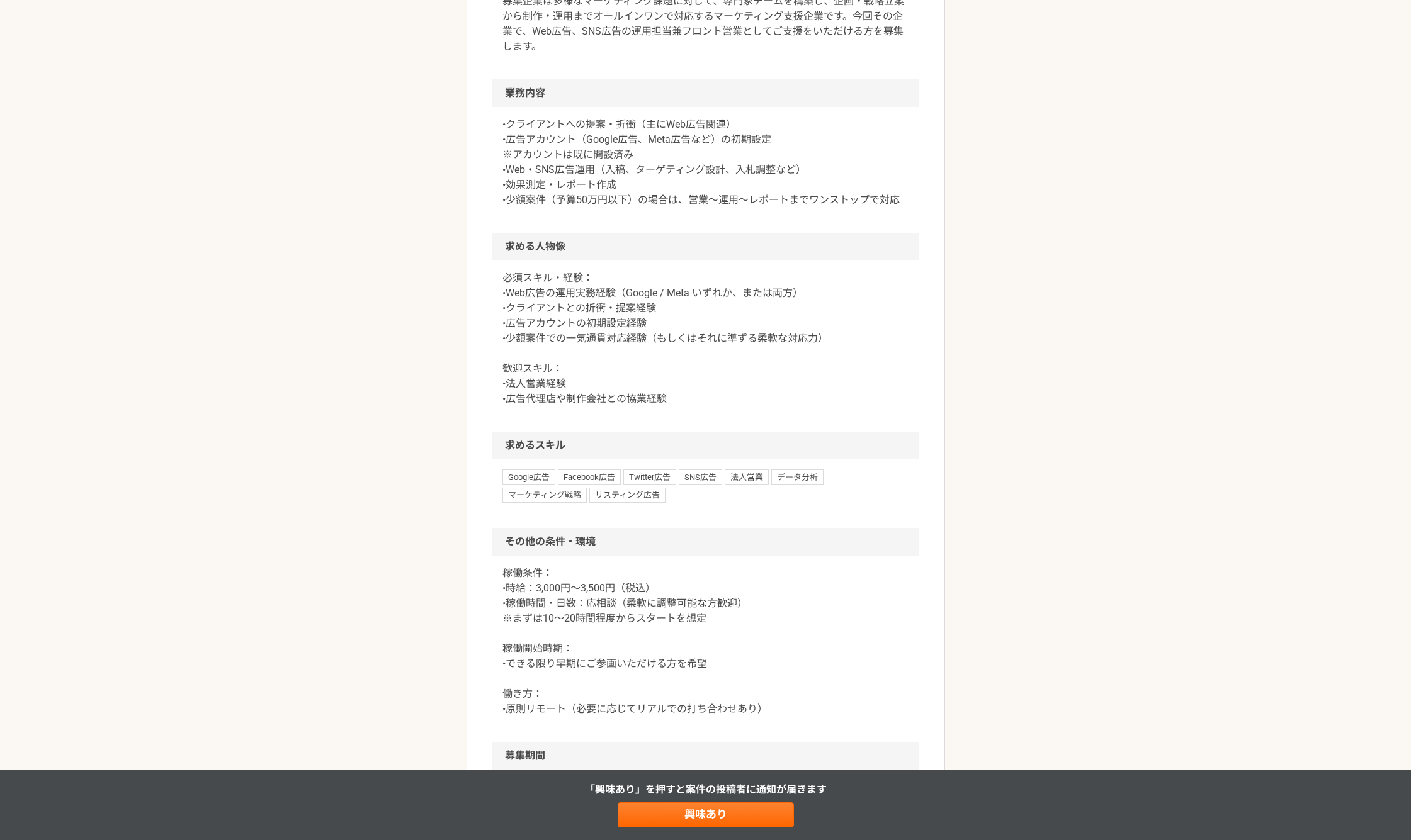
scroll to position [704, 0]
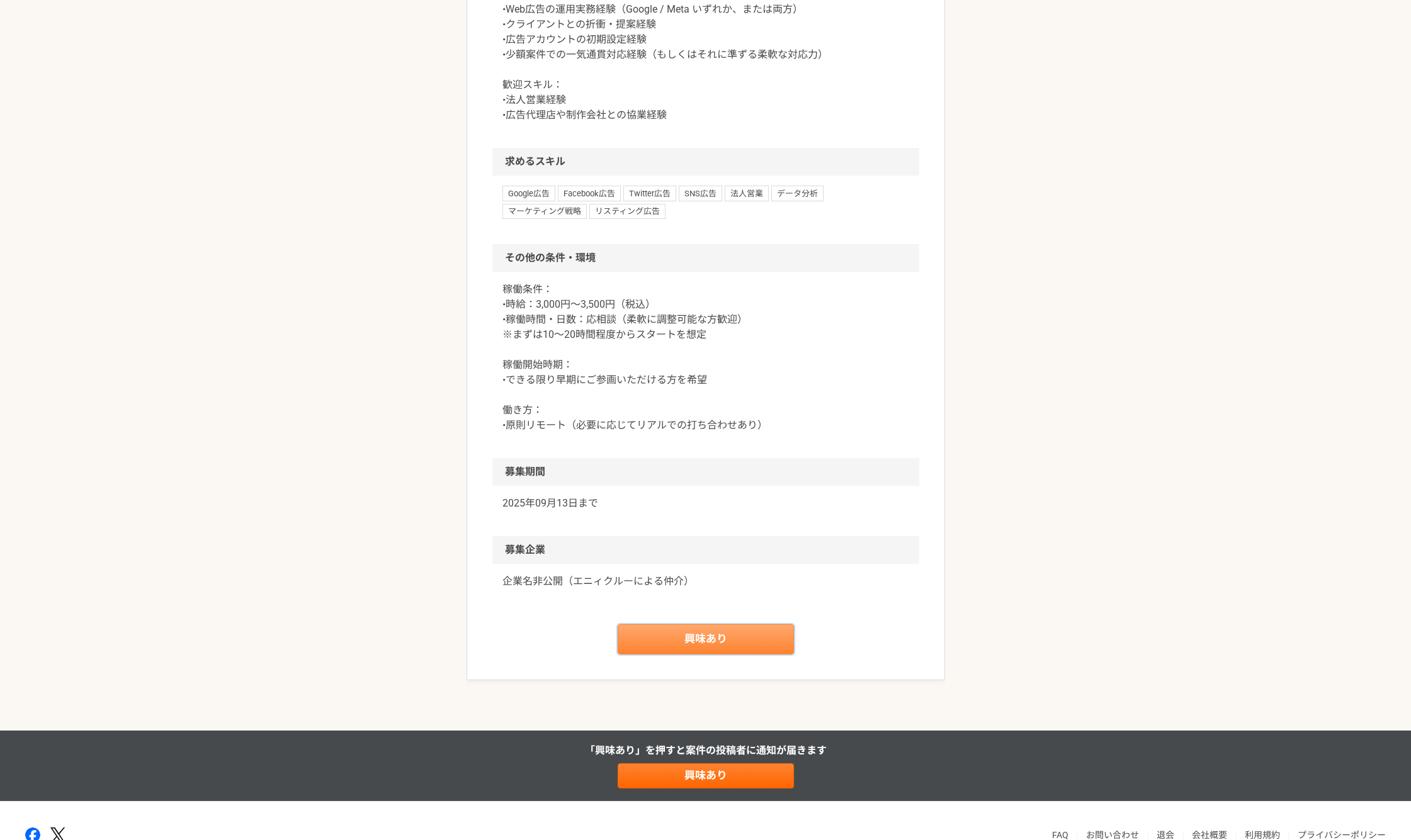
click at [629, 639] on link "興味あり" at bounding box center [706, 639] width 176 height 30
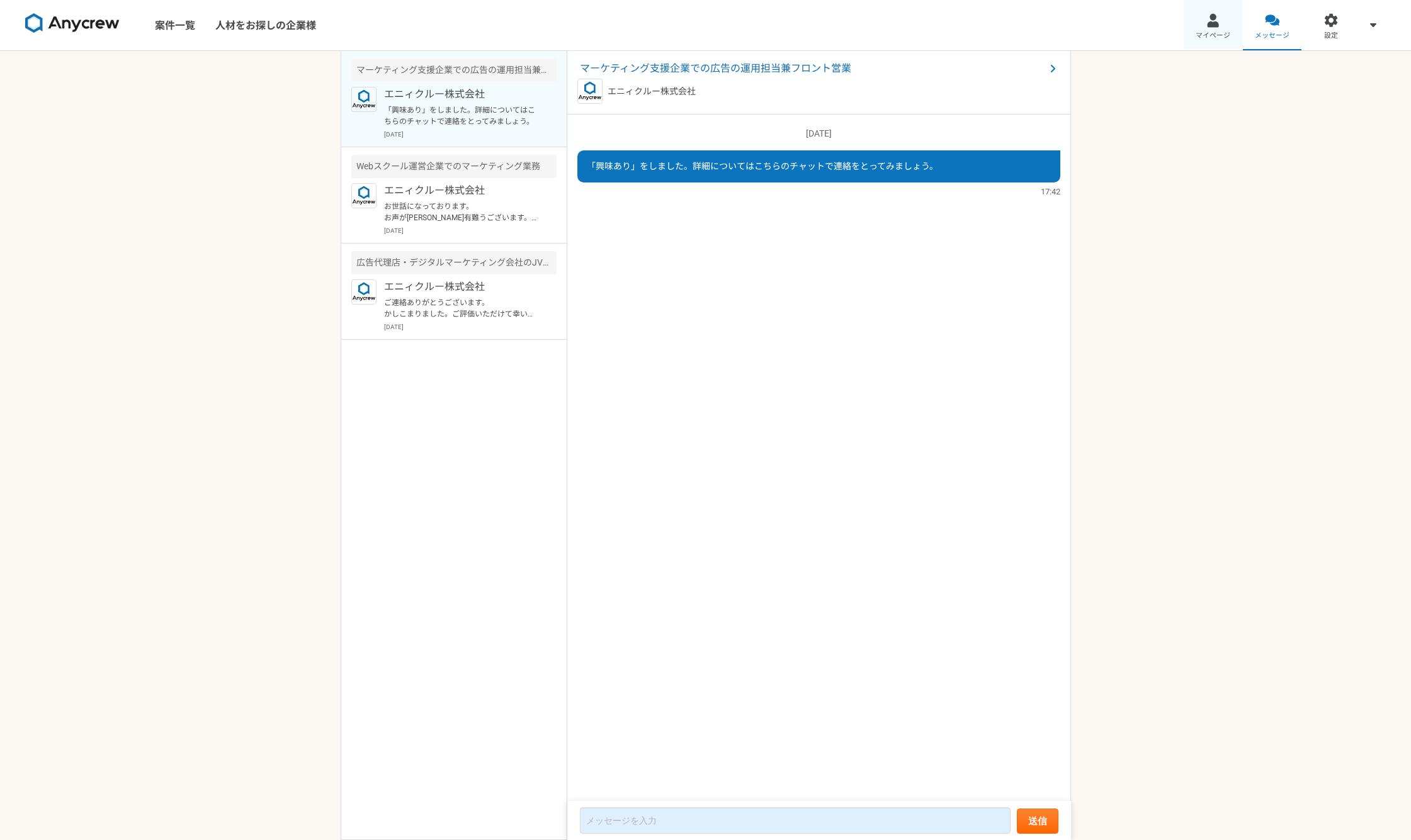
click at [1204, 38] on span "マイページ" at bounding box center [1212, 36] width 35 height 10
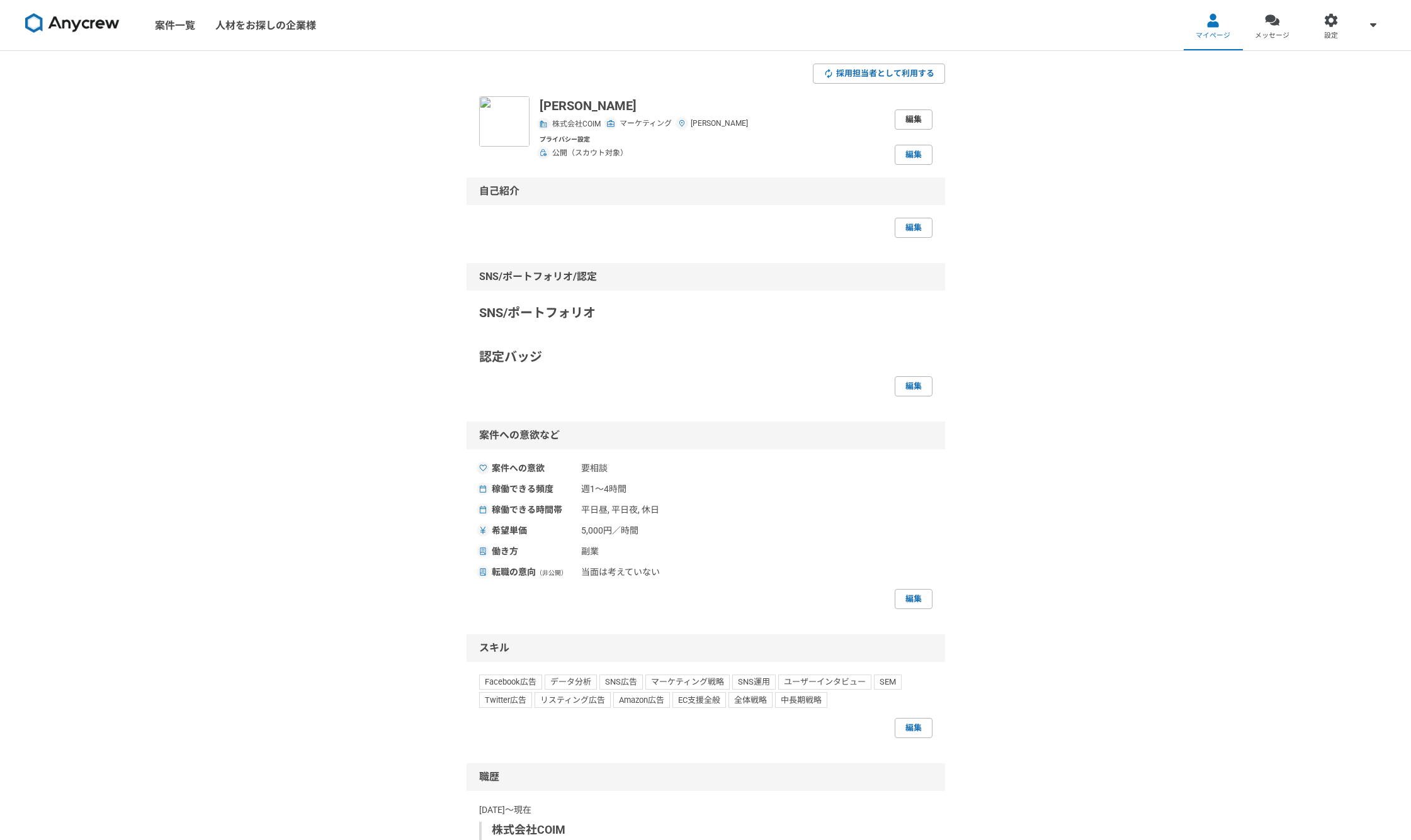
click at [909, 117] on link "編集" at bounding box center [913, 119] width 38 height 20
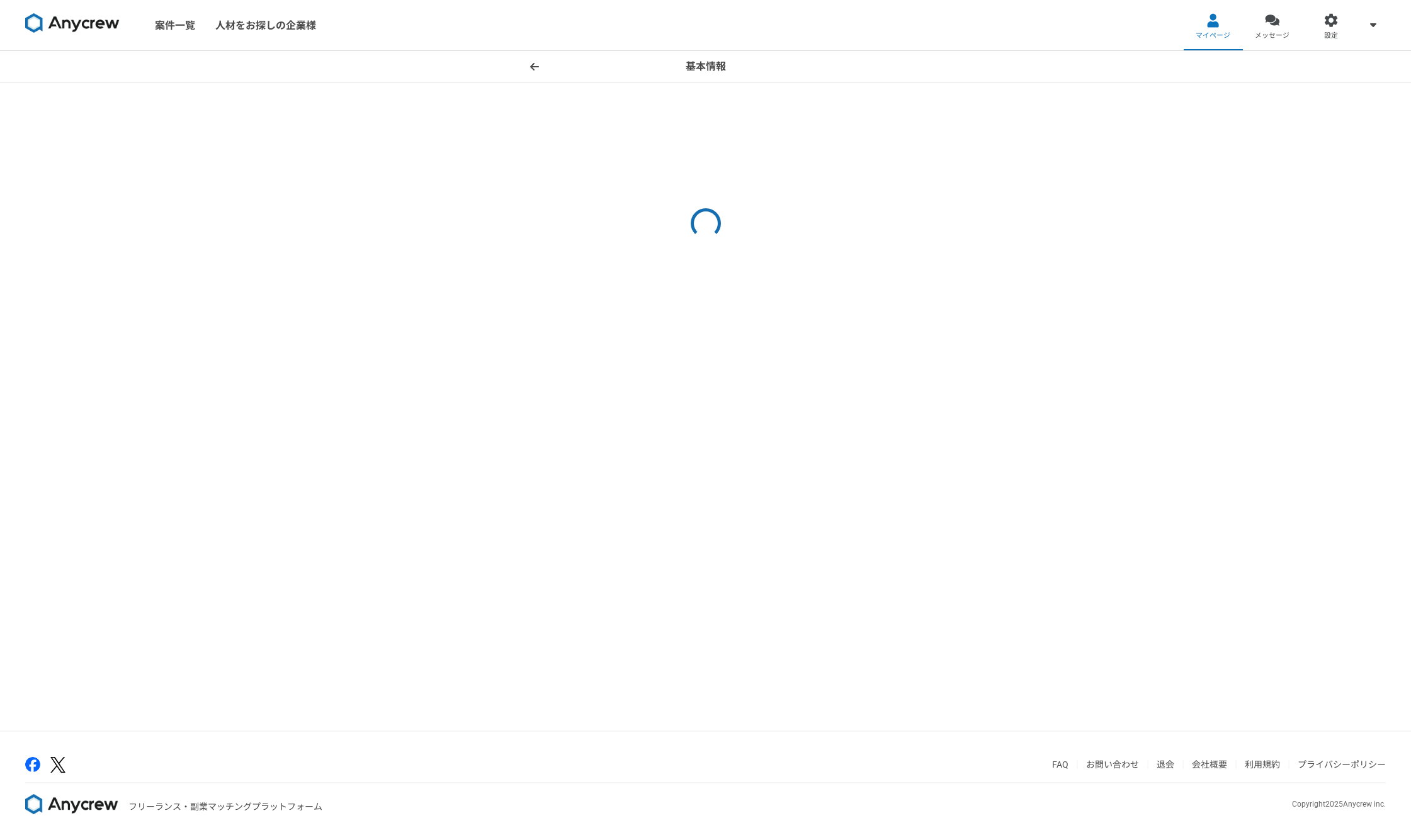
select select "5"
select select "13"
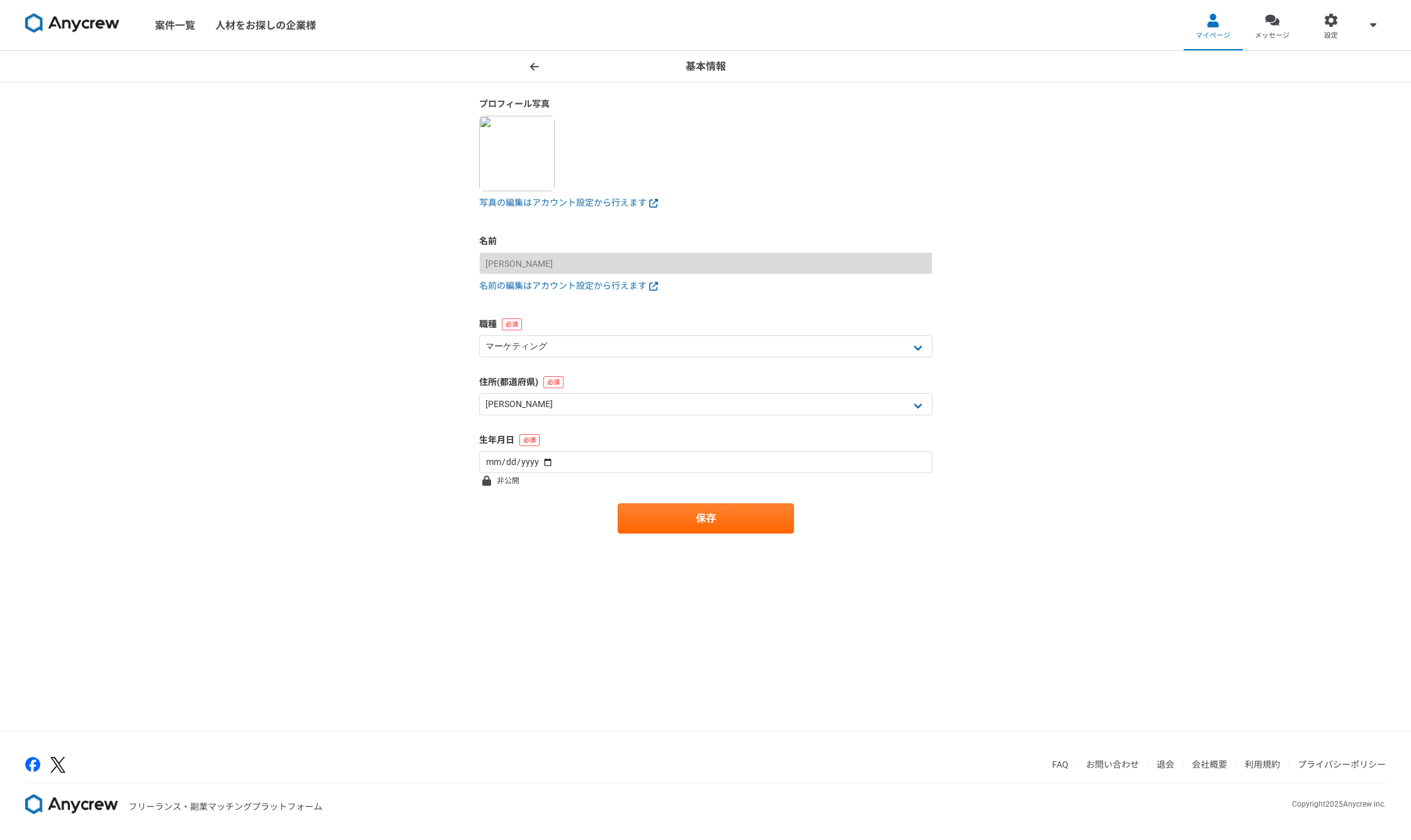
click at [504, 158] on img at bounding box center [517, 154] width 76 height 76
click at [594, 203] on link "写真の編集はアカウント設定から行えます" at bounding box center [705, 202] width 453 height 13
click at [680, 517] on button "保存" at bounding box center [706, 518] width 176 height 30
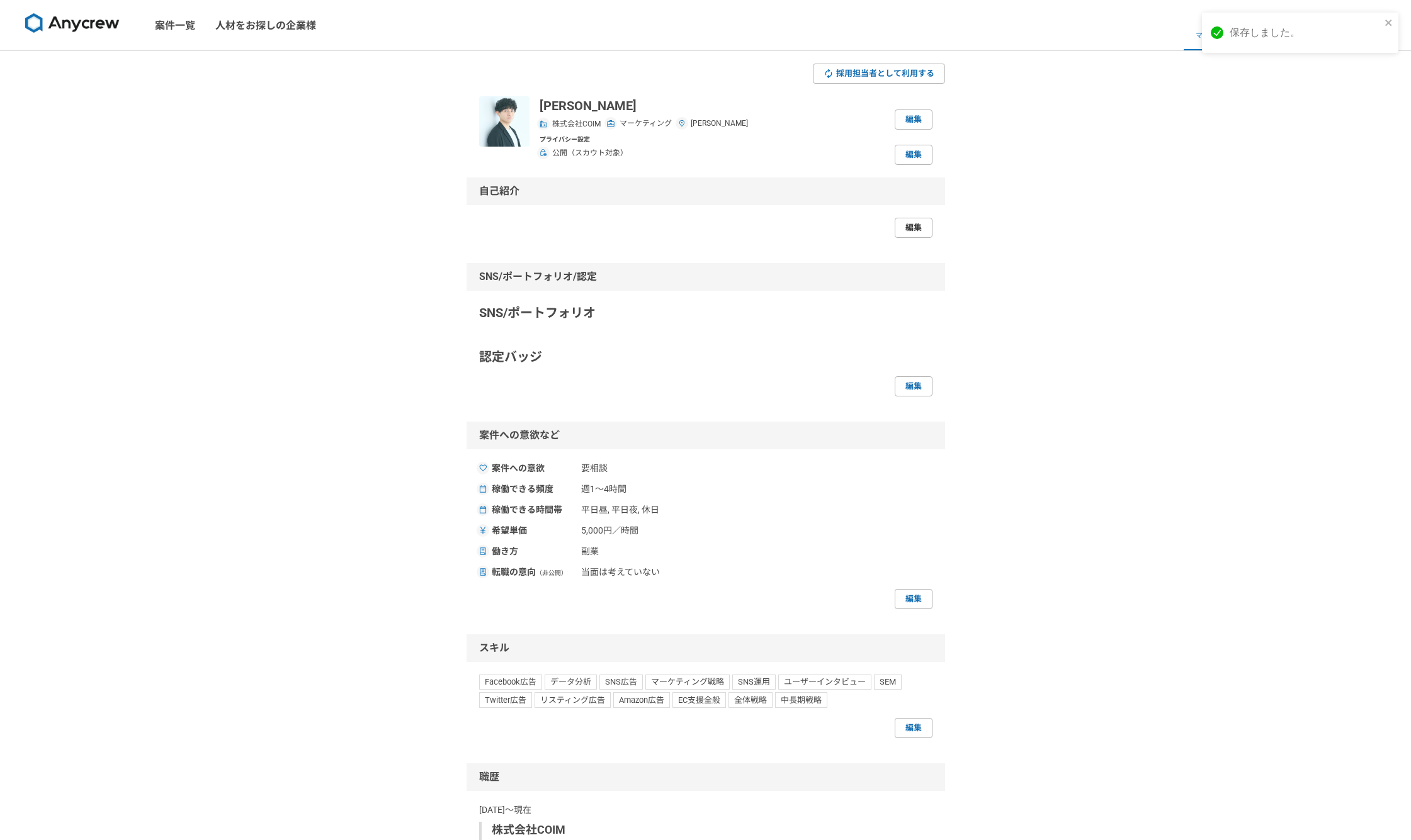
click at [910, 227] on link "編集" at bounding box center [913, 227] width 38 height 20
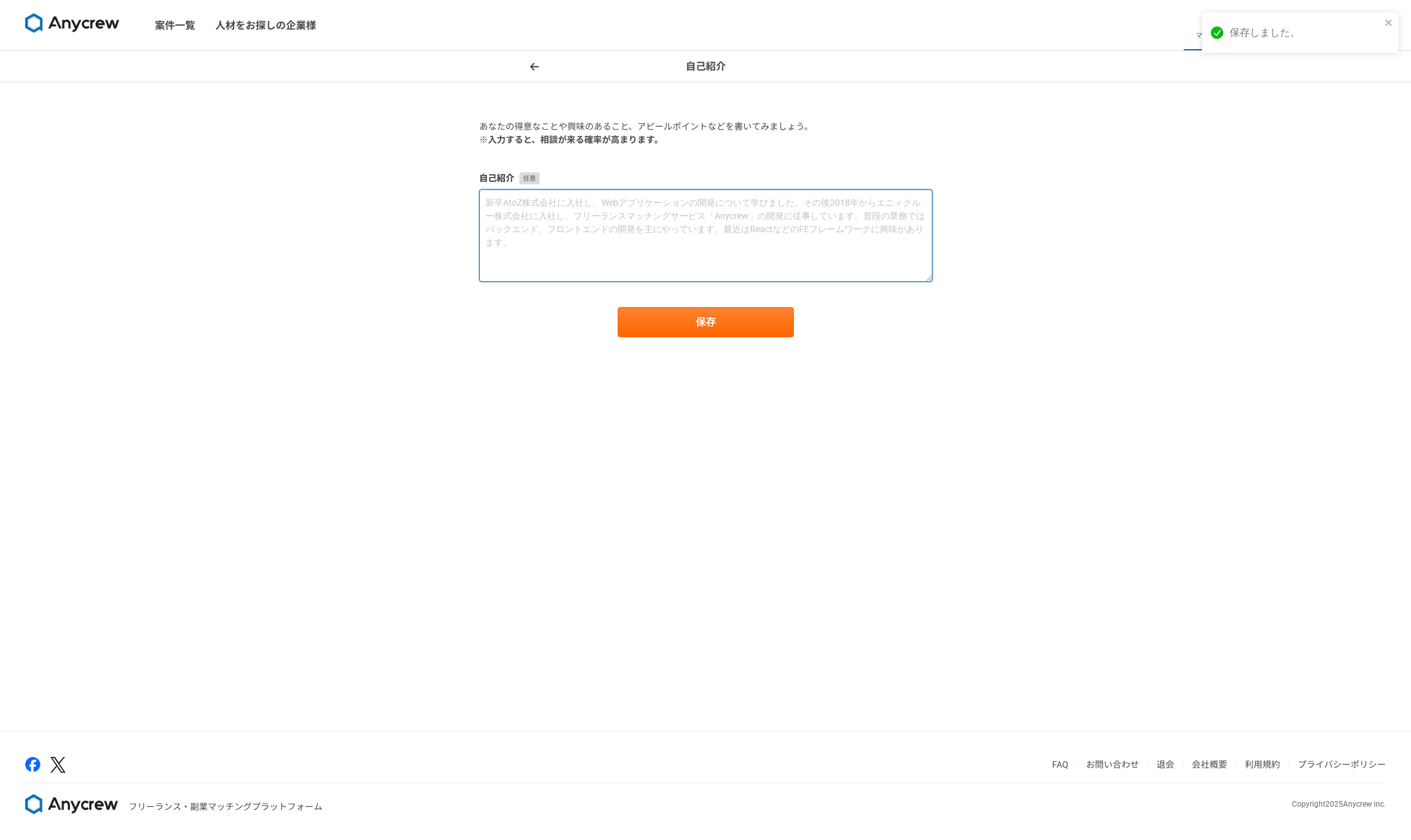
click at [669, 227] on textarea at bounding box center [705, 235] width 453 height 93
paste textarea "Webマーケティング歴8年。大手広告代理店にて広告運用体制構築を経験後、国内大手IT企業にて月100万円～3億円規模の幅広い広告運用改善に従事。現在はAmaz…"
type textarea "Webマーケティング歴8年。大手広告代理店にて広告運用体制構築を経験後、国内大手IT企業にて月100万円～3億円規模の幅広い広告運用改善に従事。現在はAmaz…"
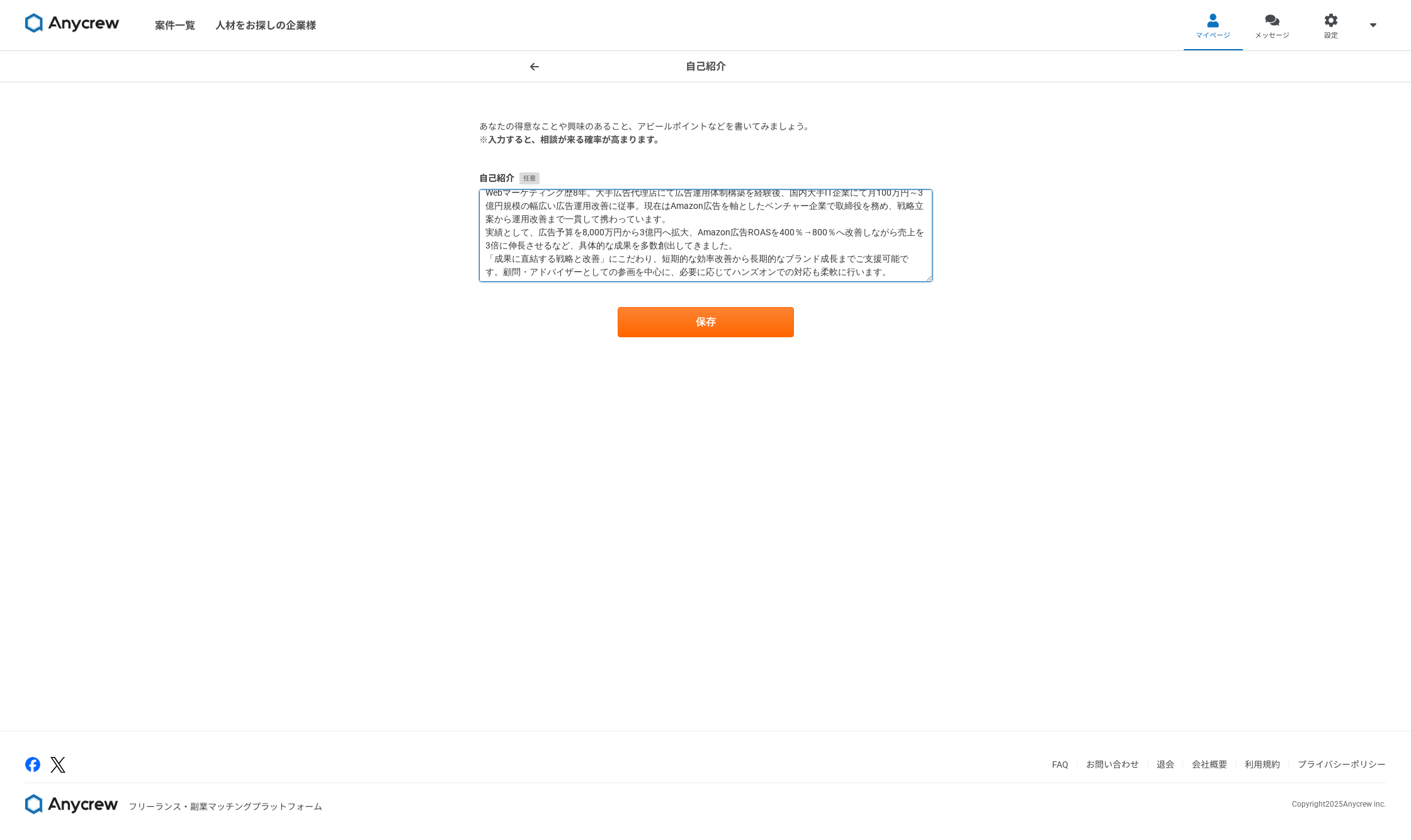
scroll to position [13, 0]
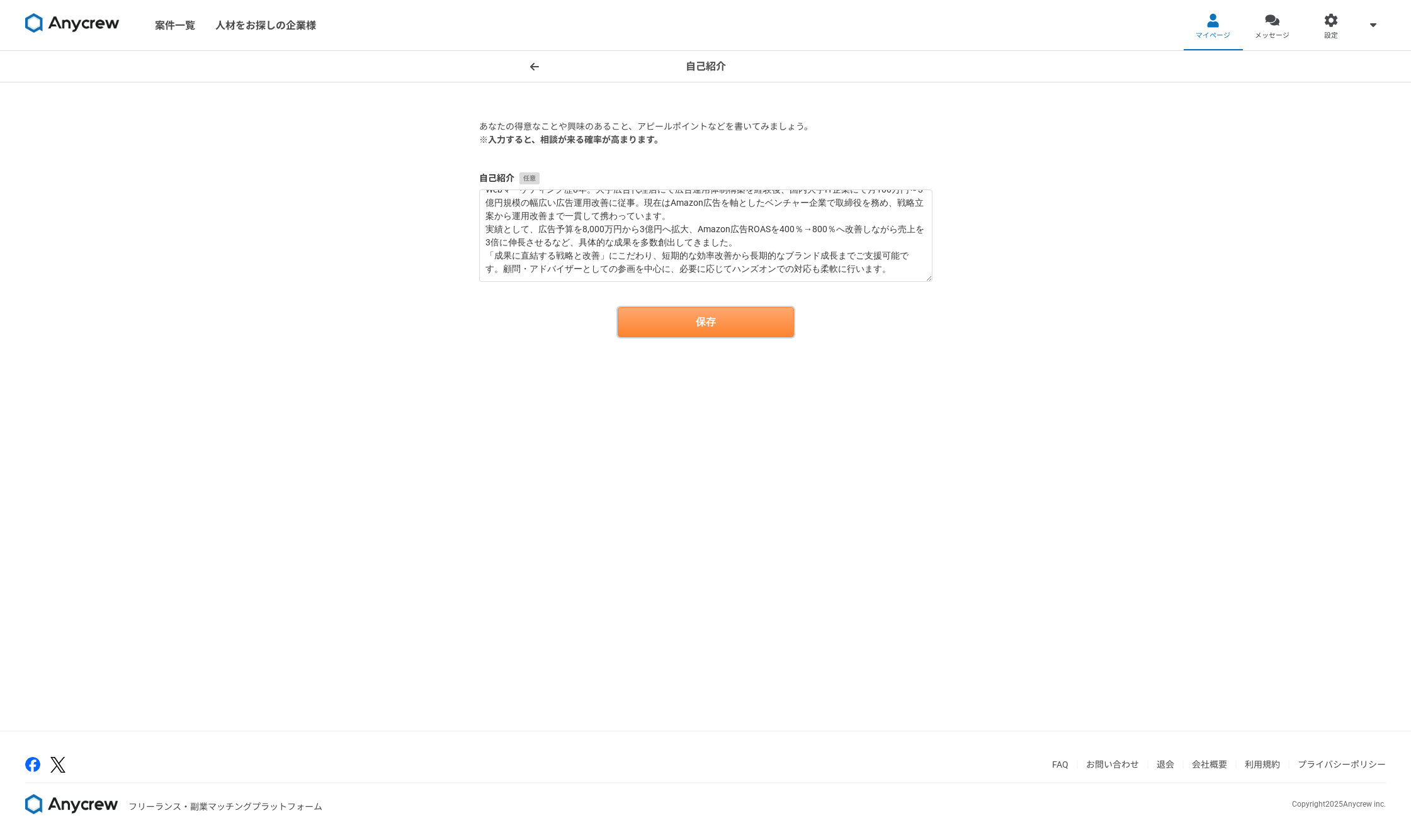
click at [643, 324] on button "保存" at bounding box center [706, 322] width 176 height 30
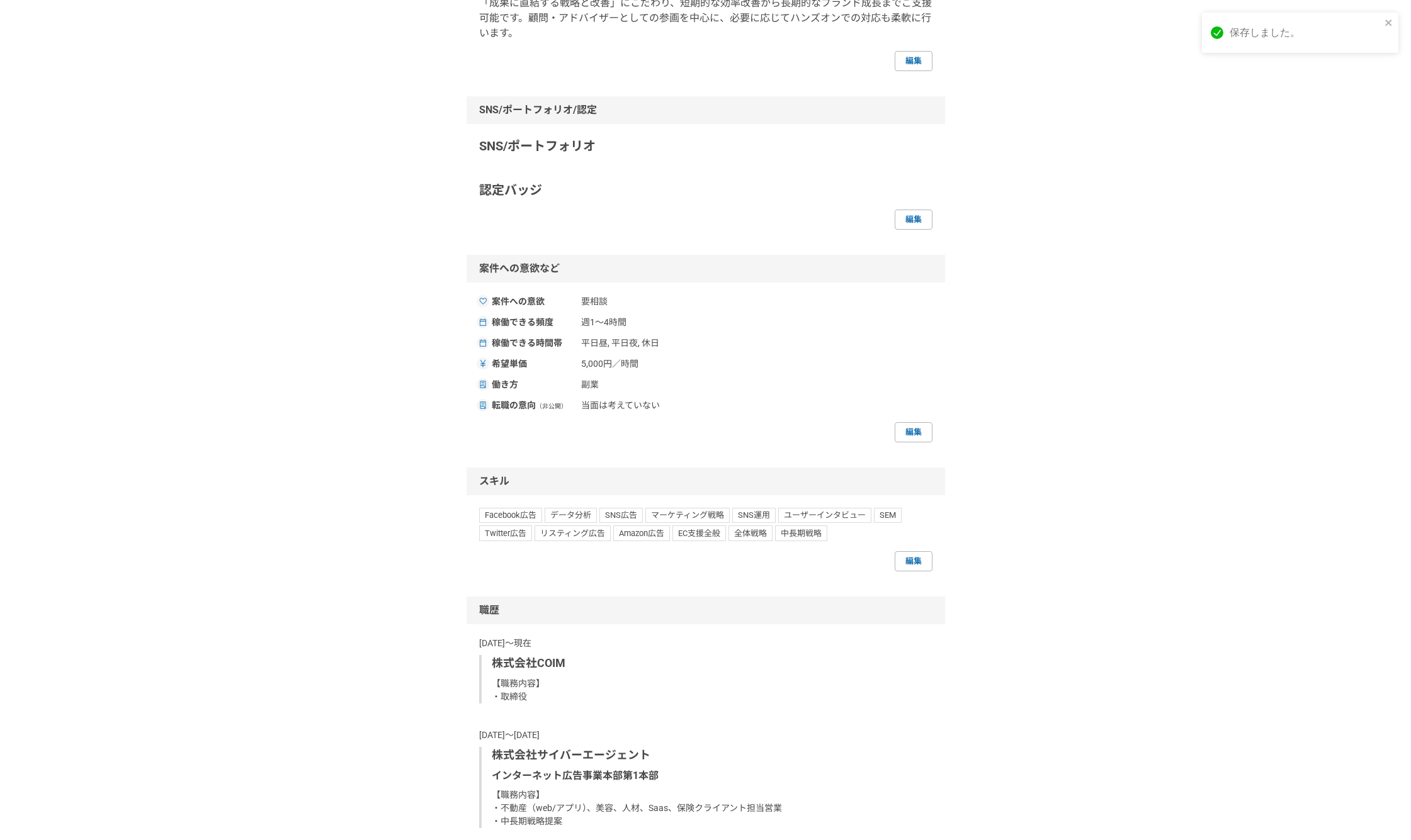
scroll to position [315, 0]
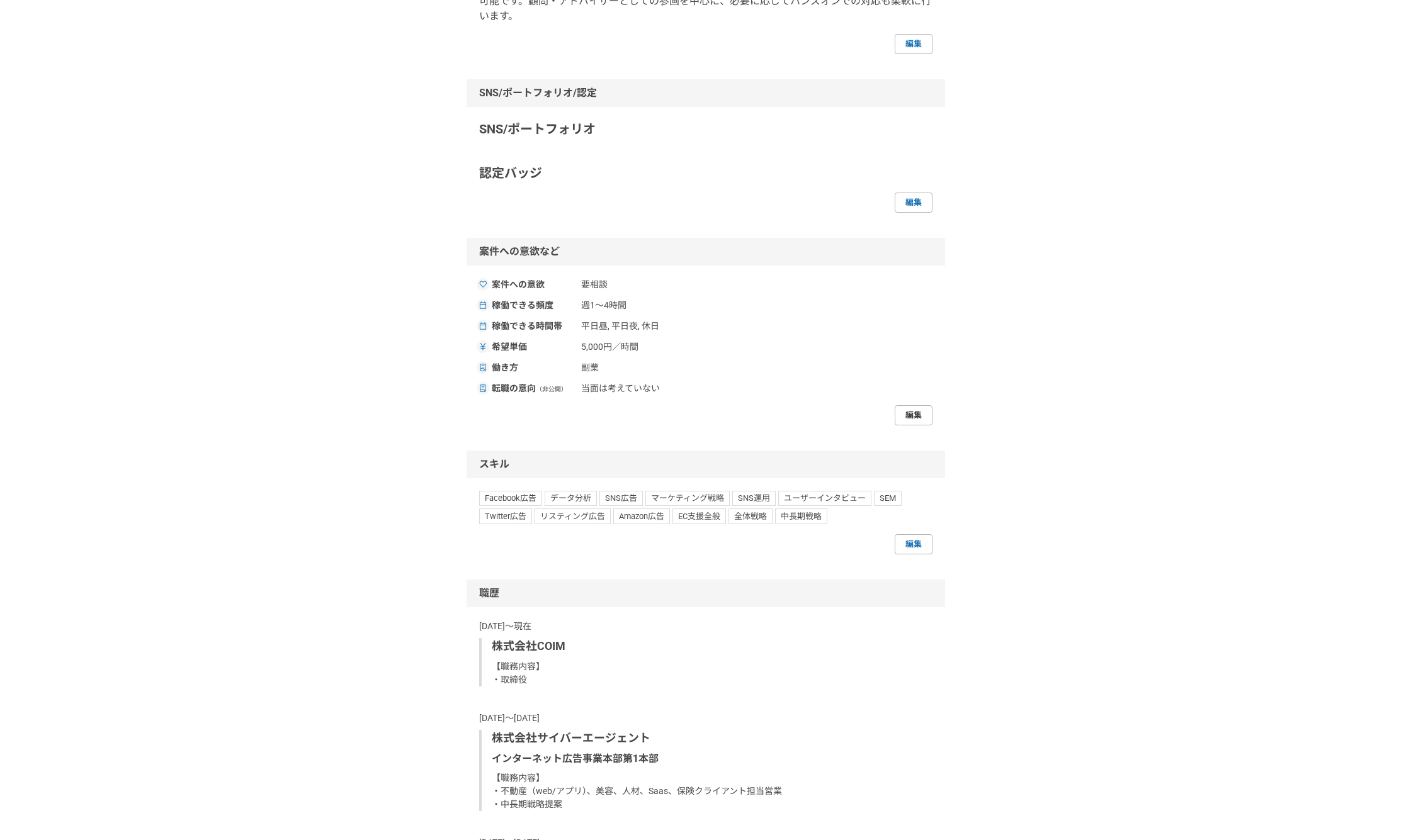
click at [908, 412] on link "編集" at bounding box center [913, 414] width 38 height 20
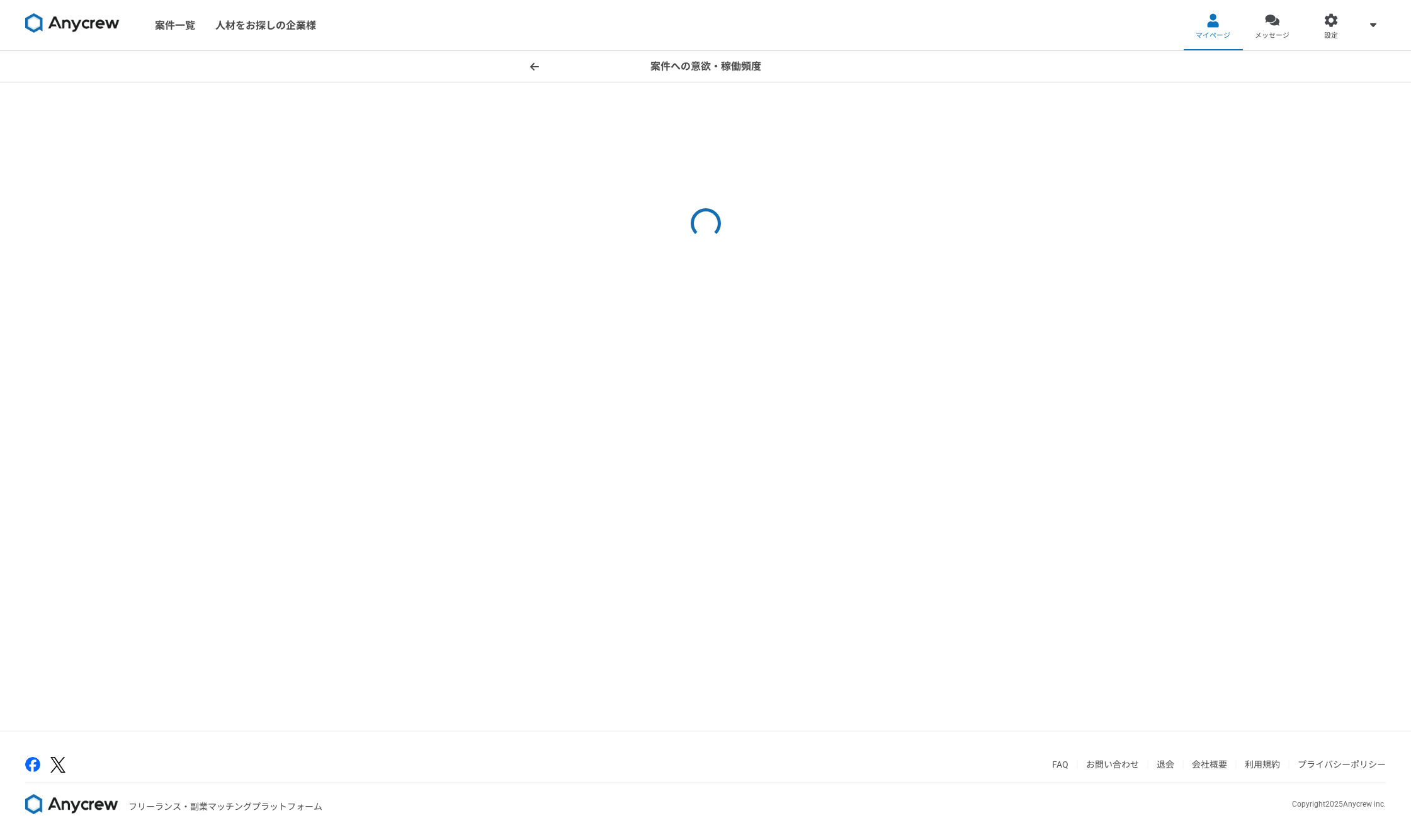
select select "sidejob"
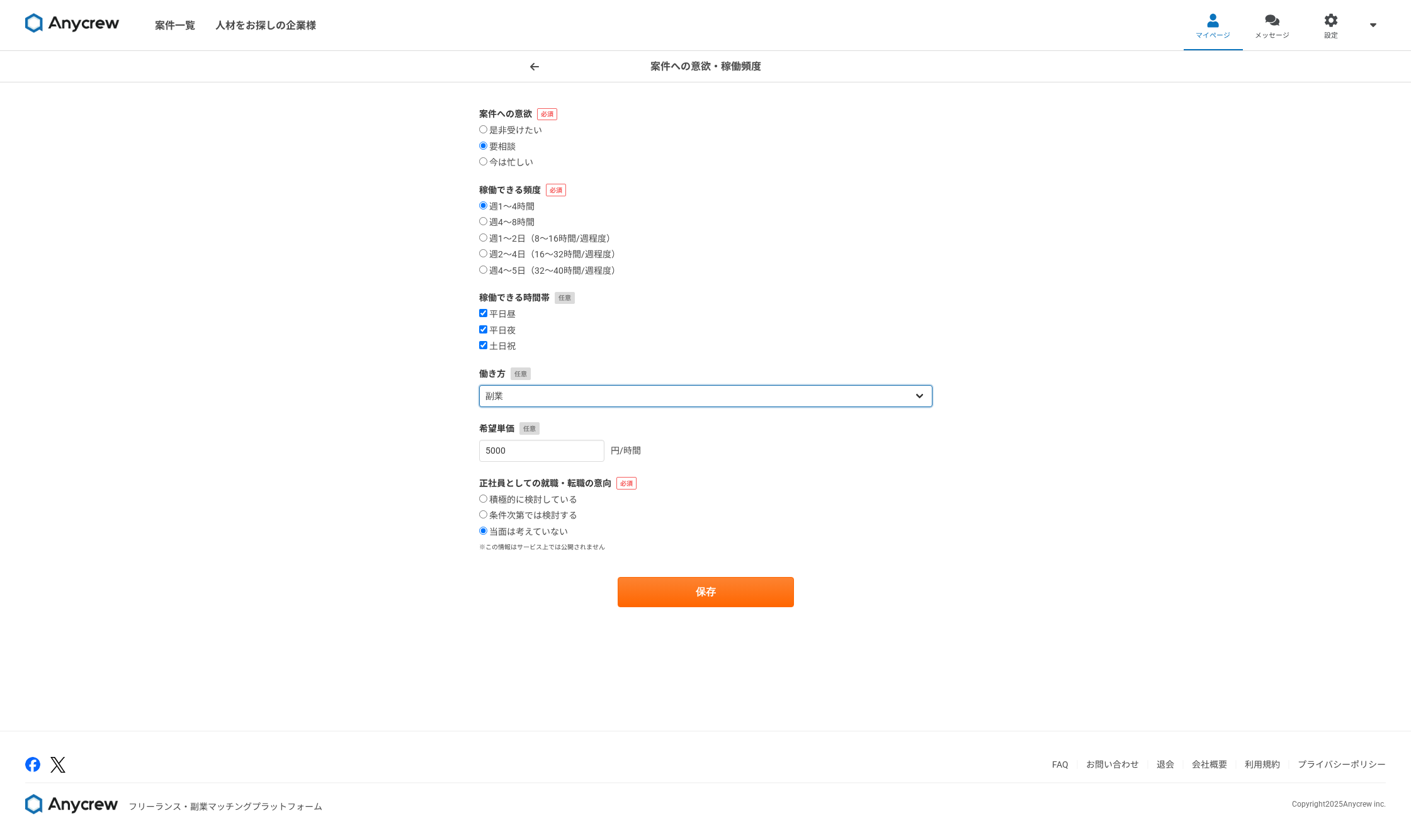
click at [603, 403] on select "フリーランス 副業 その他" at bounding box center [705, 396] width 453 height 22
click at [976, 389] on div "案件への意欲・稼働頻度 案件への意欲 是非受けたい 要相談 今は忙しい 稼働できる頻度 週1〜4時間 週4〜8時間 週1〜2日（8〜16時間/週程度） 週2〜…" at bounding box center [705, 390] width 1411 height 680
click at [659, 397] on select "フリーランス 副業 その他" at bounding box center [705, 396] width 453 height 22
click at [1060, 379] on div "案件への意欲・稼働頻度 案件への意欲 是非受けたい 要相談 今は忙しい 稼働できる頻度 週1〜4時間 週4〜8時間 週1〜2日（8〜16時間/週程度） 週2〜…" at bounding box center [705, 390] width 1411 height 680
click at [486, 133] on label "是非受けたい" at bounding box center [510, 131] width 63 height 11
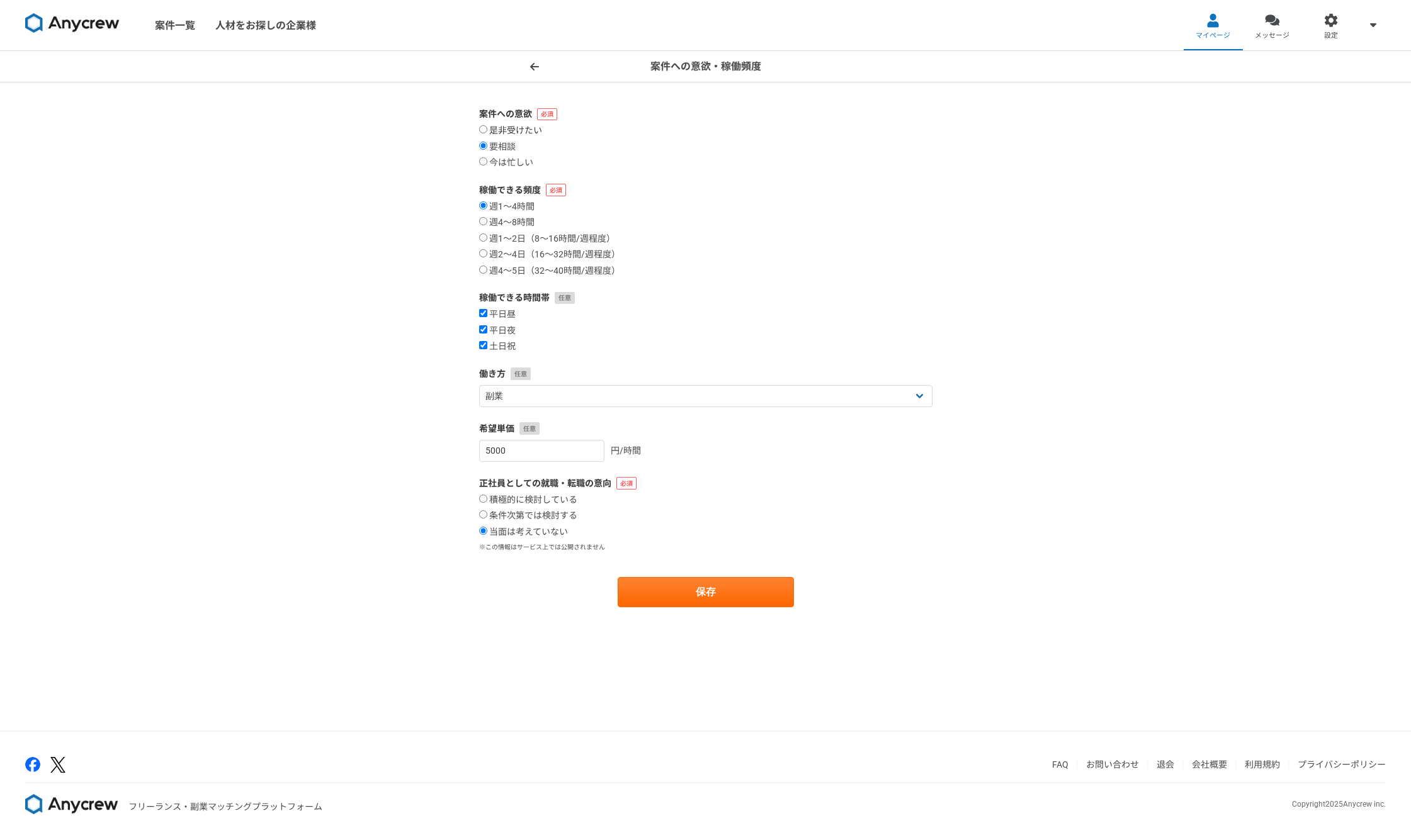
click at [486, 133] on input "是非受けたい" at bounding box center [483, 129] width 8 height 8
radio input "true"
click at [489, 224] on label "週4〜8時間" at bounding box center [506, 223] width 55 height 11
click at [488, 224] on input "週4〜8時間" at bounding box center [483, 221] width 8 height 8
radio input "true"
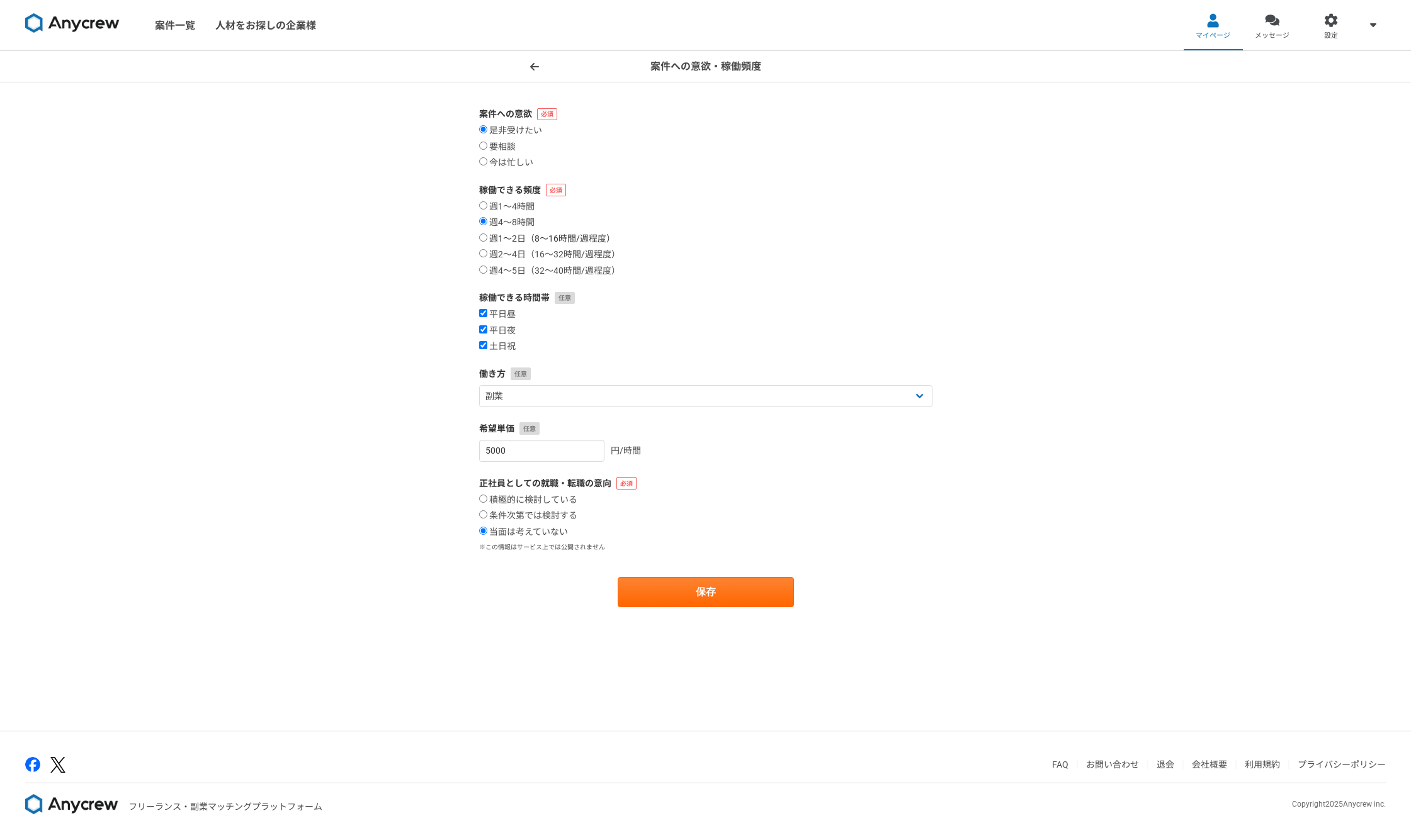
click at [486, 238] on input "週1〜2日（8〜16時間/週程度）" at bounding box center [483, 237] width 8 height 8
radio input "true"
click at [699, 578] on button "保存" at bounding box center [706, 592] width 176 height 30
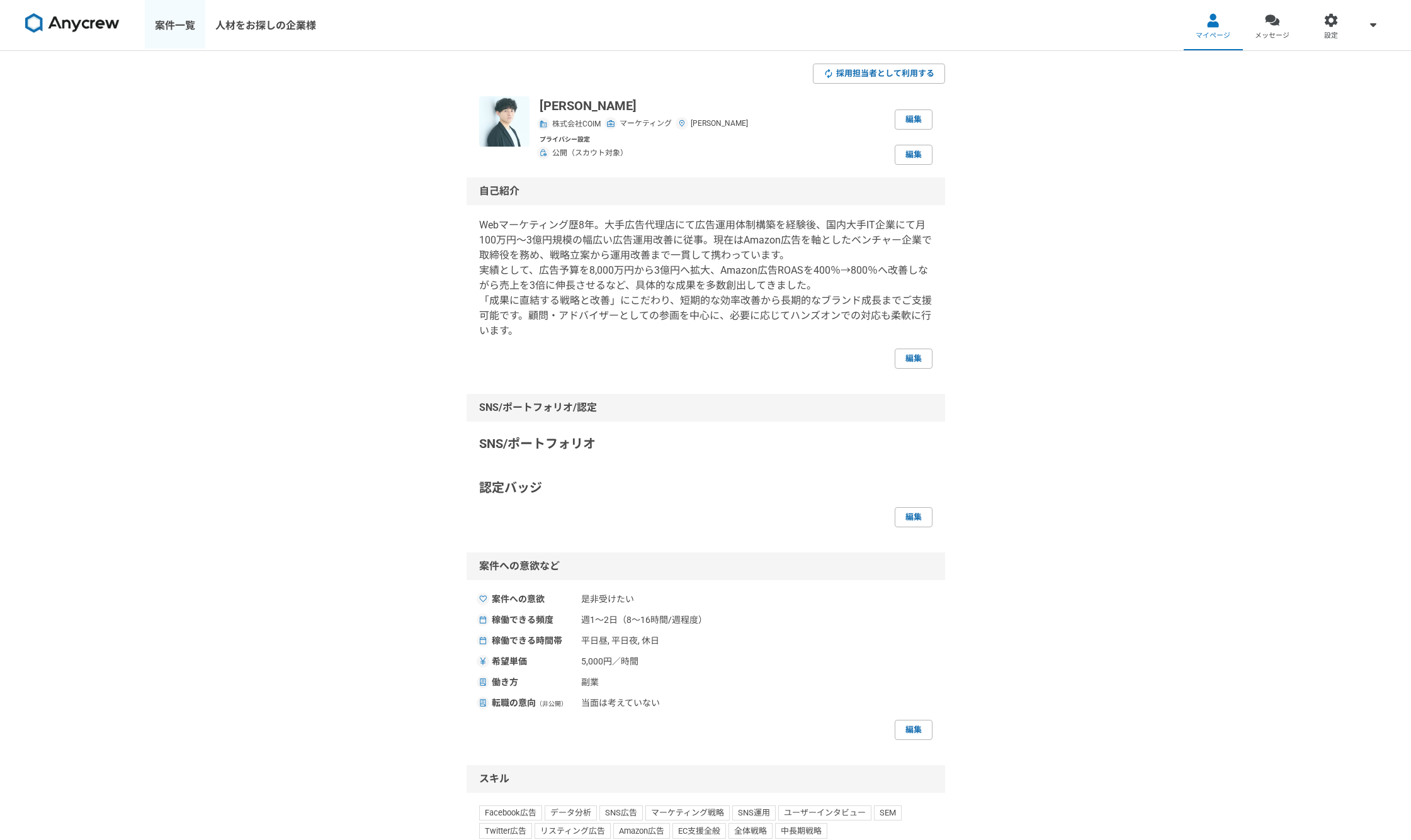
drag, startPoint x: 174, startPoint y: 22, endPoint x: 169, endPoint y: 43, distance: 21.6
click at [174, 23] on link "案件一覧" at bounding box center [174, 25] width 60 height 51
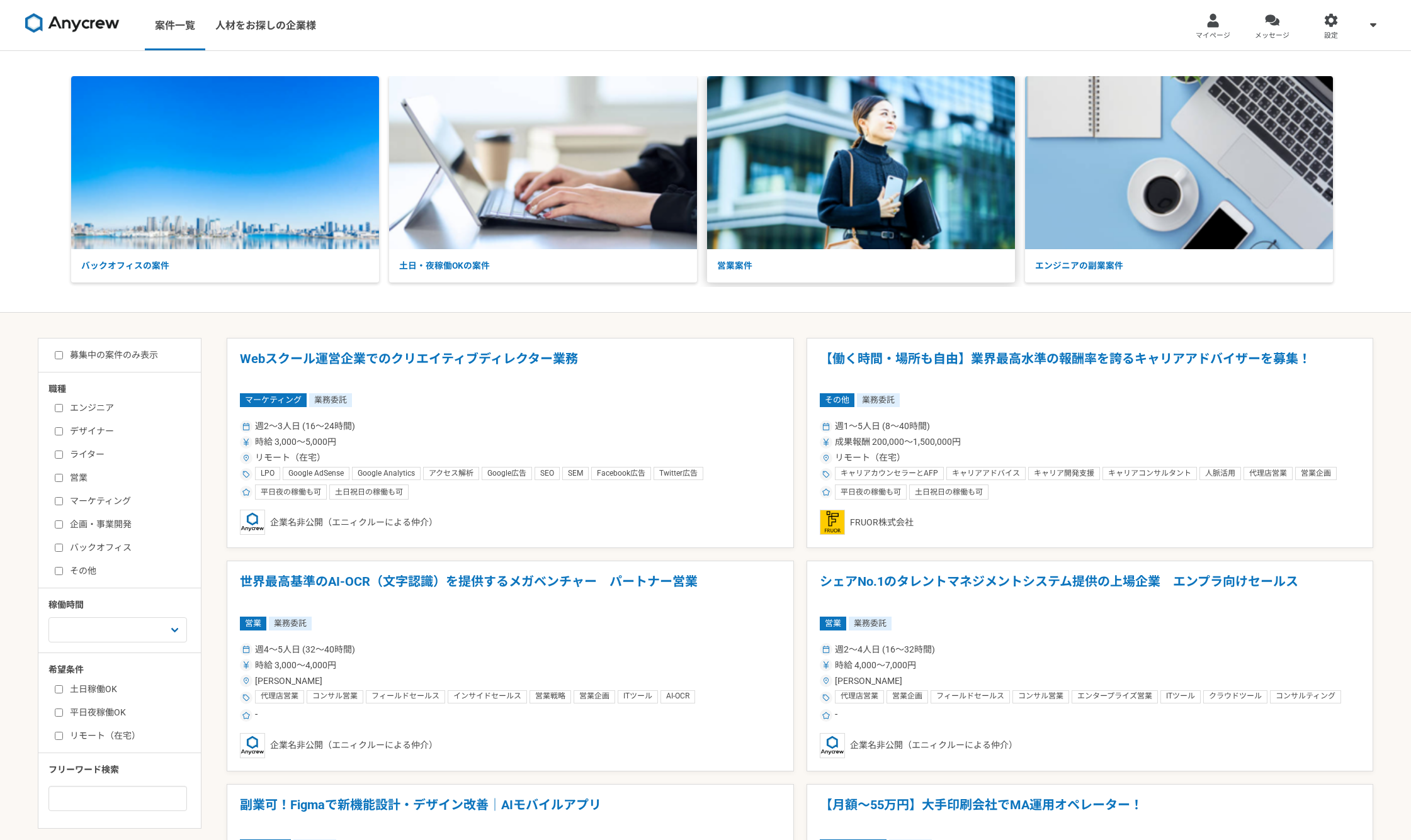
click at [835, 164] on img at bounding box center [861, 162] width 308 height 173
click at [513, 112] on img at bounding box center [543, 162] width 308 height 173
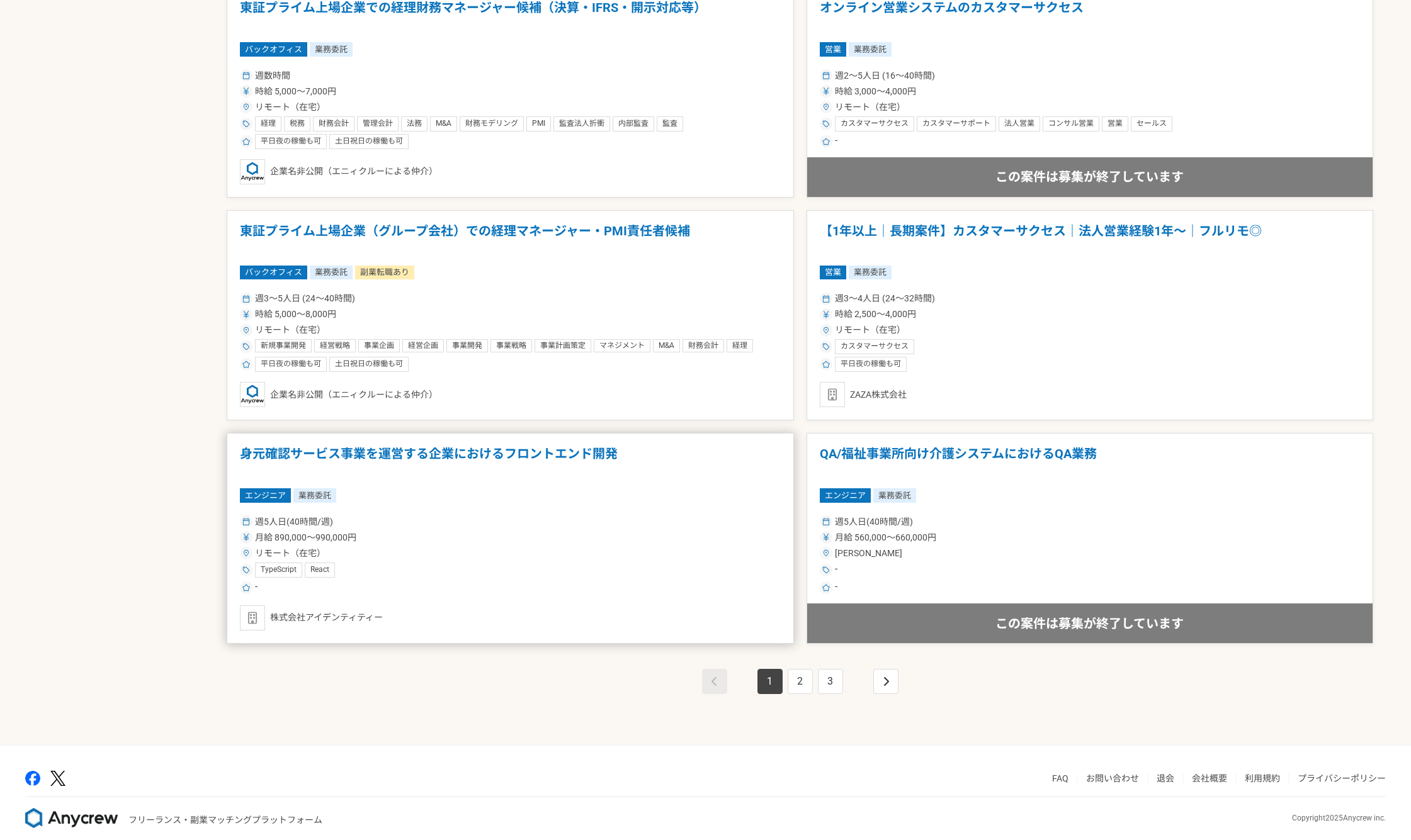
scroll to position [1928, 0]
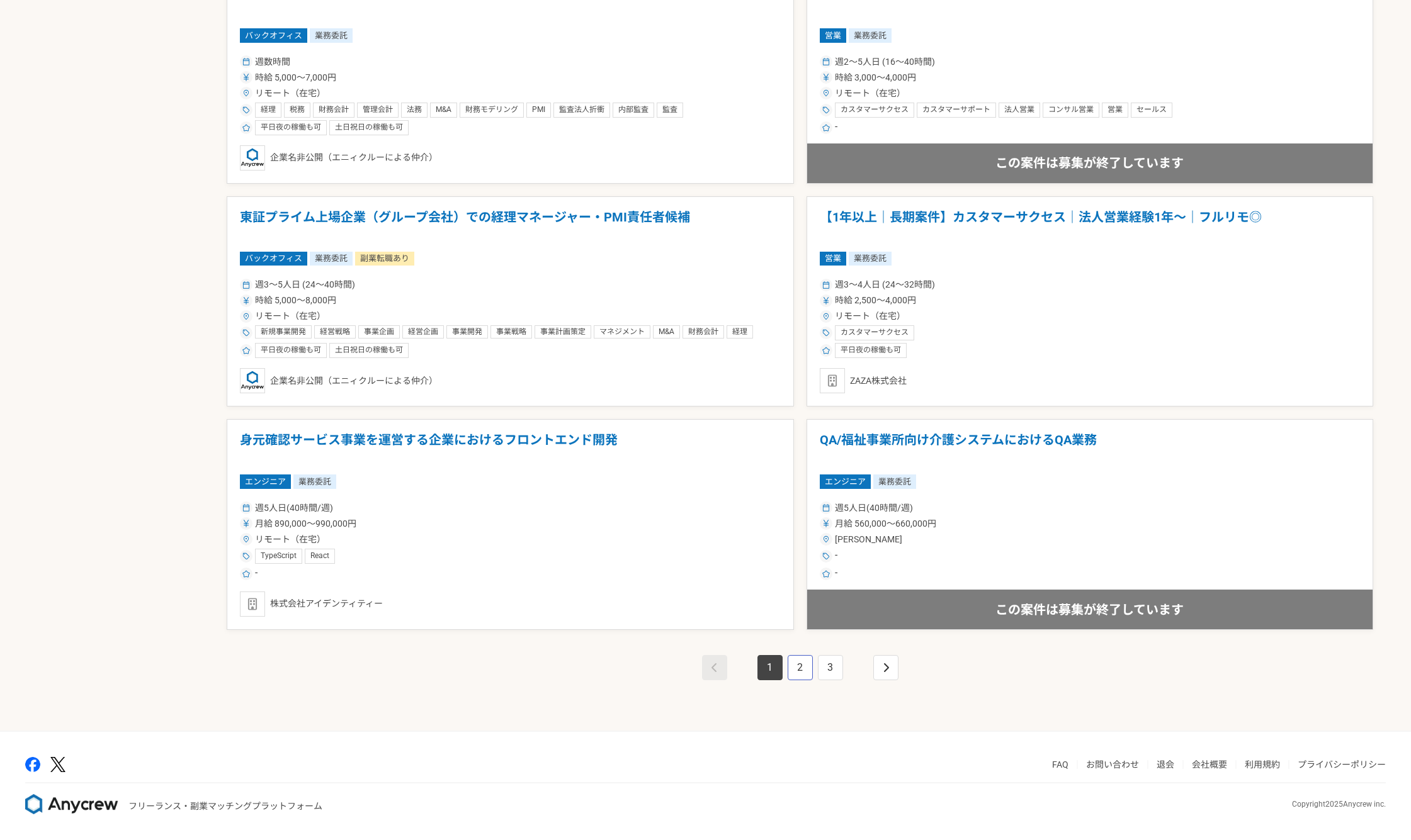
click at [799, 671] on link "2" at bounding box center [800, 668] width 25 height 25
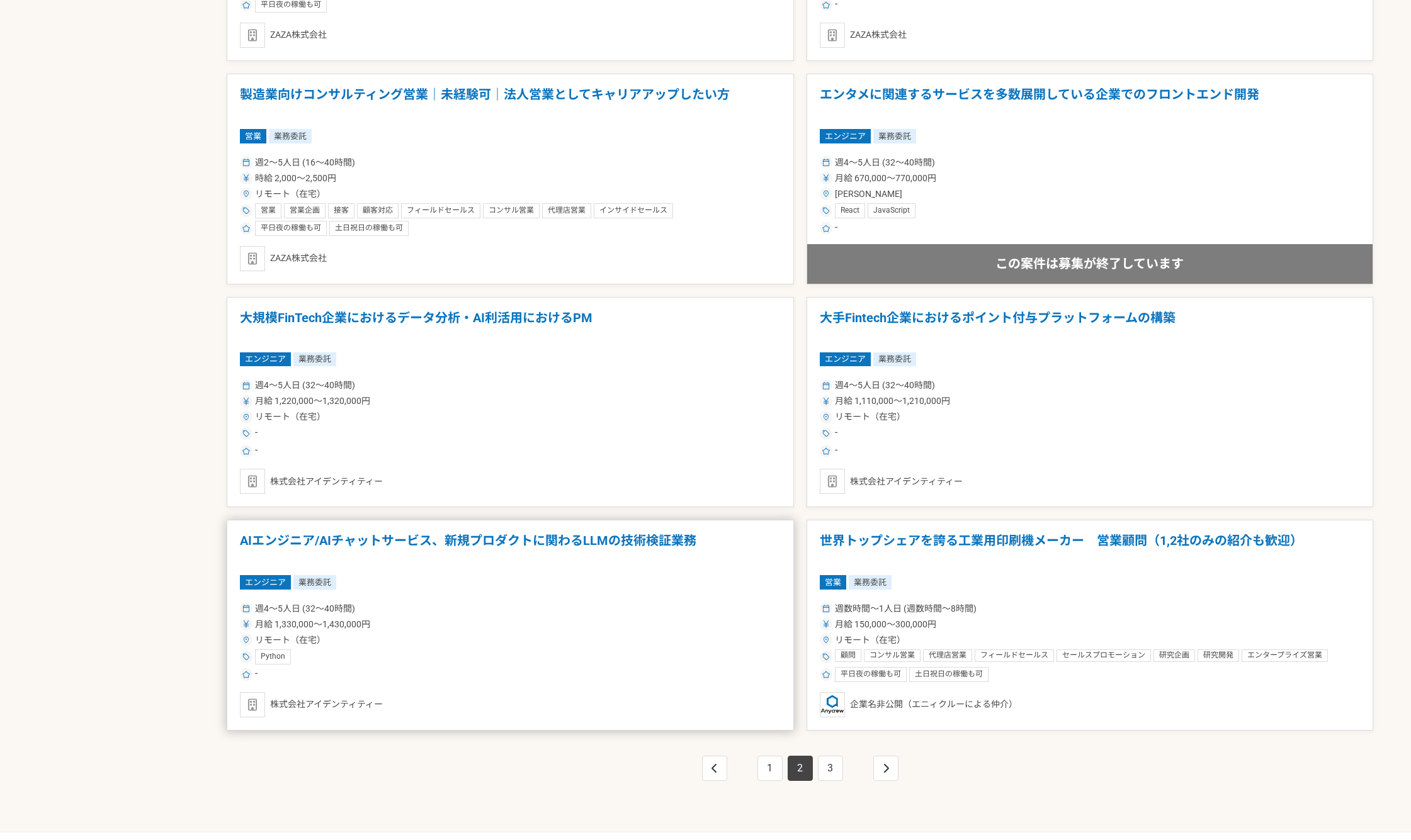
scroll to position [1928, 0]
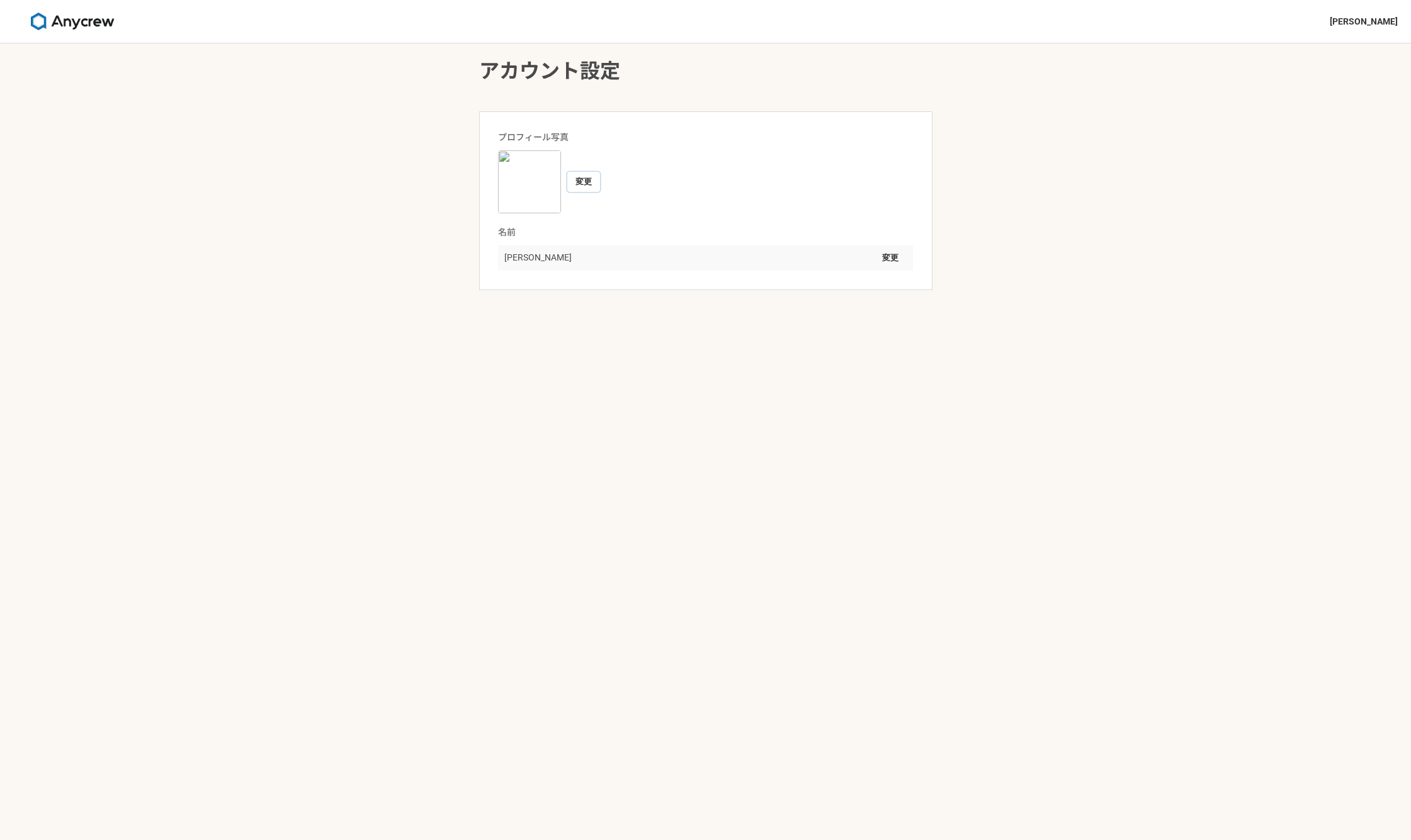
click at [576, 177] on button "変更" at bounding box center [583, 181] width 33 height 20
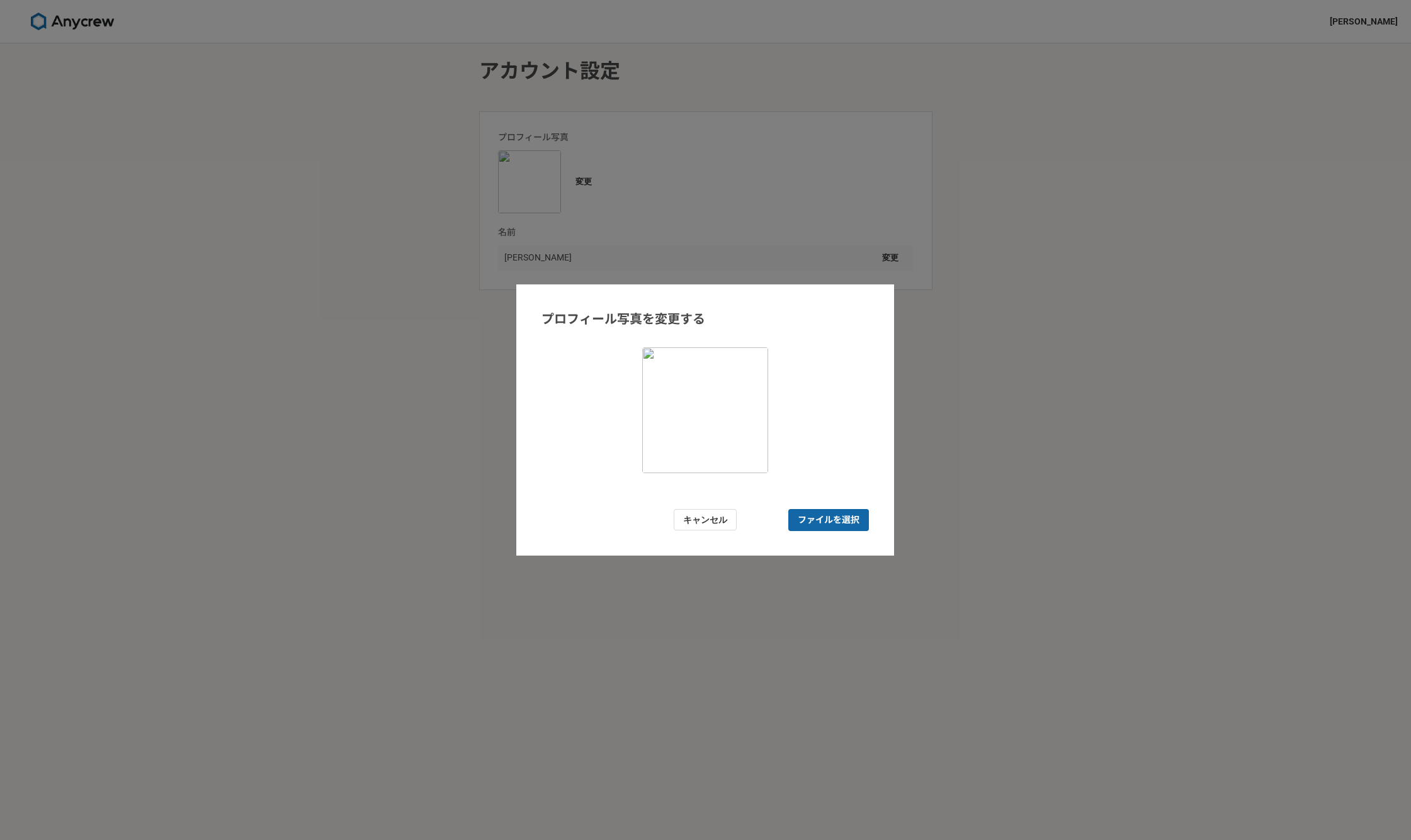
click at [824, 519] on span "ファイルを選択" at bounding box center [829, 520] width 62 height 13
click at [824, 519] on input "ファイルを選択" at bounding box center [829, 519] width 81 height 22
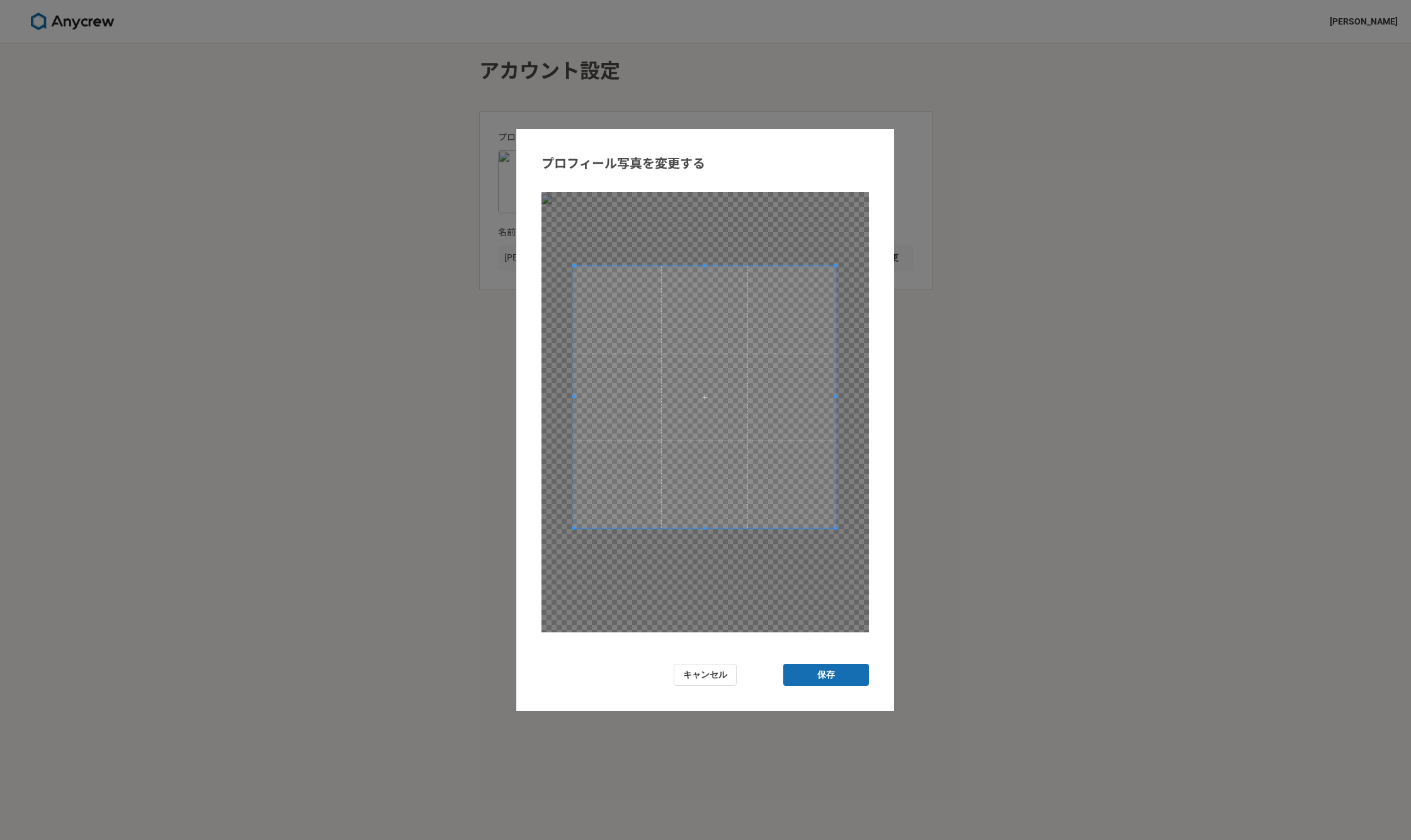
click at [635, 347] on span at bounding box center [704, 397] width 262 height 262
click at [826, 681] on button "保存" at bounding box center [825, 674] width 85 height 22
click at [834, 671] on button "保存" at bounding box center [825, 674] width 85 height 22
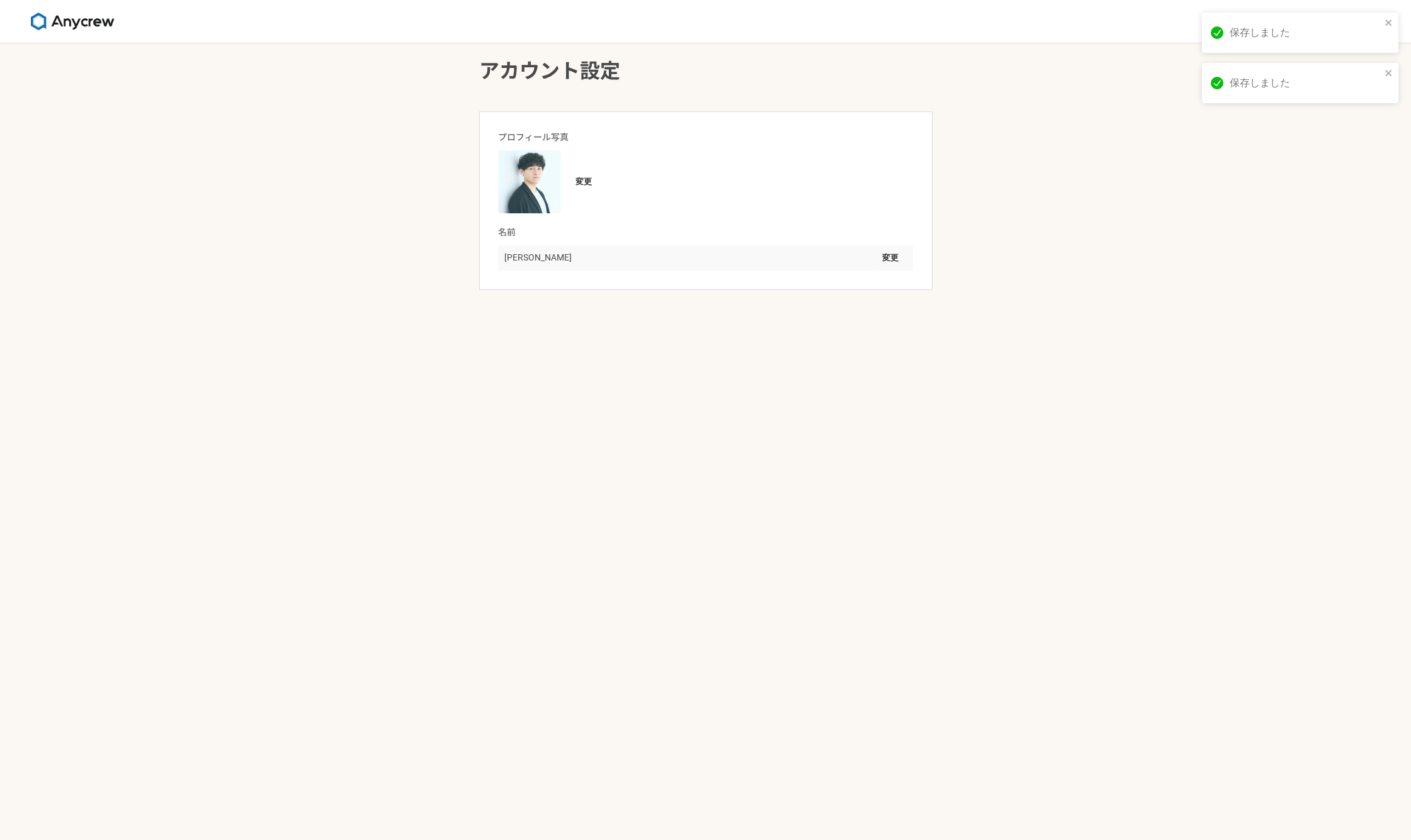
click at [558, 258] on div "岩見恒平 変更" at bounding box center [705, 258] width 414 height 25
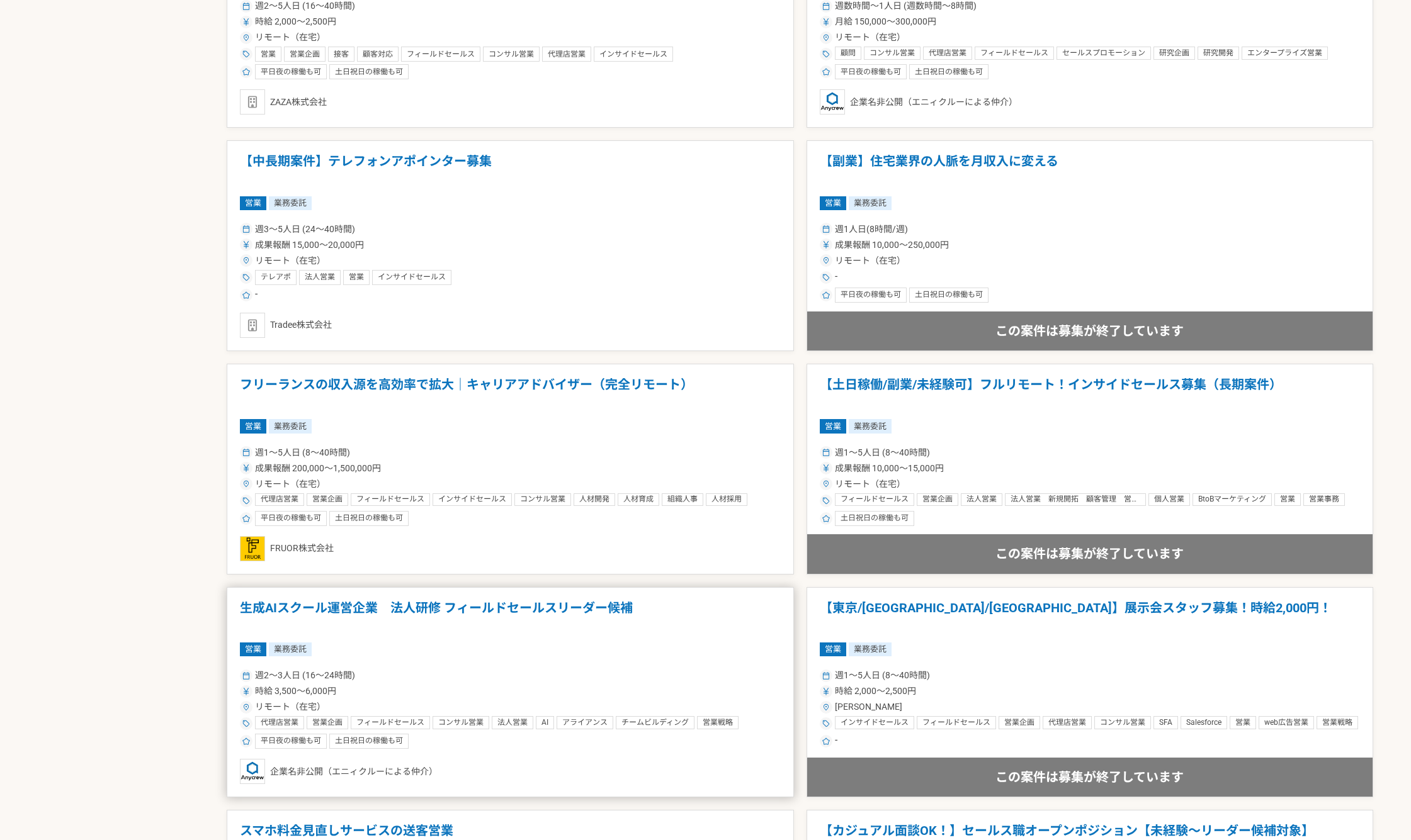
scroll to position [1192, 0]
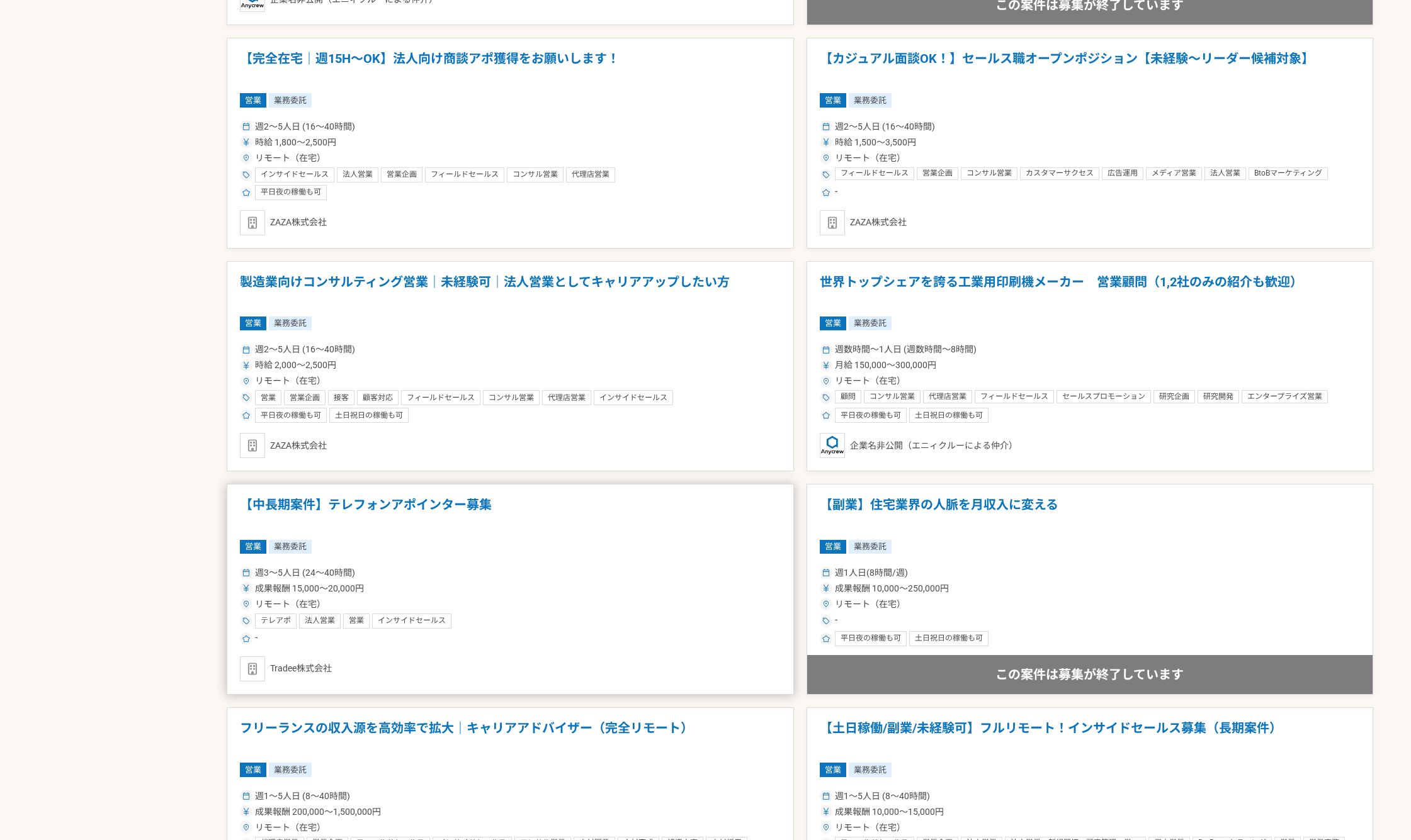
click at [564, 540] on div "営業 業務委託" at bounding box center [510, 547] width 541 height 14
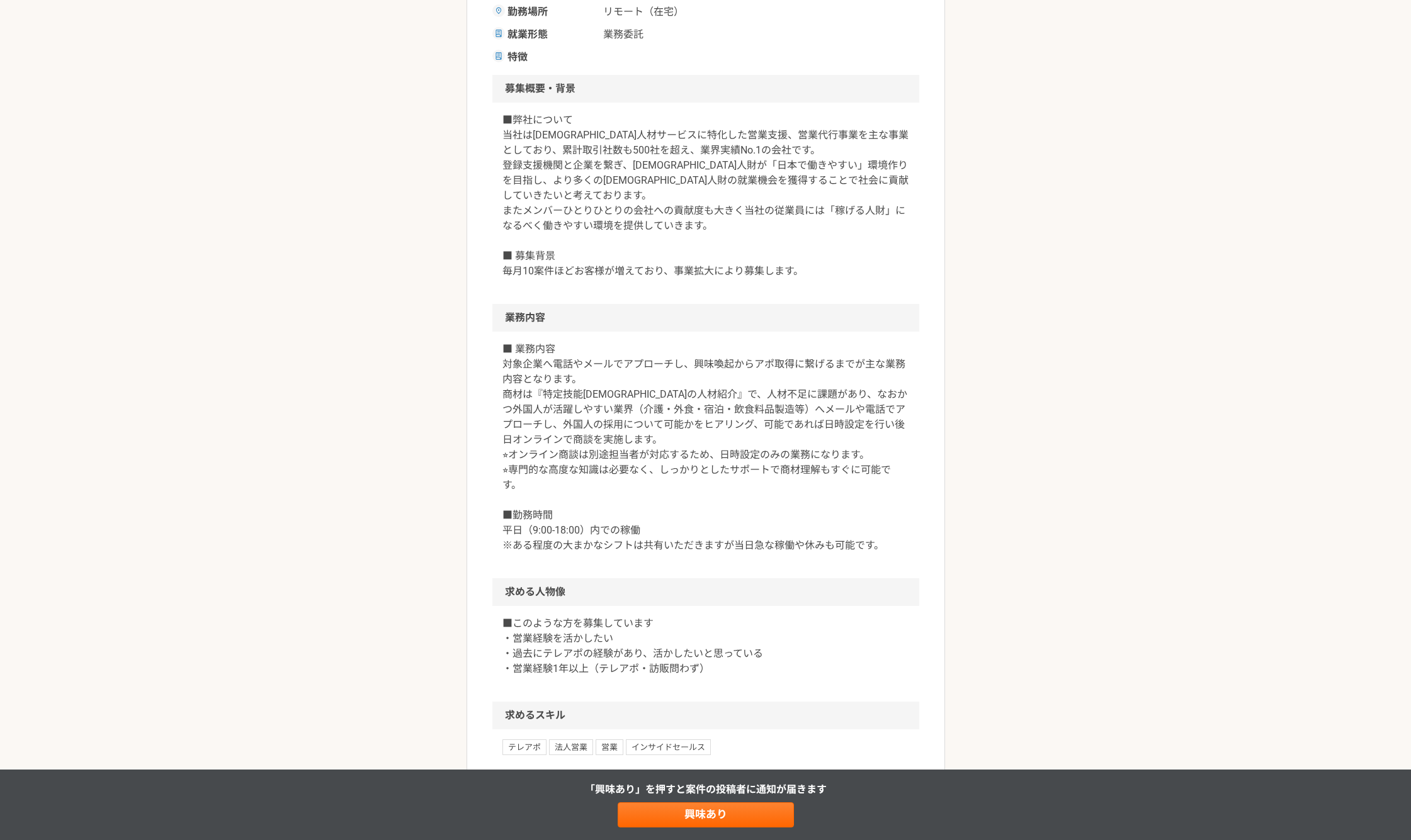
scroll to position [315, 0]
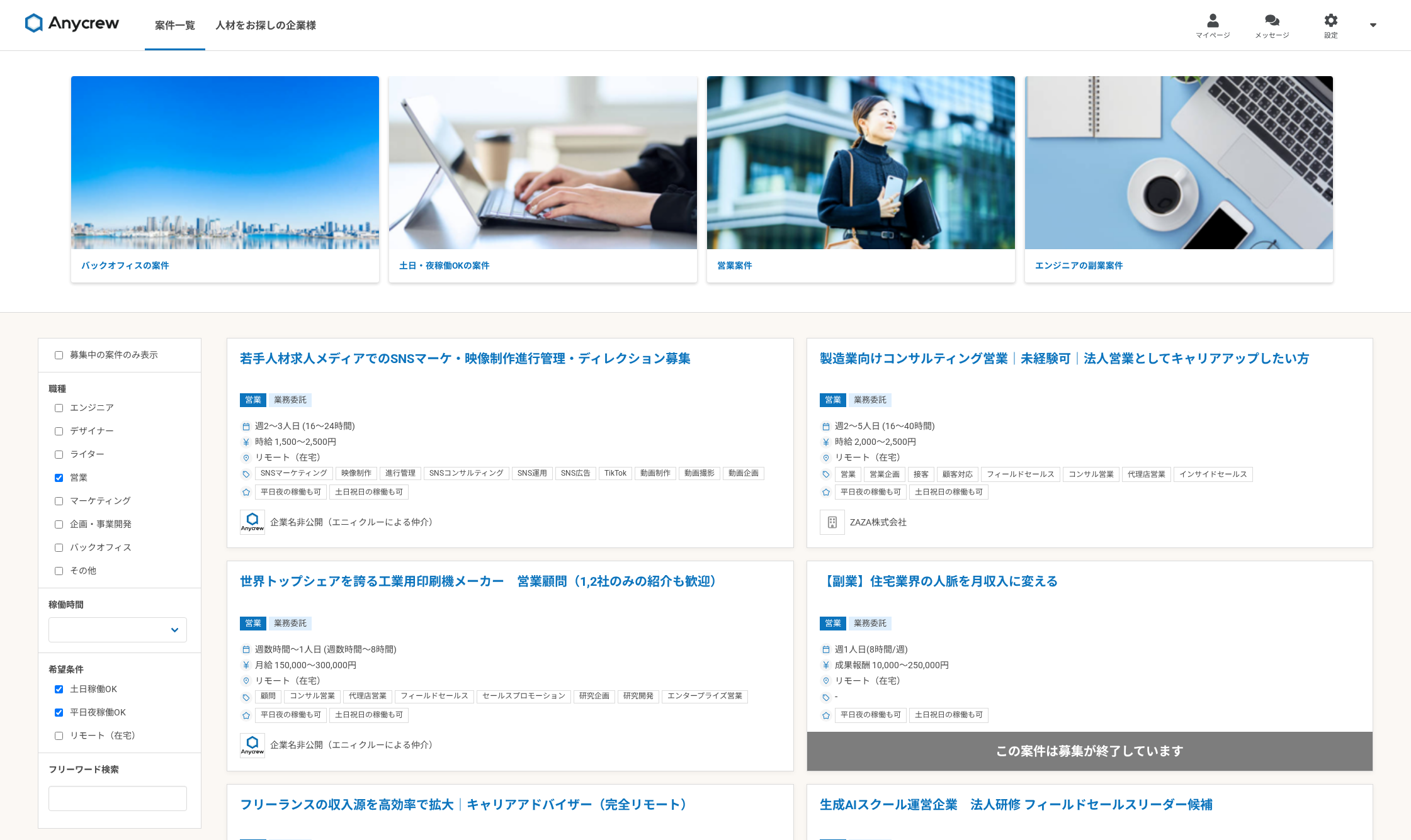
click at [61, 477] on input "営業" at bounding box center [58, 478] width 8 height 8
checkbox input "false"
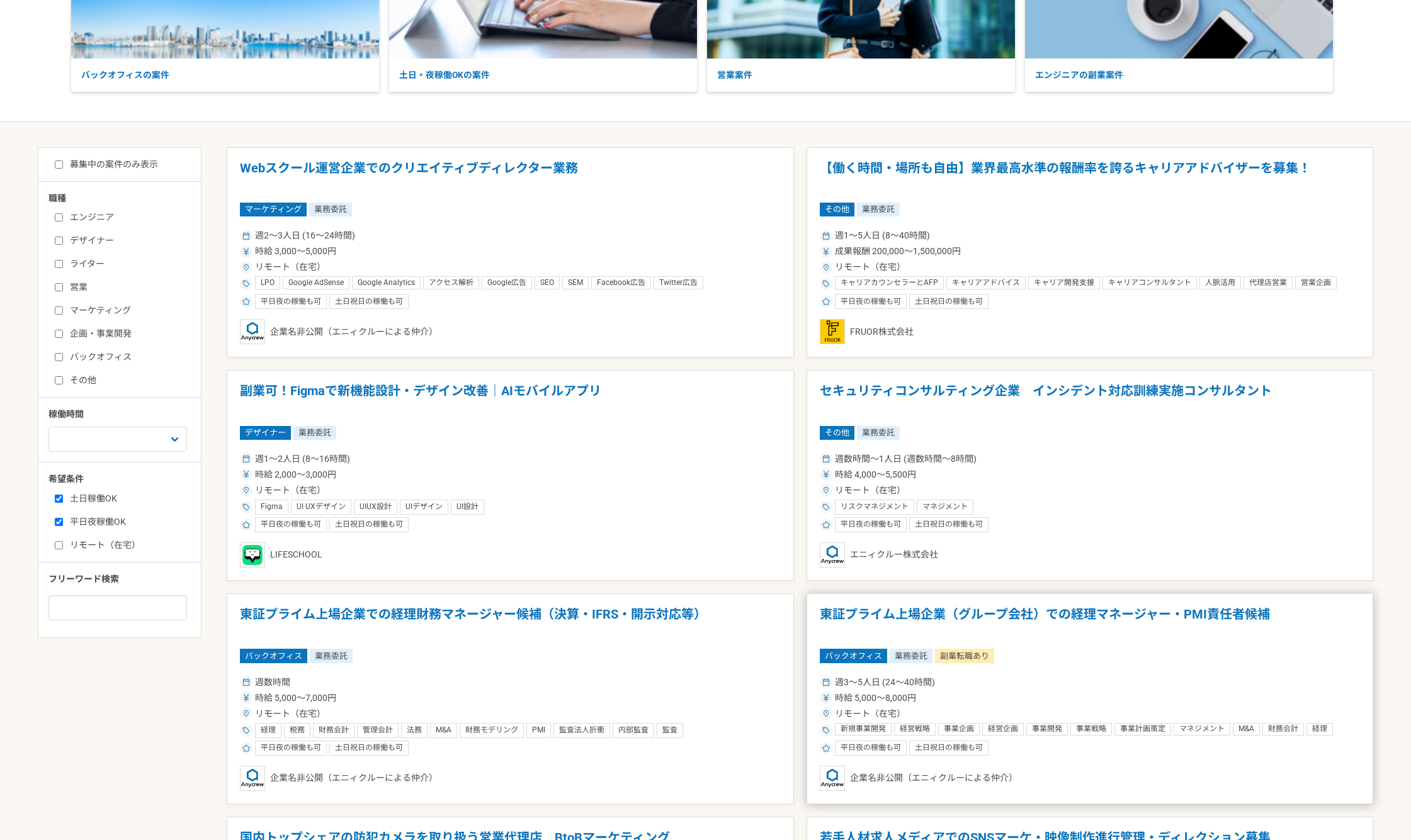
scroll to position [315, 0]
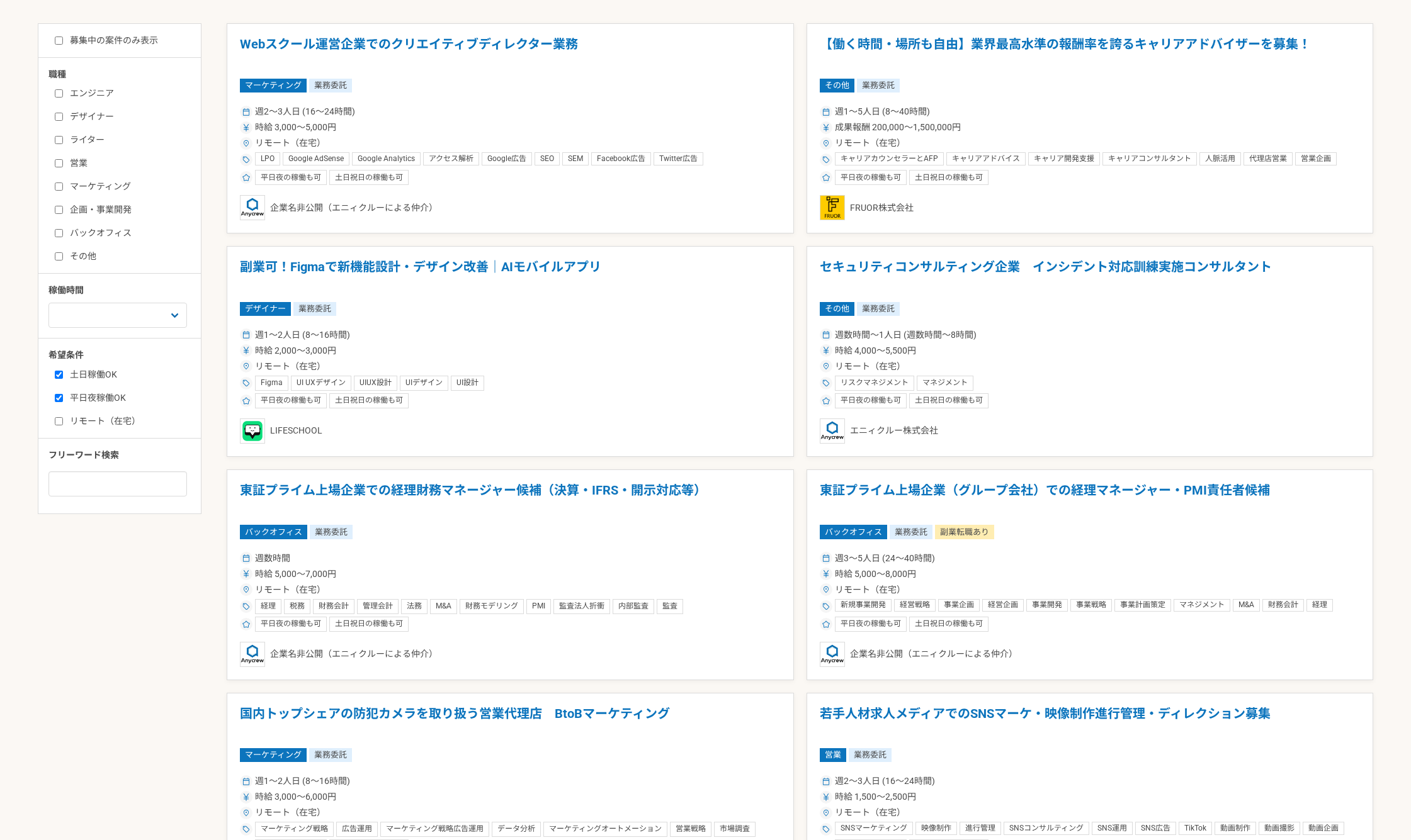
click at [57, 421] on input "リモート（在宅）" at bounding box center [58, 421] width 8 height 8
checkbox input "true"
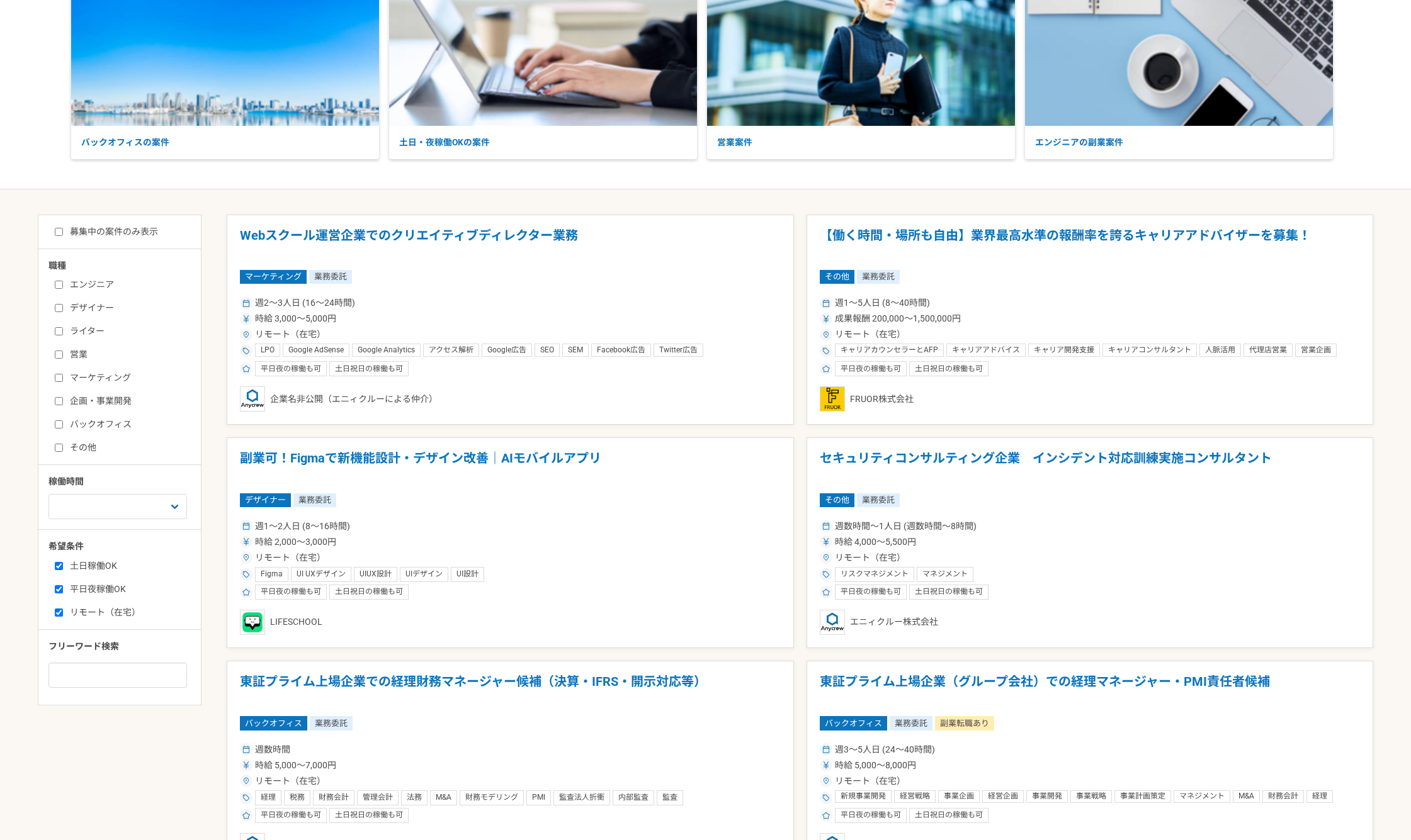
scroll to position [315, 0]
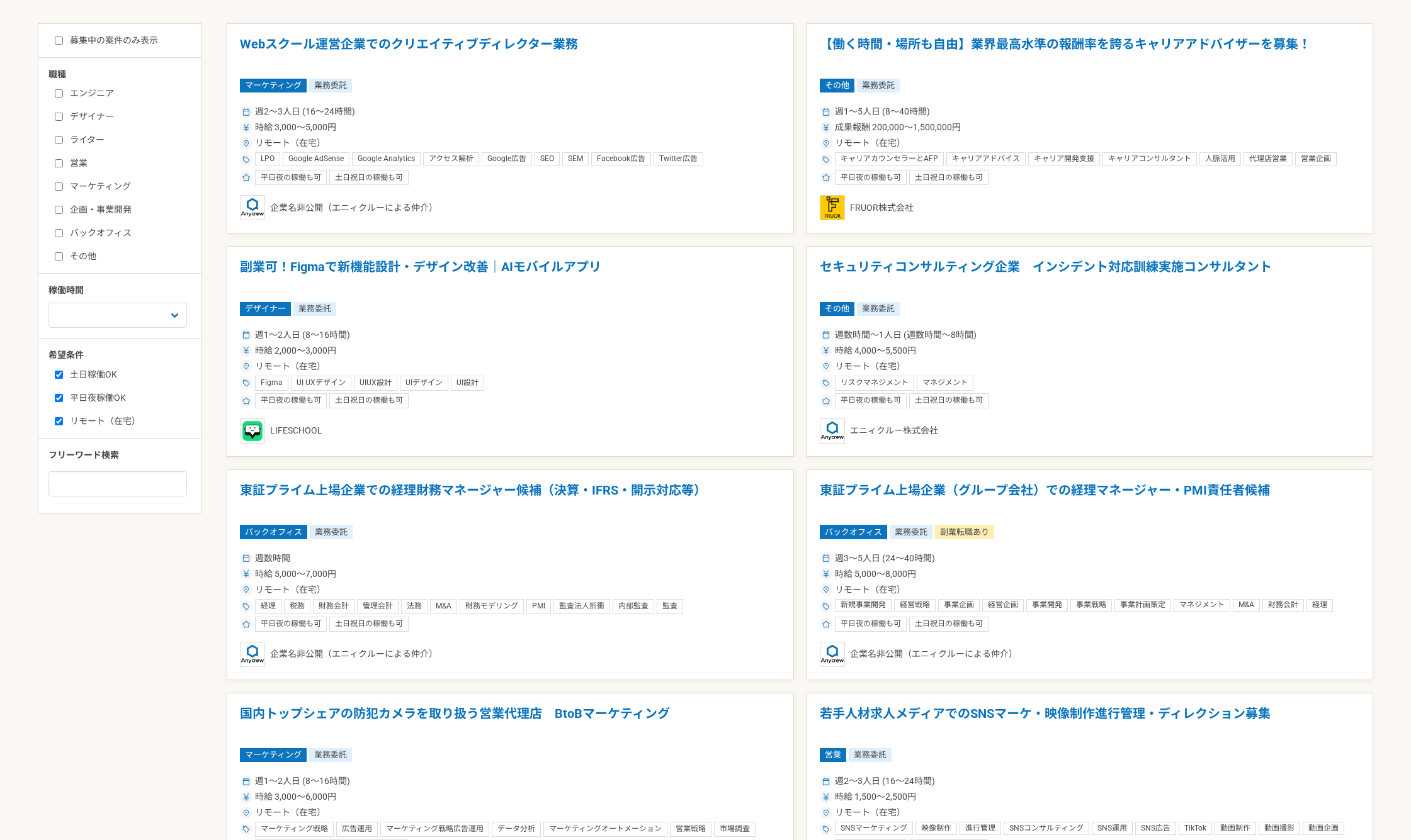
click at [55, 188] on input "マーケティング" at bounding box center [58, 187] width 8 height 8
checkbox input "true"
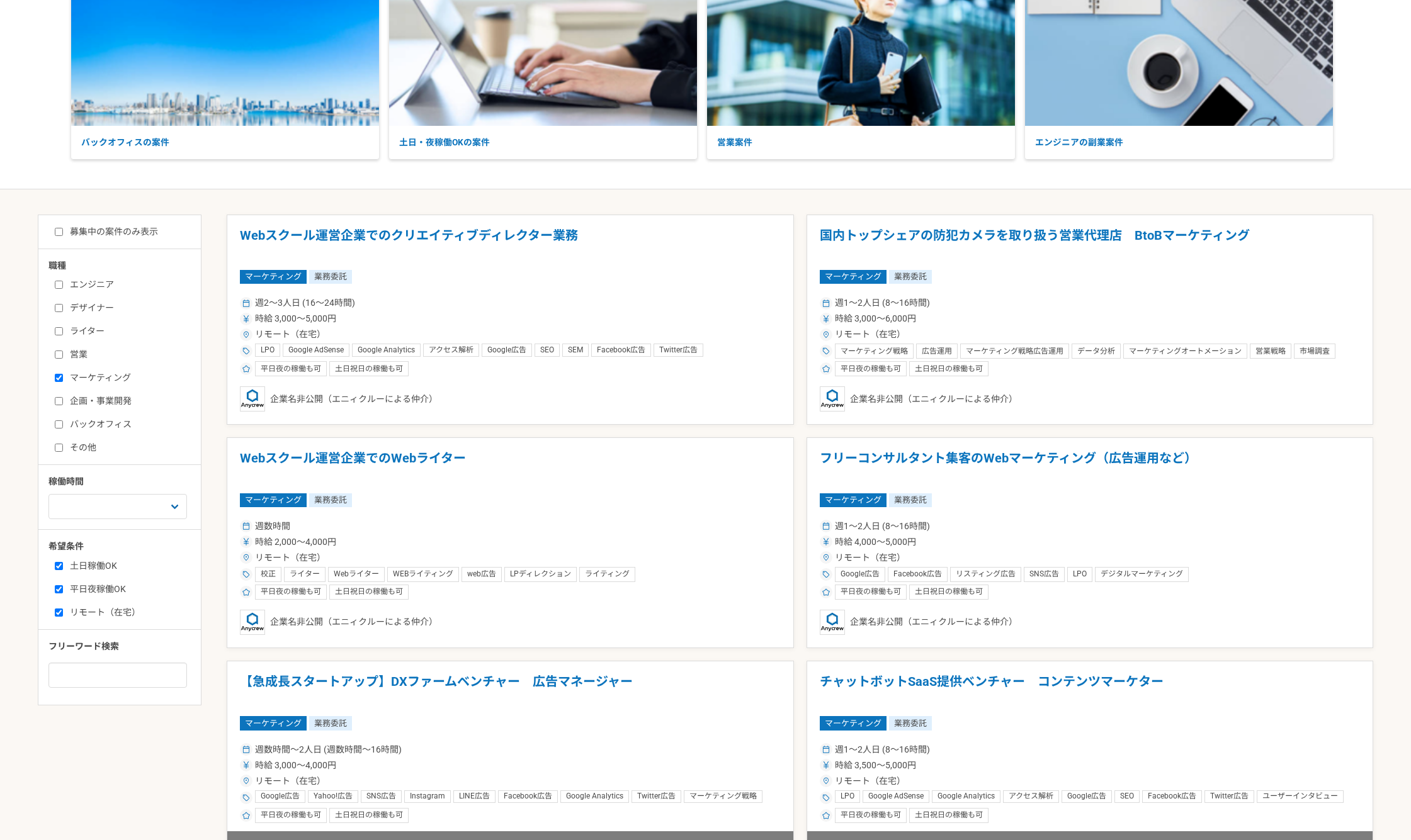
scroll to position [315, 0]
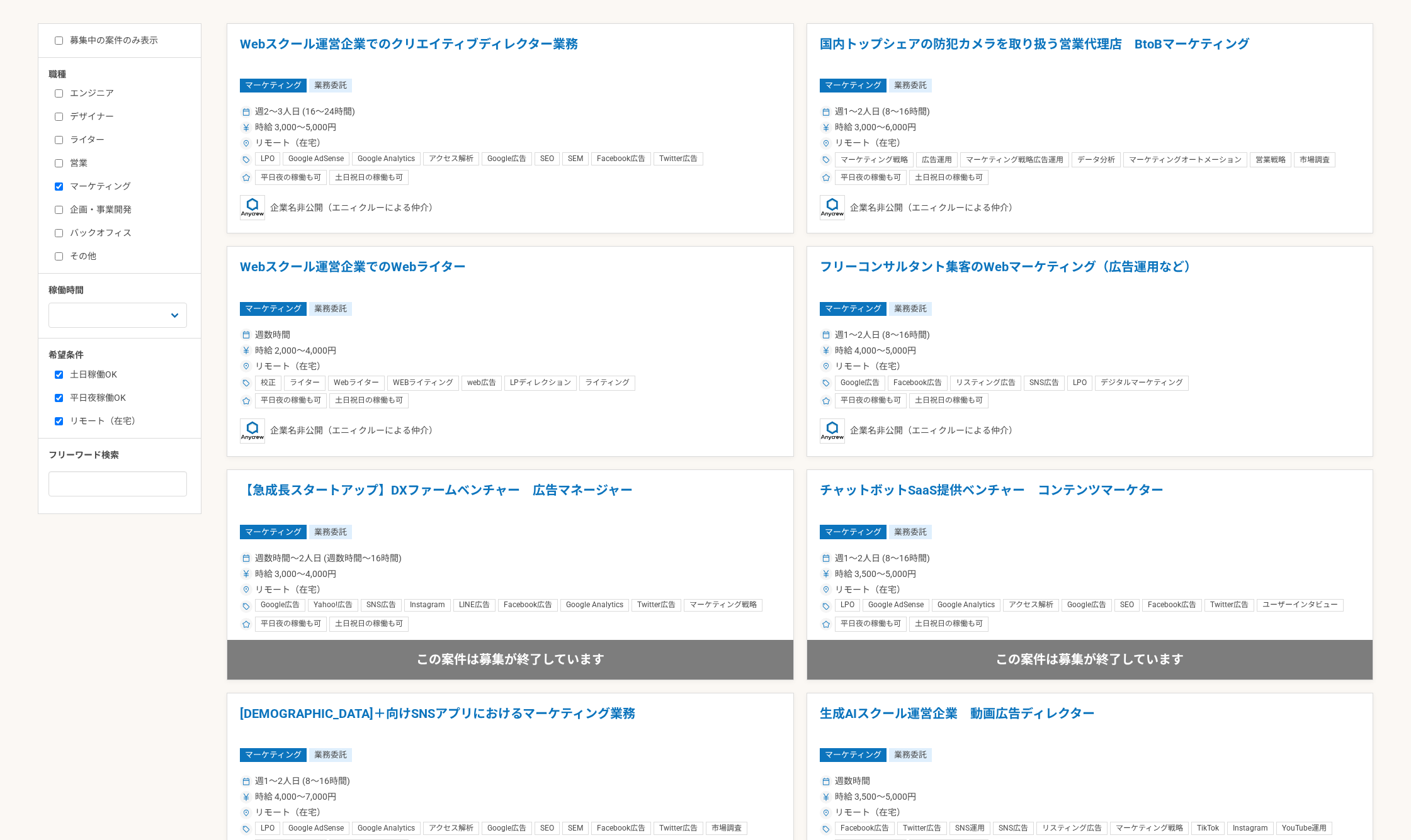
click at [56, 256] on input "その他" at bounding box center [58, 256] width 8 height 8
checkbox input "true"
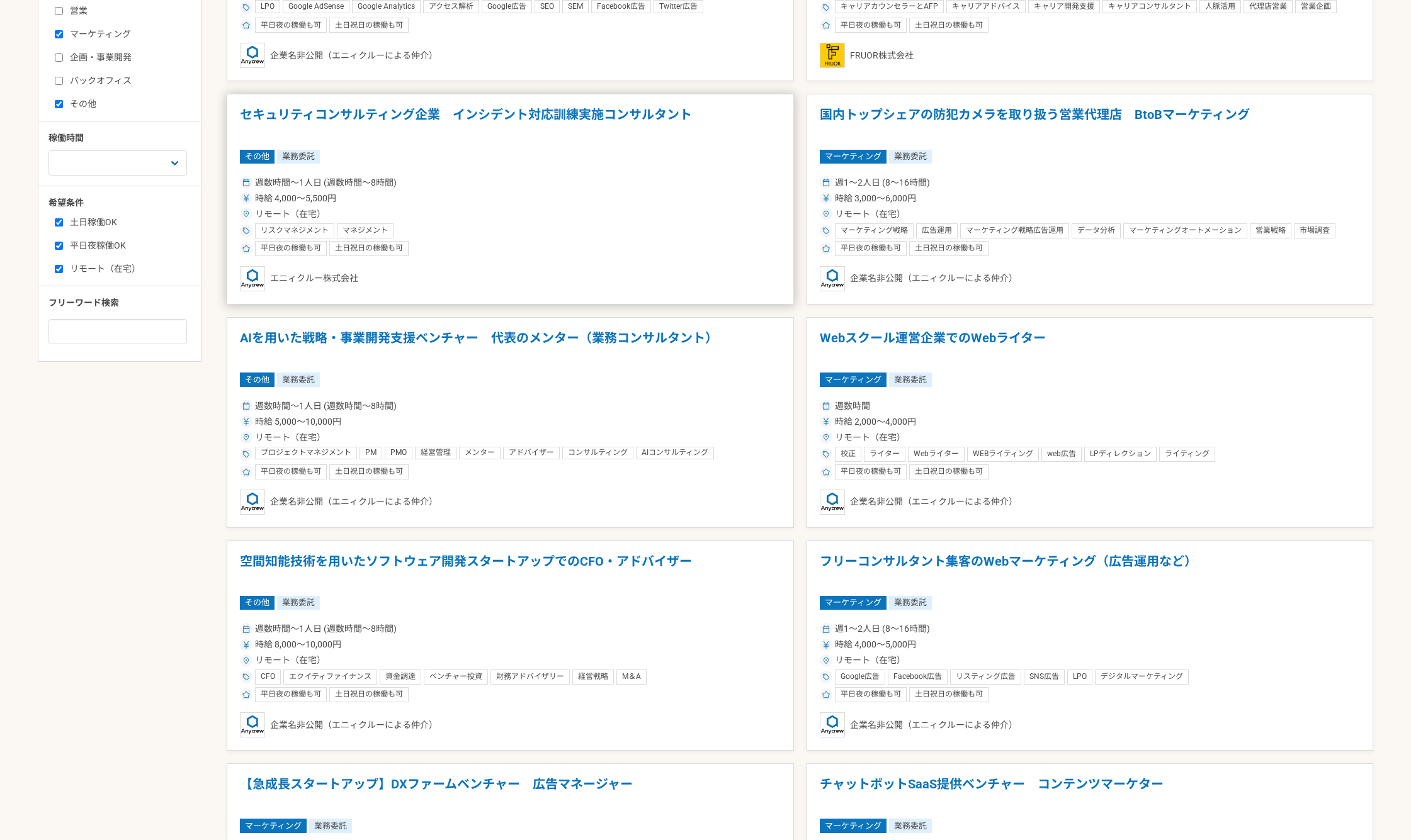
scroll to position [735, 0]
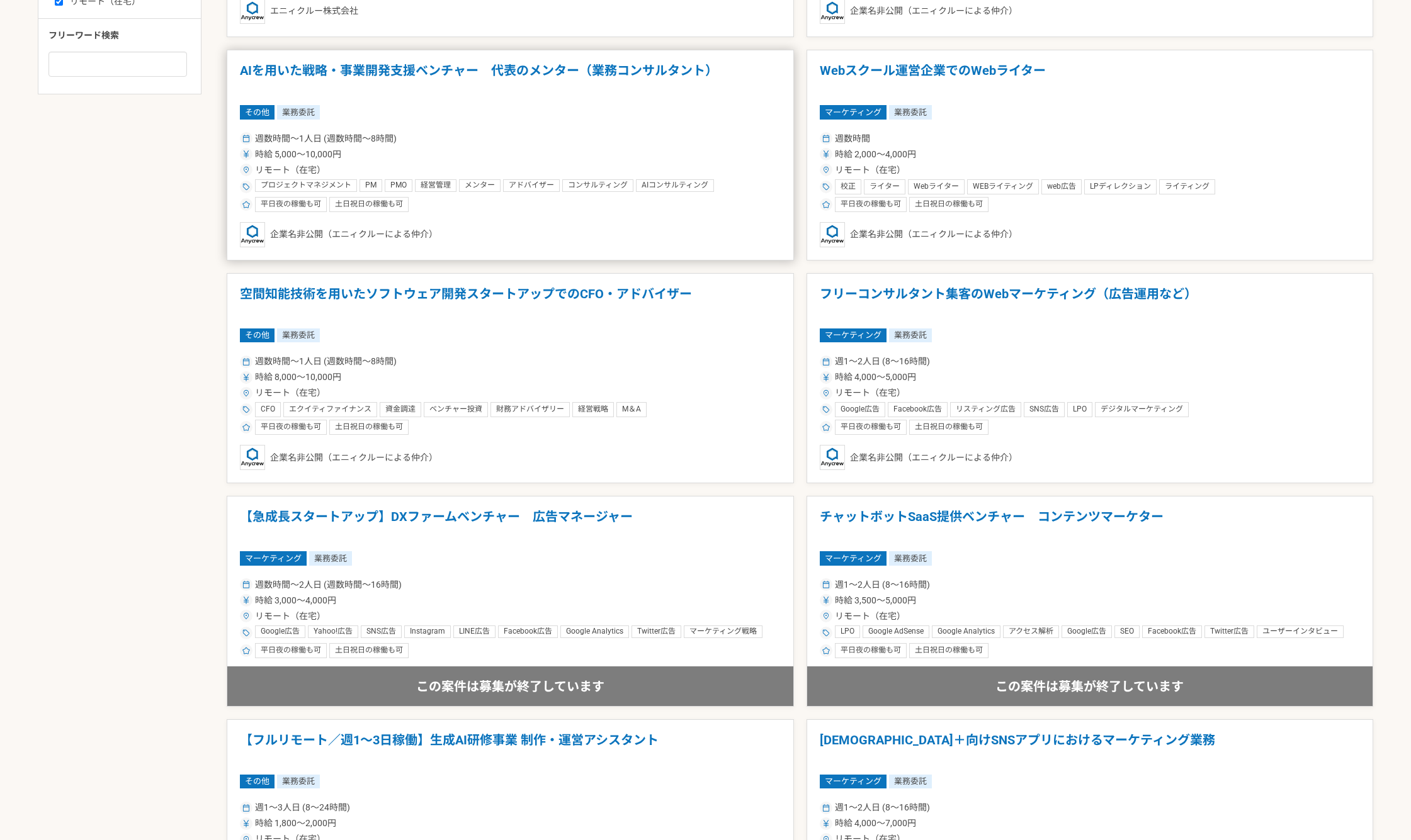
click at [519, 126] on article "AIを用いた戦略・事業開発支援ベンチャー　代表のメンター（業務コンサルタント） その他 業務委託 週数時間〜1人日 (週数時間〜8時間) 時給 5,000〜1…" at bounding box center [510, 155] width 567 height 211
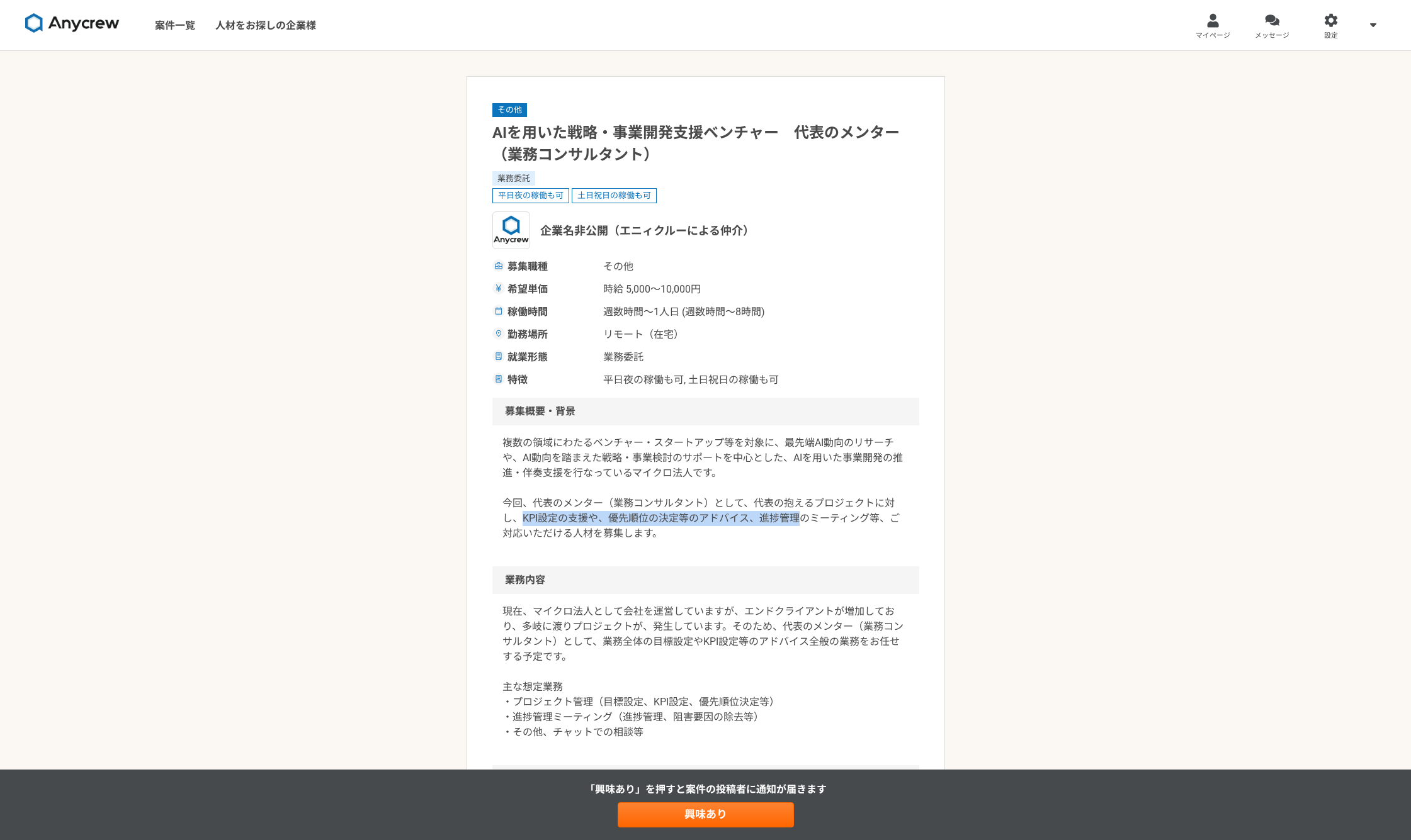
drag, startPoint x: 518, startPoint y: 515, endPoint x: 803, endPoint y: 521, distance: 285.1
click at [798, 518] on p "複数の領域にわたるベンチャー・スタートアップ等を対象に、最先端AI動向のリサーチや、AI動向を踏まえた戦略・事業検討のサポートを中心とした、AIを用いた事業開…" at bounding box center [706, 488] width 407 height 106
click at [796, 536] on p "複数の領域にわたるベンチャー・スタートアップ等を対象に、最先端AI動向のリサーチや、AI動向を踏まえた戦略・事業検討のサポートを中心とした、AIを用いた事業開…" at bounding box center [706, 488] width 407 height 106
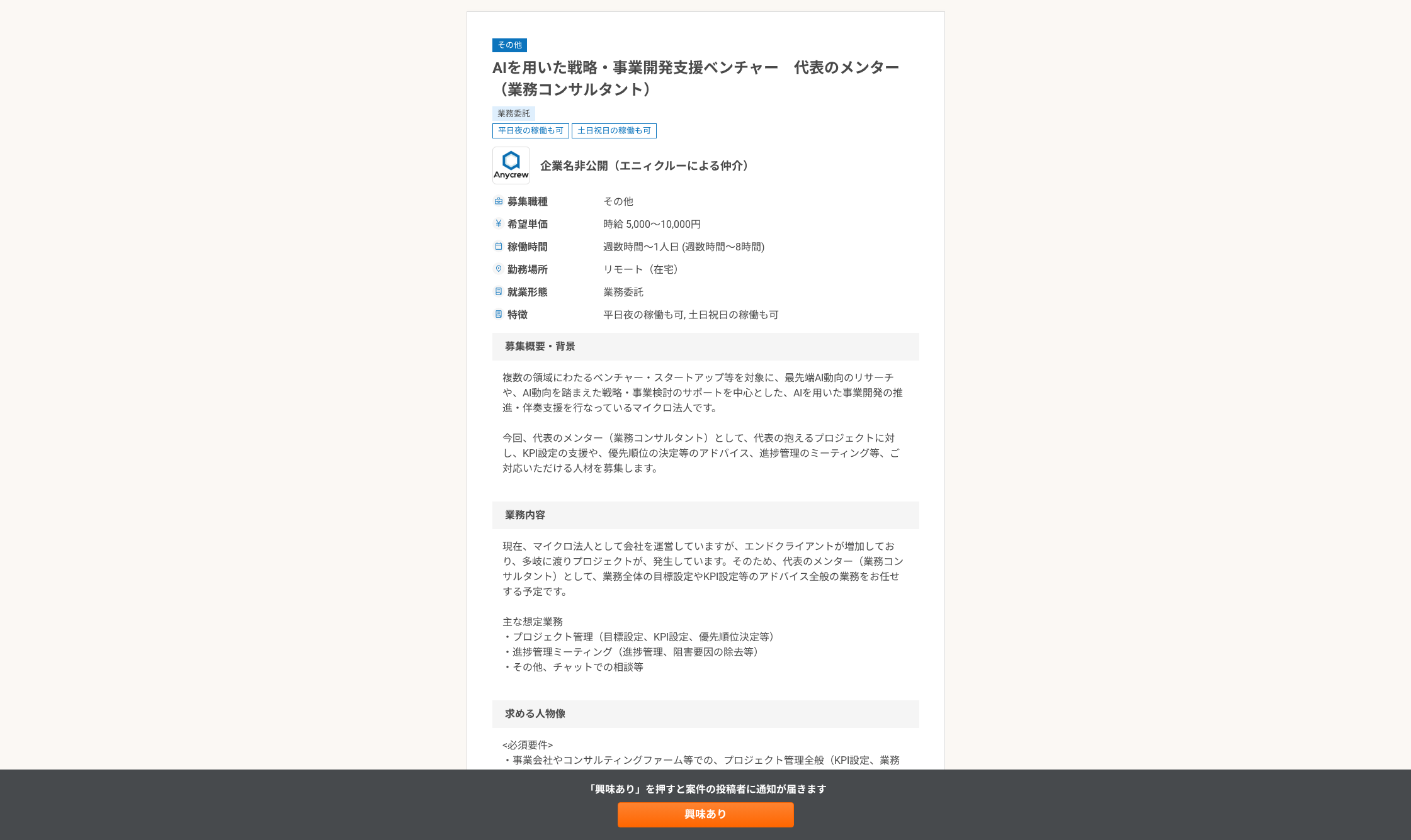
scroll to position [105, 0]
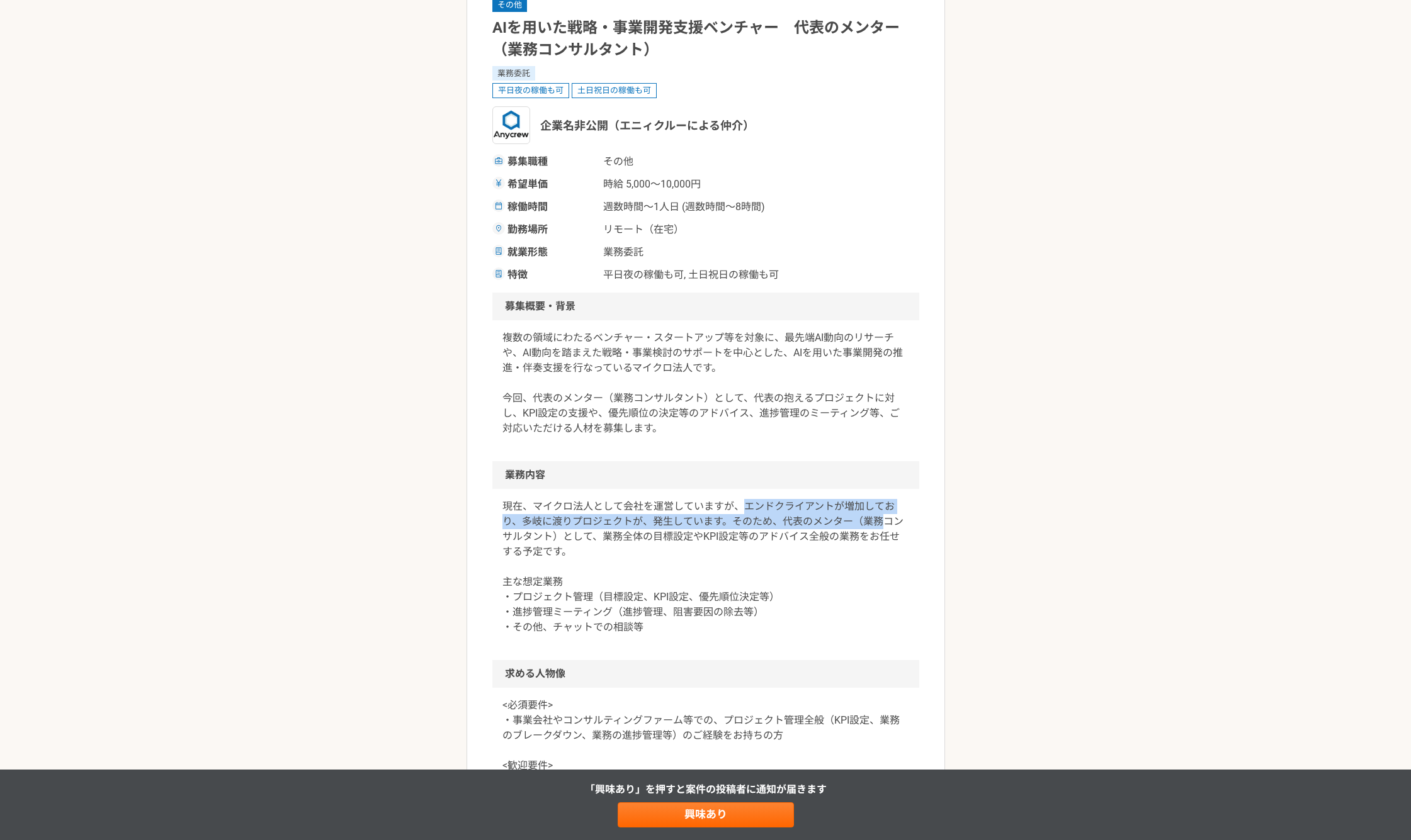
drag, startPoint x: 741, startPoint y: 506, endPoint x: 879, endPoint y: 530, distance: 140.1
click at [879, 530] on p "現在、マイクロ法人として会社を運営していますが、エンドクライアントが増加しており、多岐に渡りプロジェクトが、発生しています。そのため、代表のメンター（業務コン…" at bounding box center [706, 566] width 407 height 136
drag, startPoint x: 810, startPoint y: 568, endPoint x: 727, endPoint y: 542, distance: 87.0
click at [802, 566] on p "現在、マイクロ法人として会社を運営していますが、エンドクライアントが増加しており、多岐に渡りプロジェクトが、発生しています。そのため、代表のメンター（業務コン…" at bounding box center [706, 566] width 407 height 136
drag, startPoint x: 743, startPoint y: 502, endPoint x: 846, endPoint y: 520, distance: 104.6
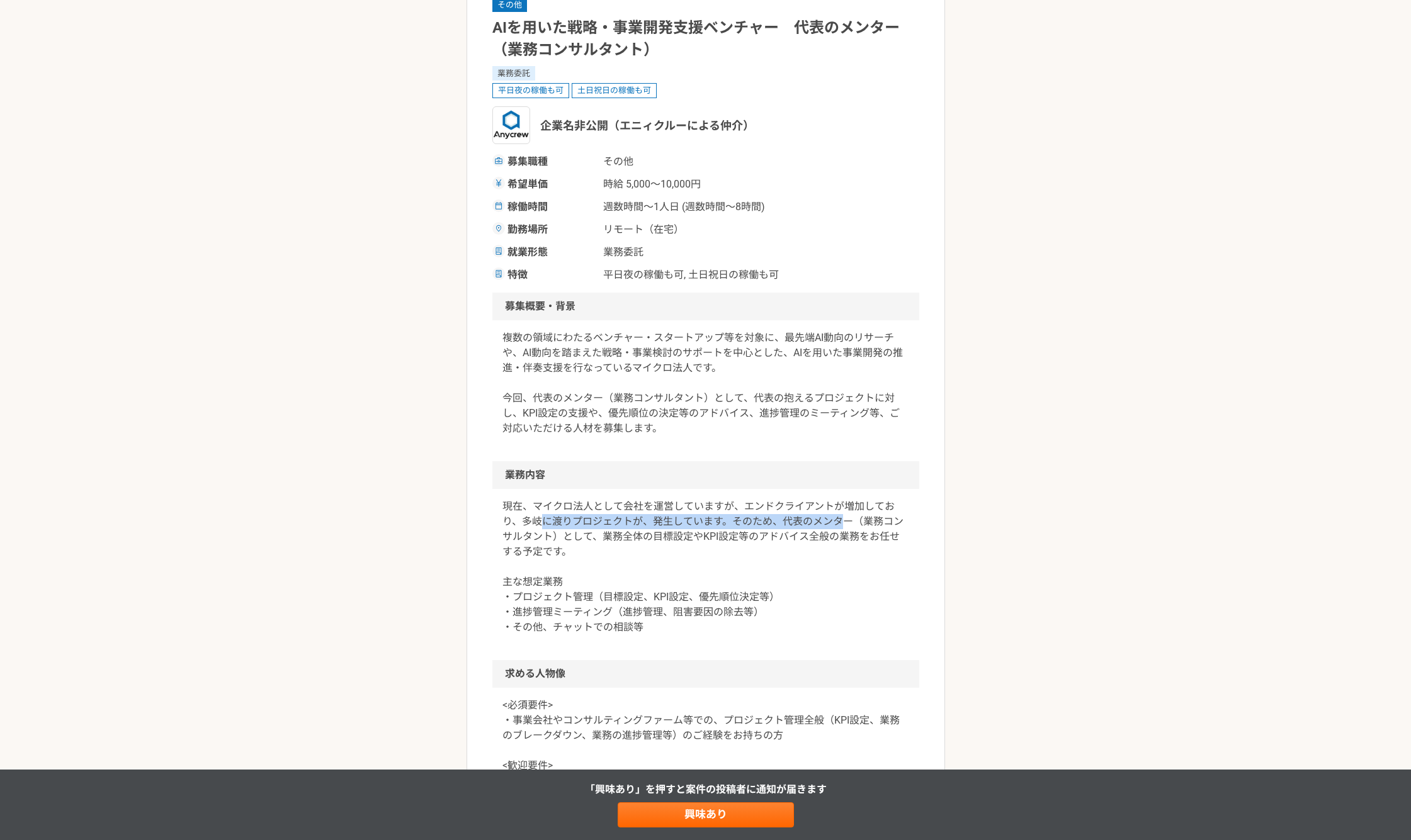
click at [846, 519] on p "現在、マイクロ法人として会社を運営していますが、エンドクライアントが増加しており、多岐に渡りプロジェクトが、発生しています。そのため、代表のメンター（業務コン…" at bounding box center [706, 566] width 407 height 136
click at [837, 552] on p "現在、マイクロ法人として会社を運営していますが、エンドクライアントが増加しており、多岐に渡りプロジェクトが、発生しています。そのため、代表のメンター（業務コン…" at bounding box center [706, 566] width 407 height 136
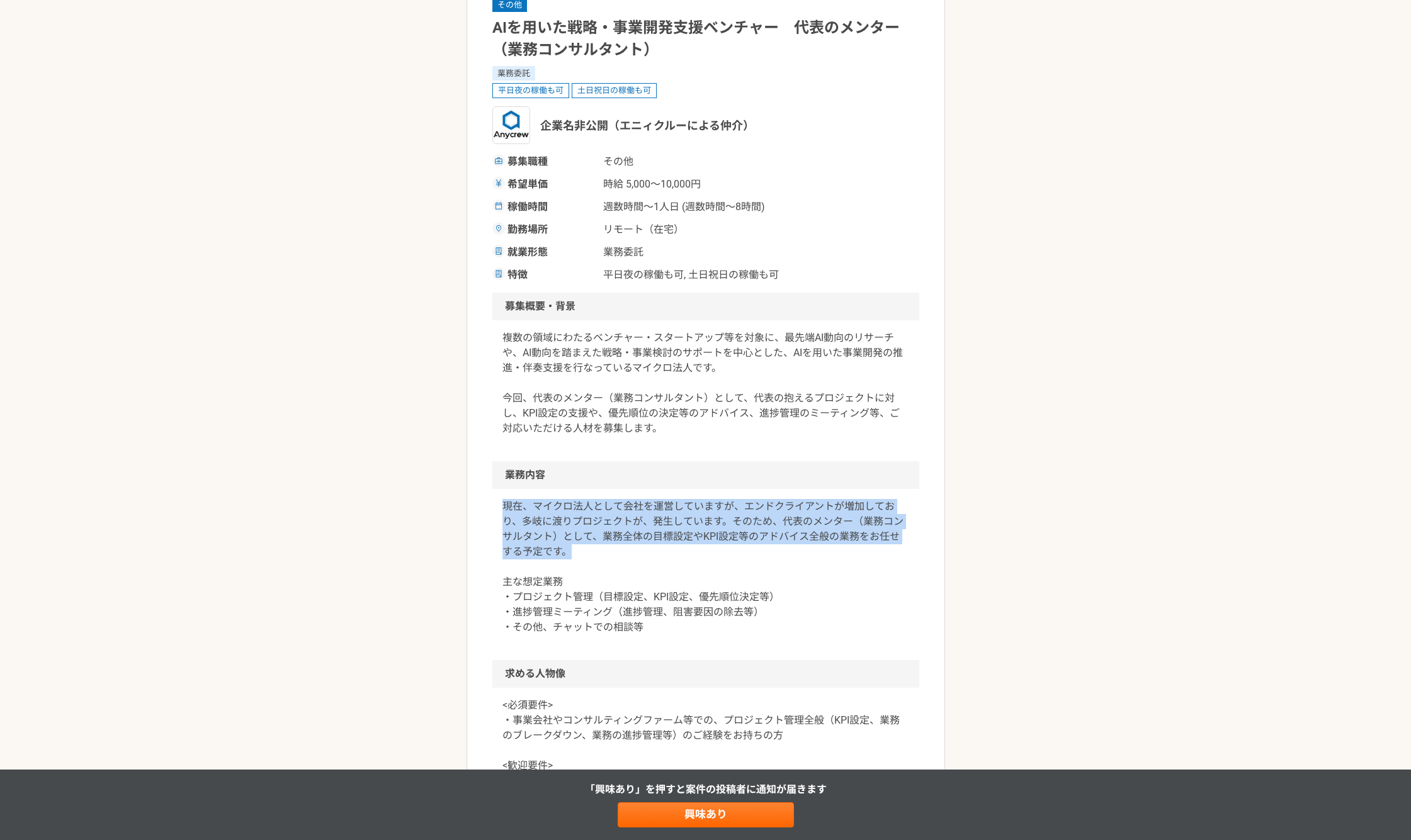
drag, startPoint x: 515, startPoint y: 506, endPoint x: 705, endPoint y: 556, distance: 196.5
click at [698, 548] on p "現在、マイクロ法人として会社を運営していますが、エンドクライアントが増加しており、多岐に渡りプロジェクトが、発生しています。そのため、代表のメンター（業務コン…" at bounding box center [706, 566] width 407 height 136
click at [707, 559] on p "現在、マイクロ法人として会社を運営していますが、エンドクライアントが増加しており、多岐に渡りプロジェクトが、発生しています。そのため、代表のメンター（業務コン…" at bounding box center [706, 566] width 407 height 136
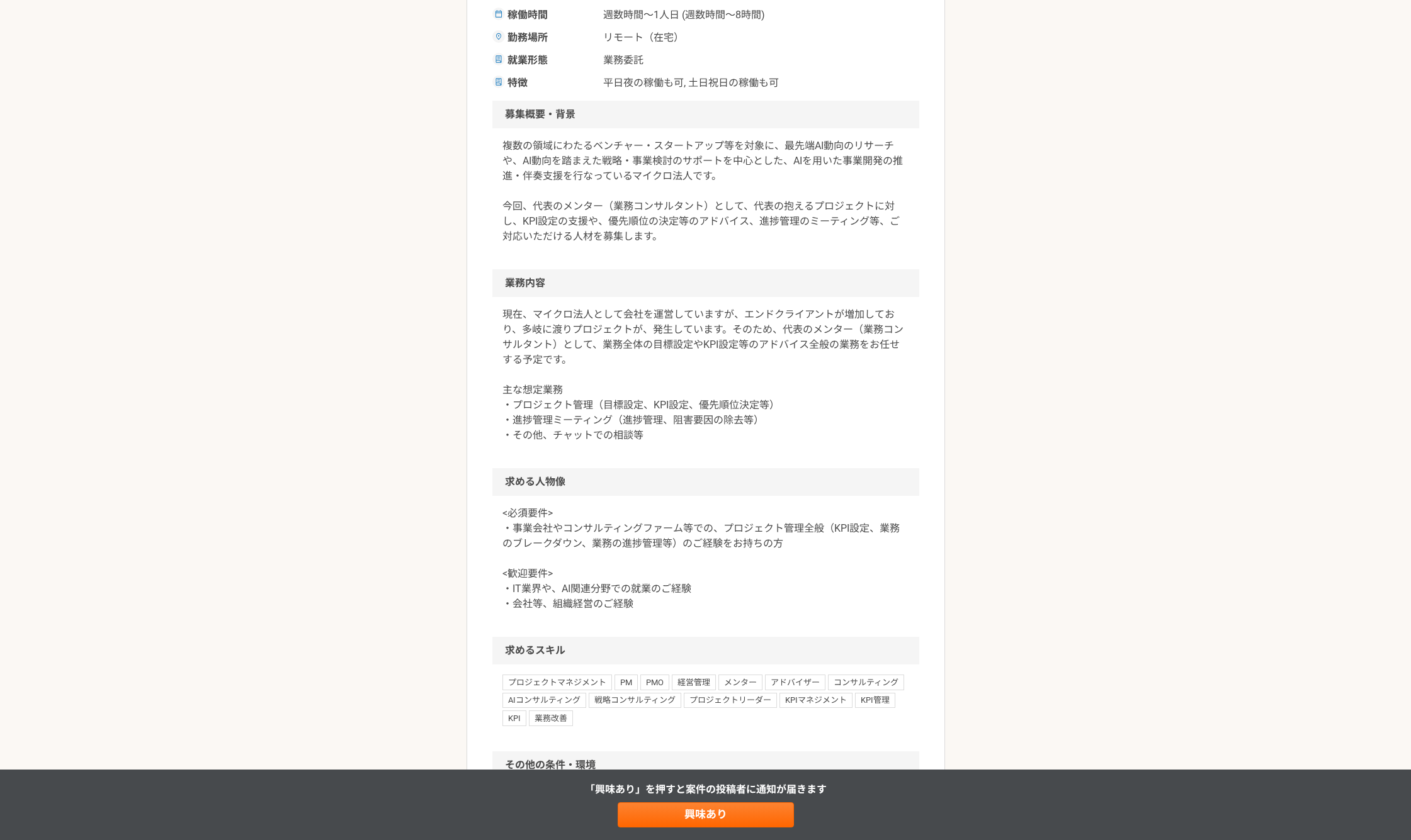
scroll to position [315, 0]
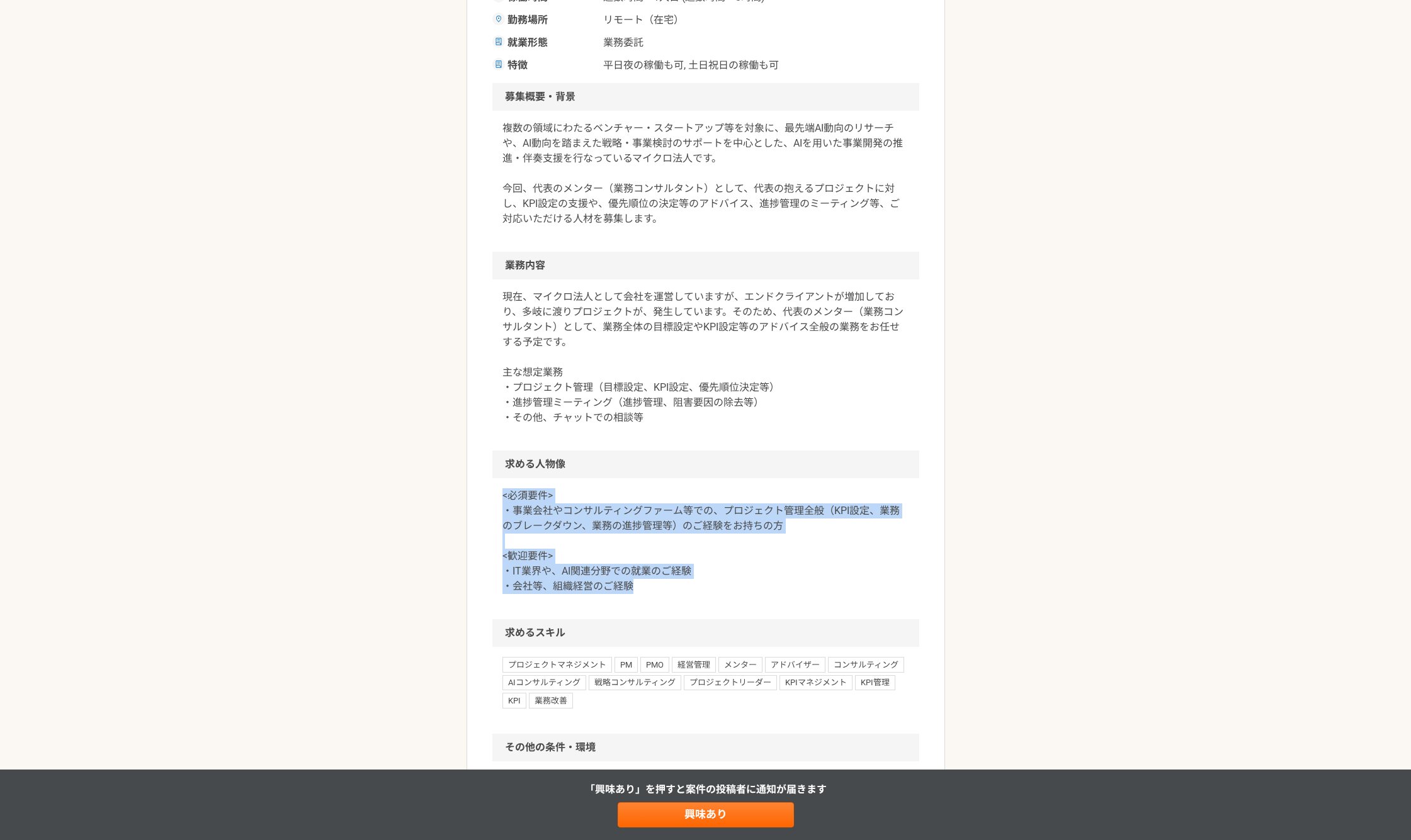
drag, startPoint x: 486, startPoint y: 488, endPoint x: 753, endPoint y: 592, distance: 286.5
click at [751, 592] on article "その他 AIを用いた戦略・事業開発支援ベンチャー　代表のメンター（業務コンサルタント） 業務委託 平日夜の稼働も可 土日祝日の稼働も可 企業名非公開（エニィク…" at bounding box center [706, 443] width 478 height 1363
click at [752, 593] on p "<必須要件> ・事業会社やコンサルティングファーム等での、プロジェクト管理全般（KPI設定、業務のブレークダウン、業務の進捗管理等）のご経験をお持ちの方 <歓…" at bounding box center [706, 541] width 407 height 106
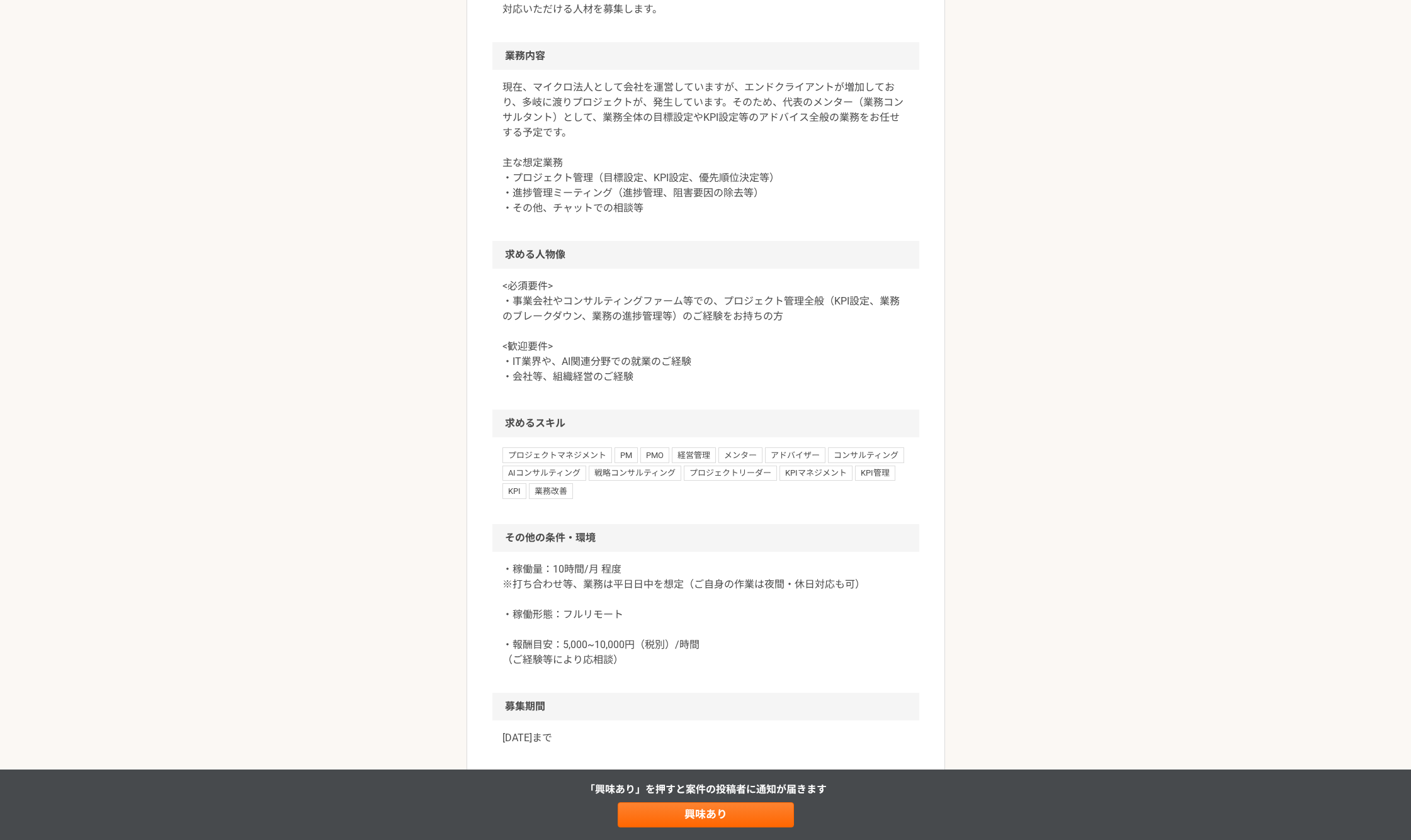
scroll to position [0, 0]
